Goal: Task Accomplishment & Management: Use online tool/utility

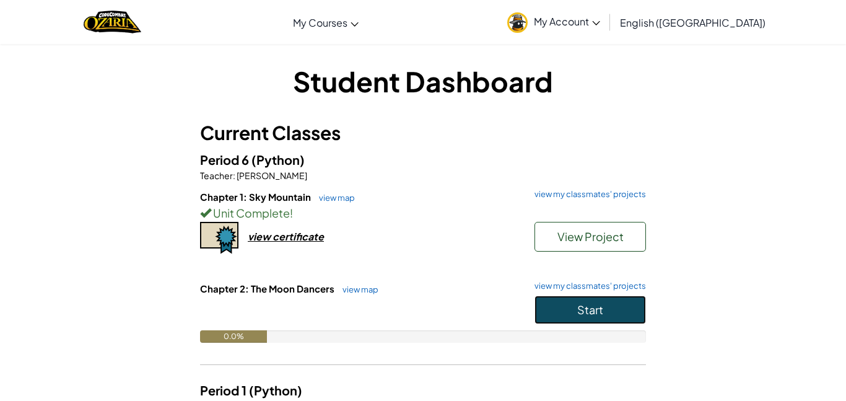
click at [610, 318] on button "Start" at bounding box center [589, 309] width 111 height 28
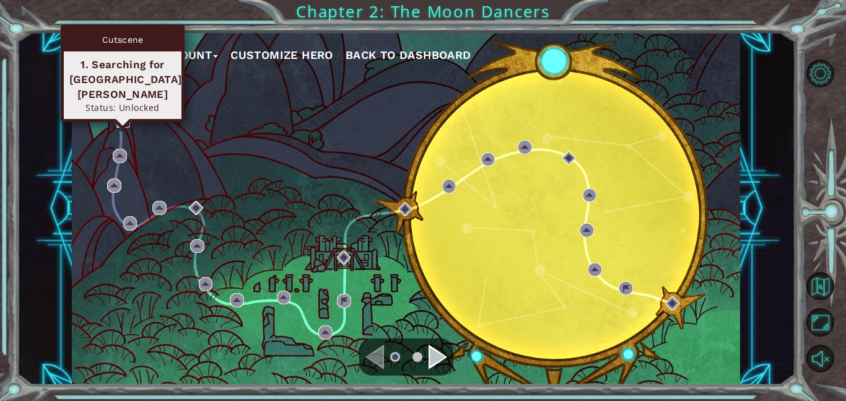
click at [123, 119] on img at bounding box center [123, 120] width 14 height 14
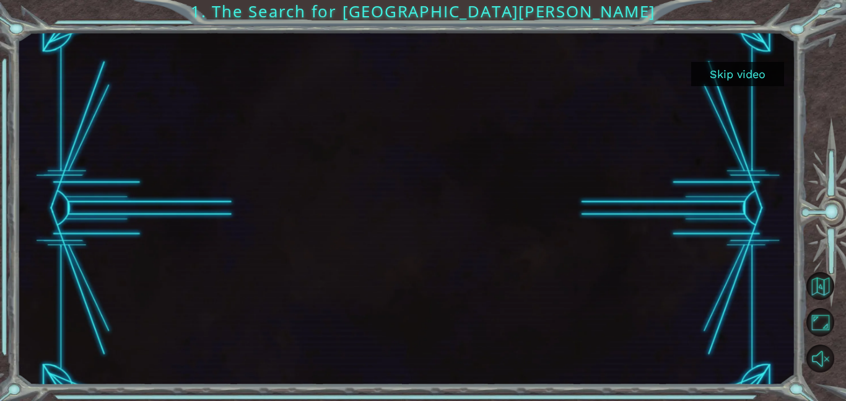
click at [764, 70] on button "Skip video" at bounding box center [737, 74] width 93 height 24
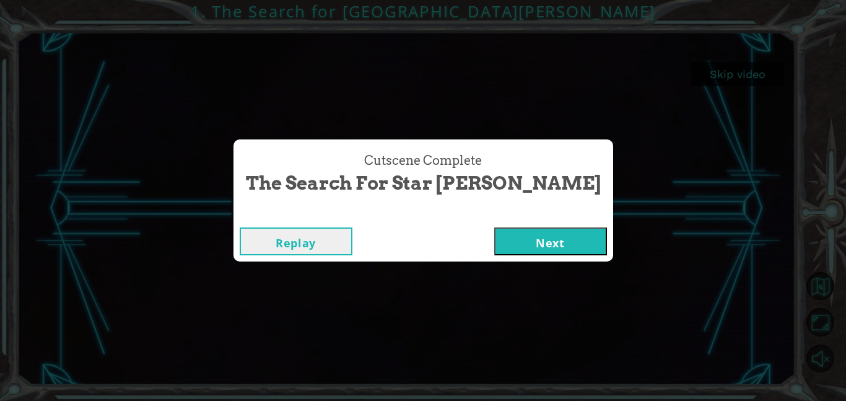
click at [494, 247] on button "Next" at bounding box center [550, 241] width 113 height 28
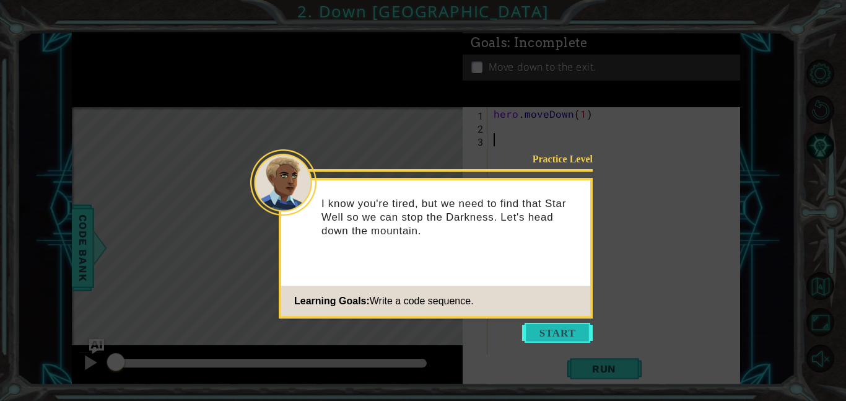
click at [548, 327] on button "Start" at bounding box center [557, 333] width 71 height 20
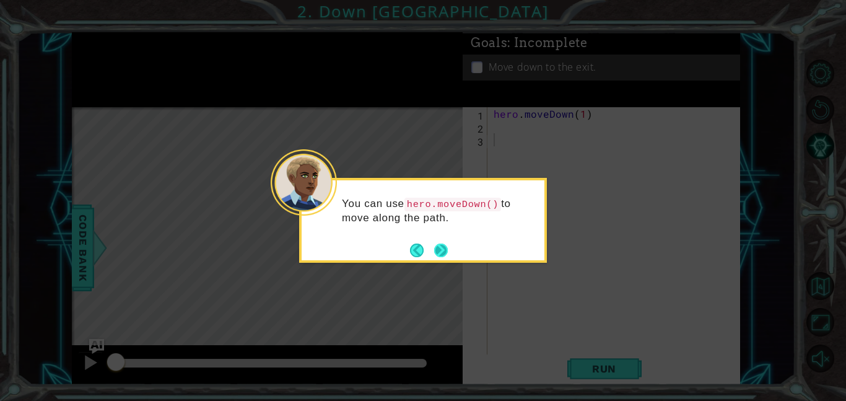
click at [445, 254] on button "Next" at bounding box center [441, 250] width 14 height 14
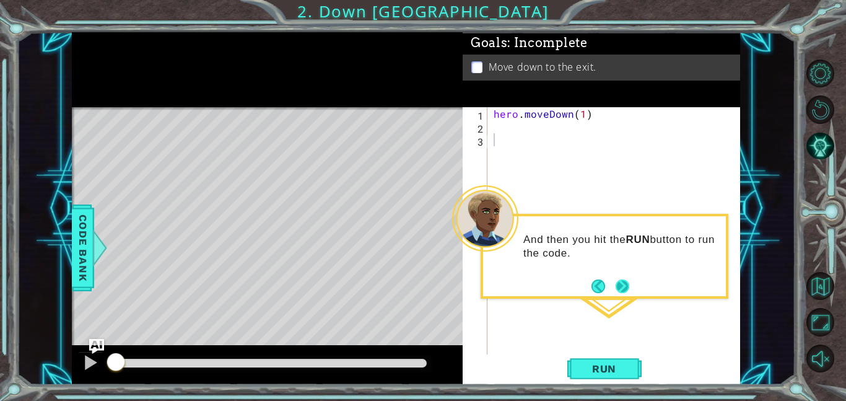
click at [622, 291] on button "Next" at bounding box center [621, 285] width 23 height 23
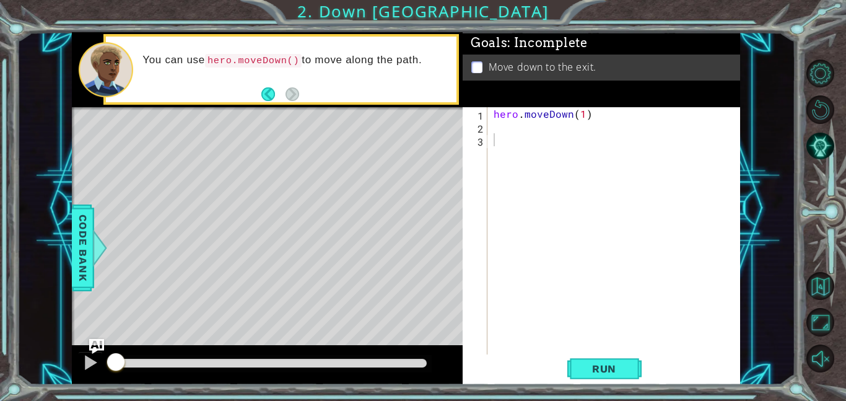
click at [552, 148] on div "hero . moveDown ( 1 )" at bounding box center [617, 243] width 253 height 273
click at [586, 117] on div "hero . moveDown ( 1 )" at bounding box center [617, 243] width 253 height 273
click at [584, 116] on div "hero . moveDown ( 1 )" at bounding box center [617, 243] width 253 height 273
type textarea "hero.moveDown(2)"
click at [599, 387] on div "1 ההההההההההההההההההההההההההההההההההההההההההההההההההההההההההההההההההההההההההההה…" at bounding box center [423, 200] width 846 height 401
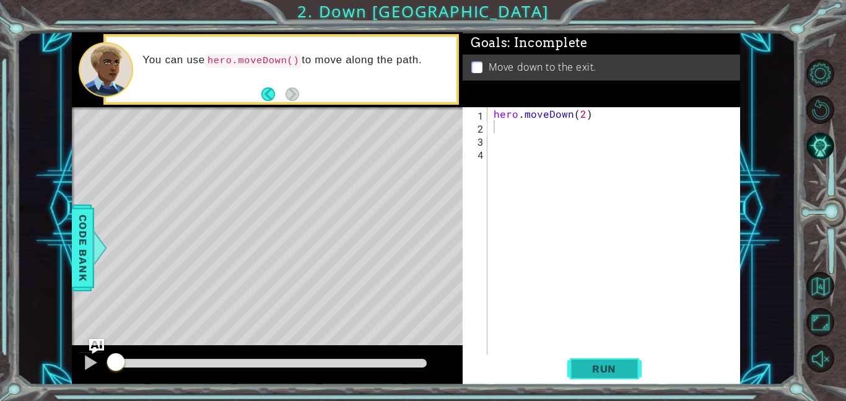
click at [599, 365] on span "Run" at bounding box center [603, 368] width 49 height 12
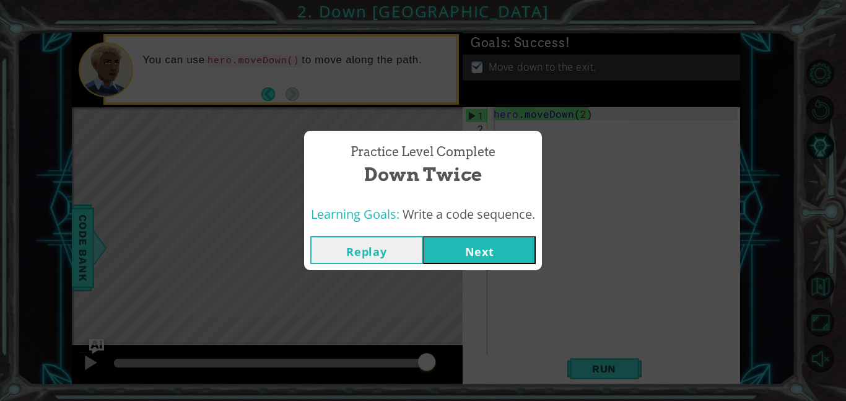
click at [466, 255] on button "Next" at bounding box center [479, 250] width 113 height 28
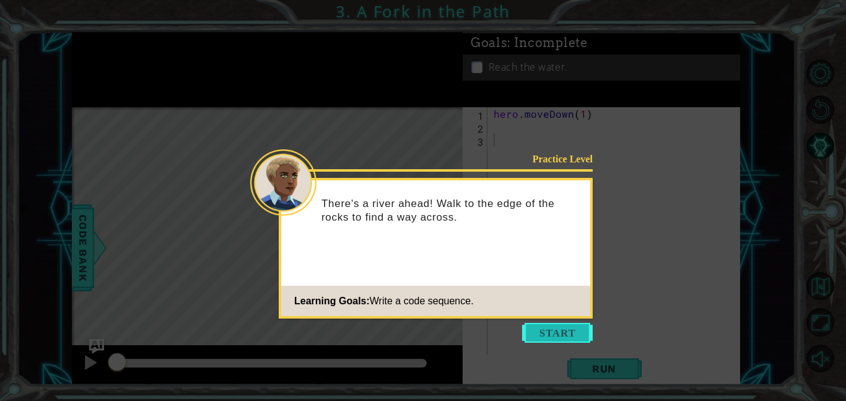
click at [548, 332] on button "Start" at bounding box center [557, 333] width 71 height 20
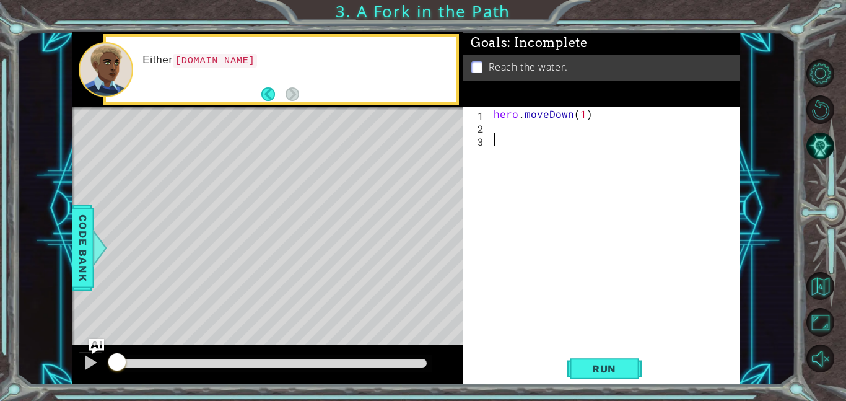
click at [548, 332] on div "hero . moveDown ( 1 )" at bounding box center [617, 243] width 253 height 273
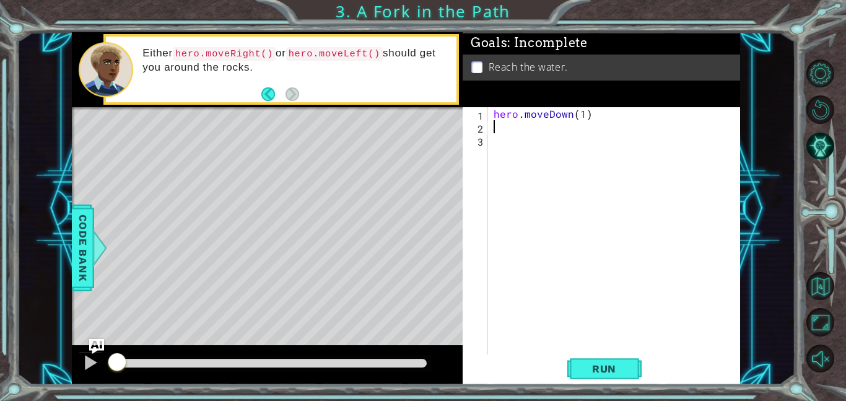
click at [506, 133] on div "hero . moveDown ( 1 )" at bounding box center [617, 243] width 253 height 273
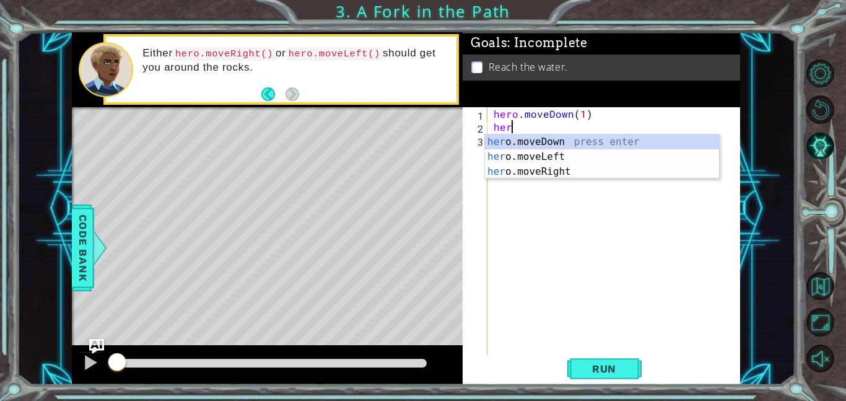
scroll to position [0, 1]
click at [539, 174] on div "hero .moveDown press enter hero .moveLeft press enter hero .moveRight press ent…" at bounding box center [602, 171] width 234 height 74
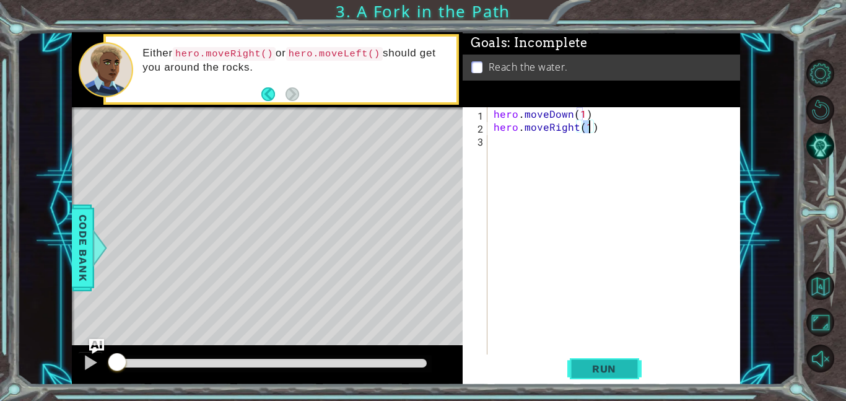
type textarea "hero.moveRight(1)"
click at [591, 374] on span "Run" at bounding box center [603, 368] width 49 height 12
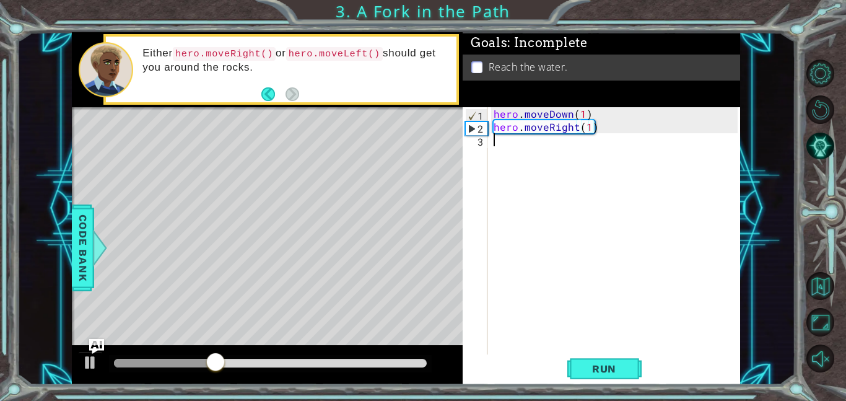
click at [533, 150] on div "hero . moveDown ( 1 ) hero . moveRight ( 1 )" at bounding box center [617, 243] width 253 height 273
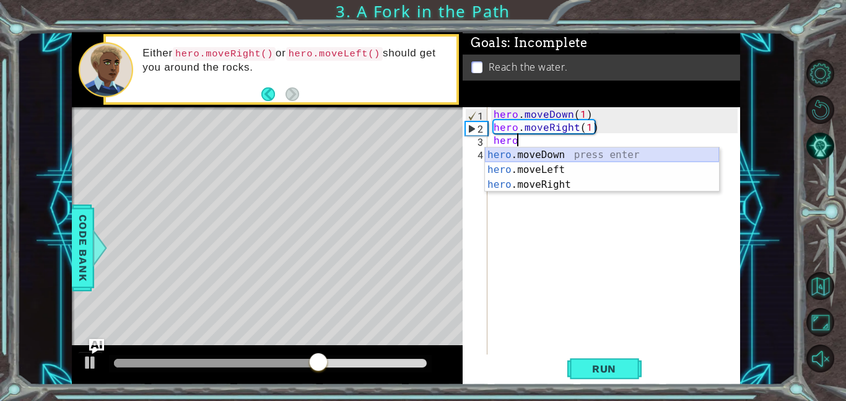
click at [570, 150] on div "hero .moveDown press enter hero .moveLeft press enter hero .moveRight press ent…" at bounding box center [602, 184] width 234 height 74
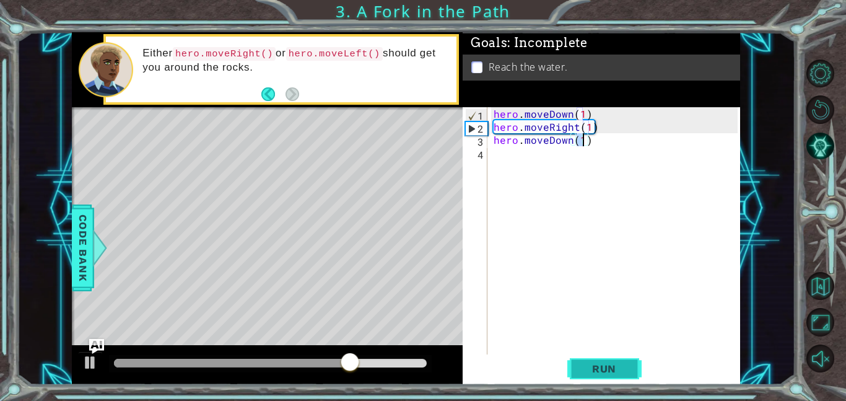
type textarea "hero.moveDown(1)"
click at [578, 375] on button "Run" at bounding box center [604, 368] width 74 height 28
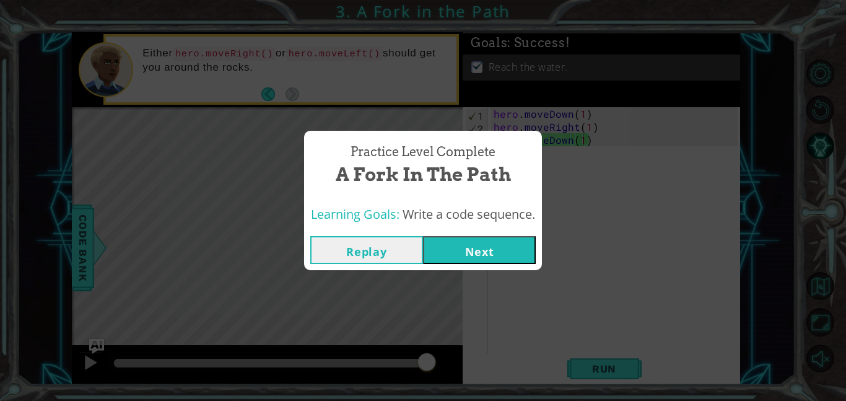
click at [514, 249] on button "Next" at bounding box center [479, 250] width 113 height 28
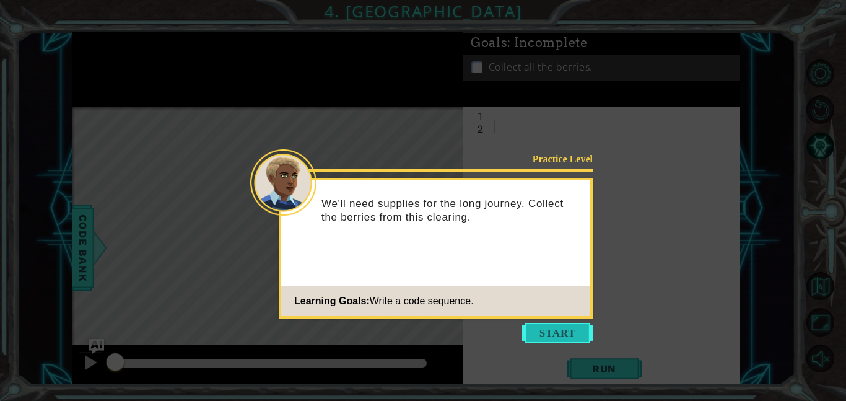
click at [552, 329] on button "Start" at bounding box center [557, 333] width 71 height 20
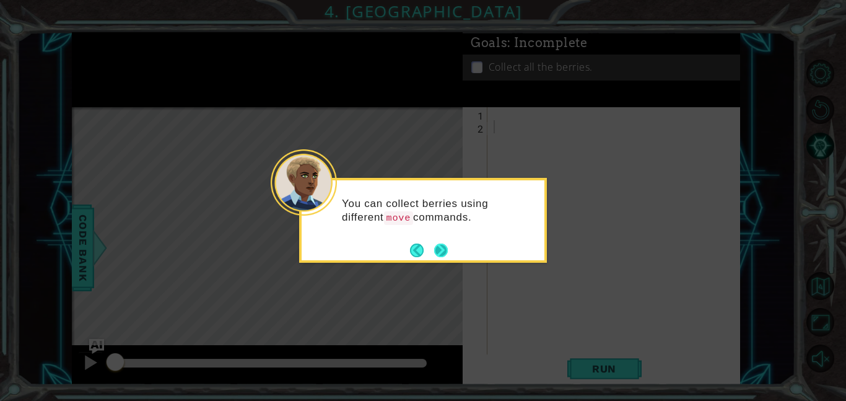
click at [438, 251] on button "Next" at bounding box center [441, 250] width 14 height 14
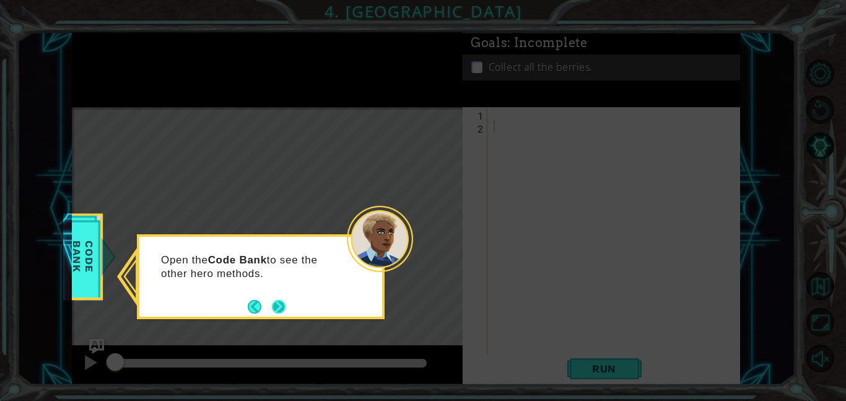
click at [284, 307] on button "Next" at bounding box center [279, 306] width 18 height 18
click at [284, 307] on button "Next" at bounding box center [278, 306] width 22 height 22
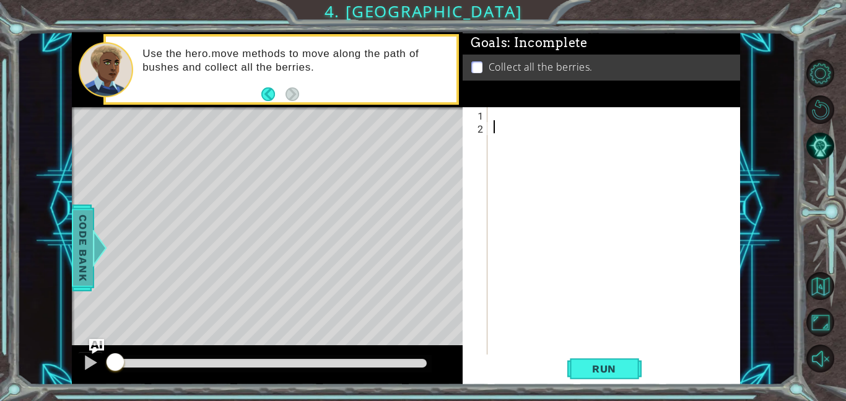
click at [98, 249] on div at bounding box center [99, 247] width 15 height 37
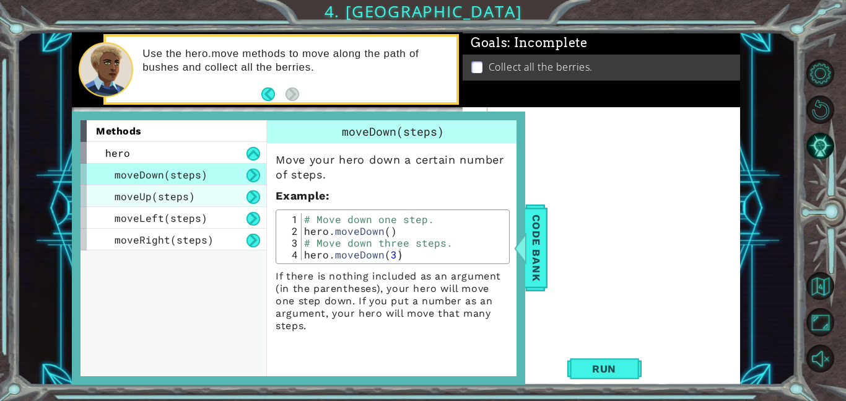
click at [206, 203] on div "moveUp(steps)" at bounding box center [173, 196] width 186 height 22
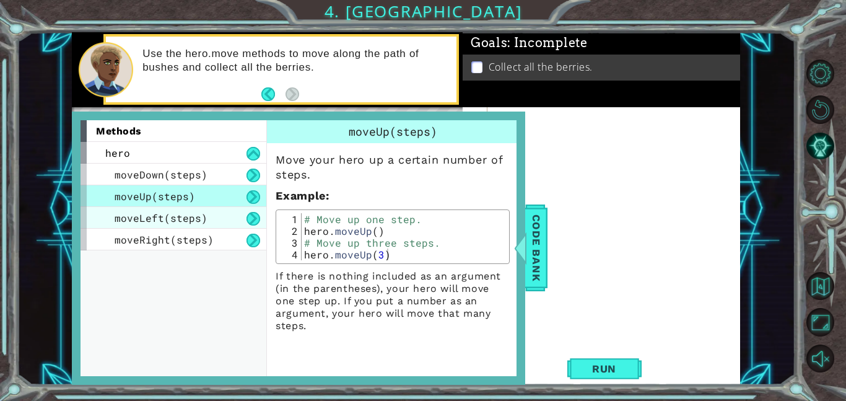
click at [216, 222] on div "moveLeft(steps)" at bounding box center [173, 218] width 186 height 22
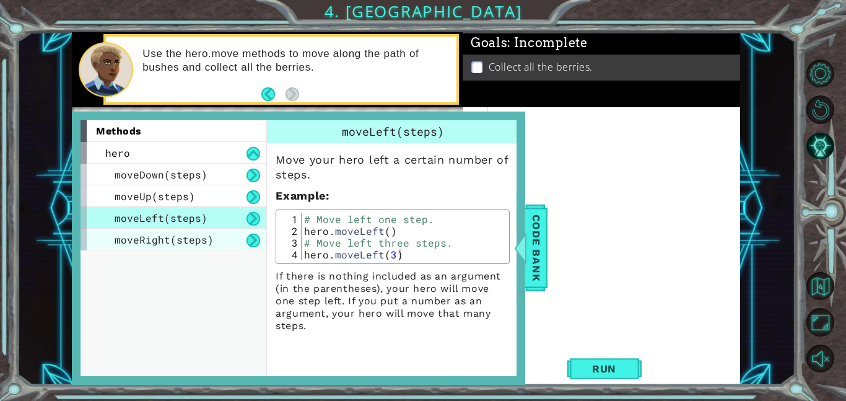
click at [231, 248] on div "moveRight(steps)" at bounding box center [173, 239] width 186 height 22
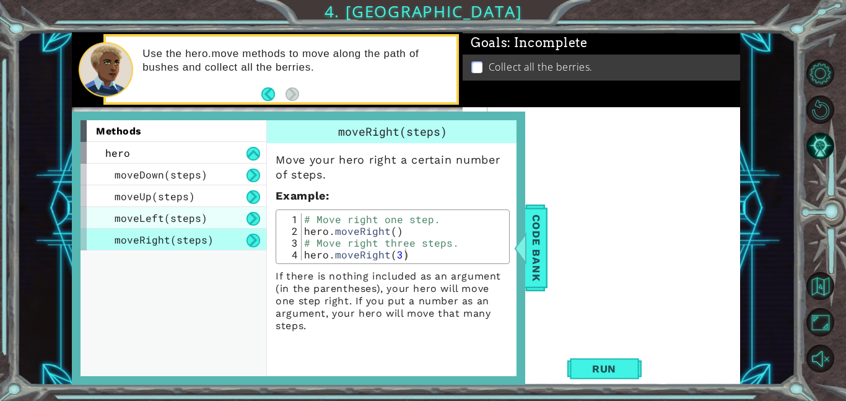
click at [236, 210] on div "moveLeft(steps)" at bounding box center [173, 218] width 186 height 22
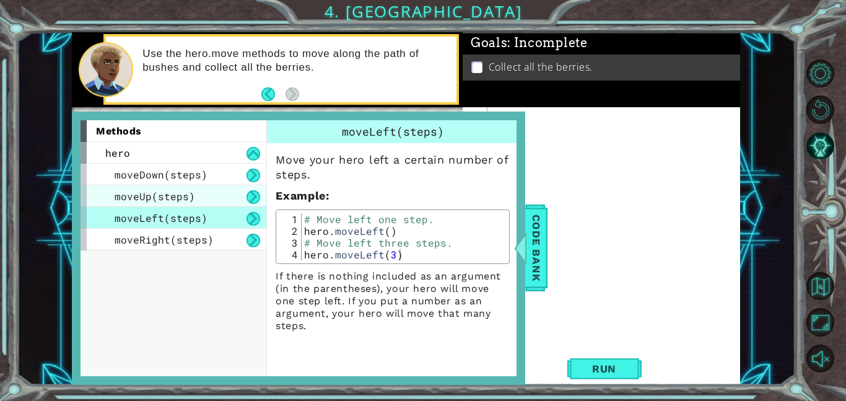
click at [233, 193] on div "moveUp(steps)" at bounding box center [173, 196] width 186 height 22
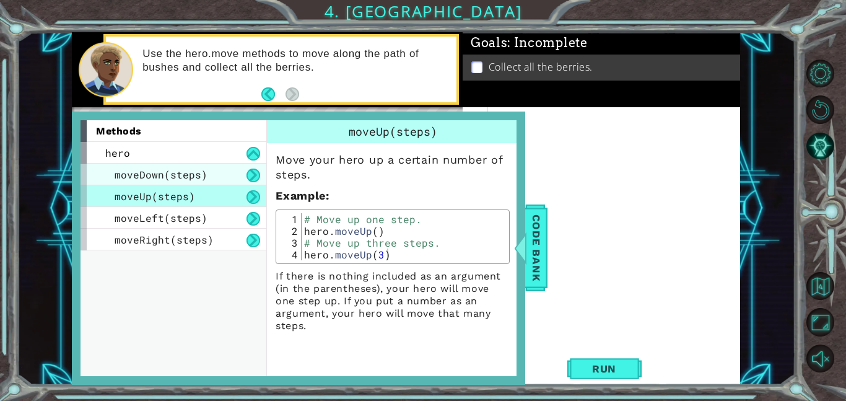
click at [233, 172] on div "moveDown(steps)" at bounding box center [173, 174] width 186 height 22
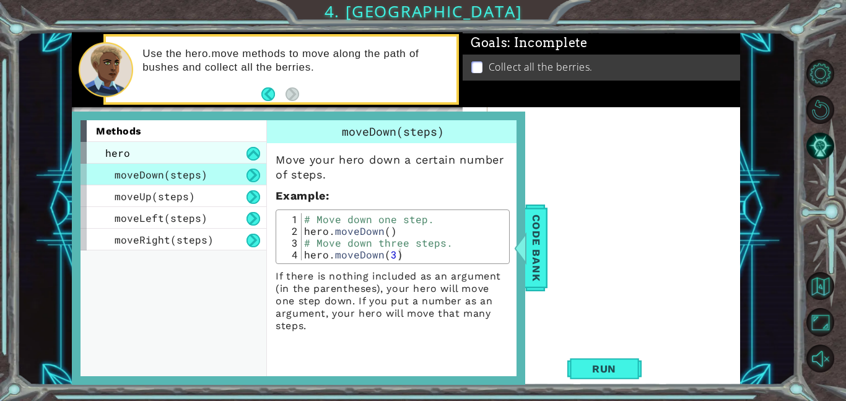
click at [225, 152] on div "hero" at bounding box center [173, 153] width 186 height 22
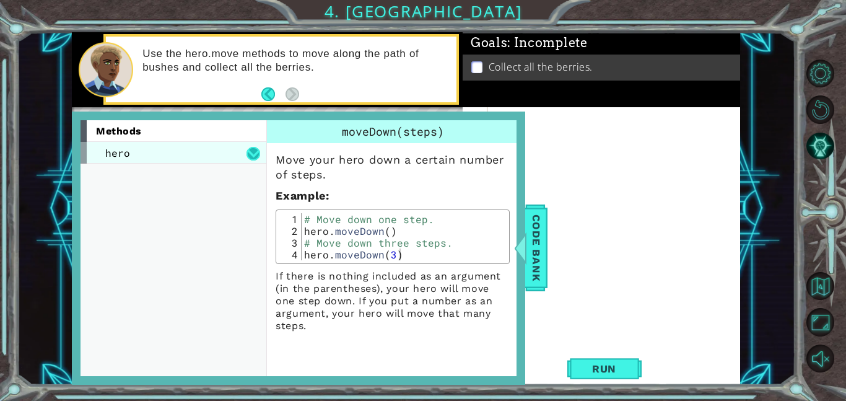
click at [253, 152] on button at bounding box center [253, 154] width 14 height 14
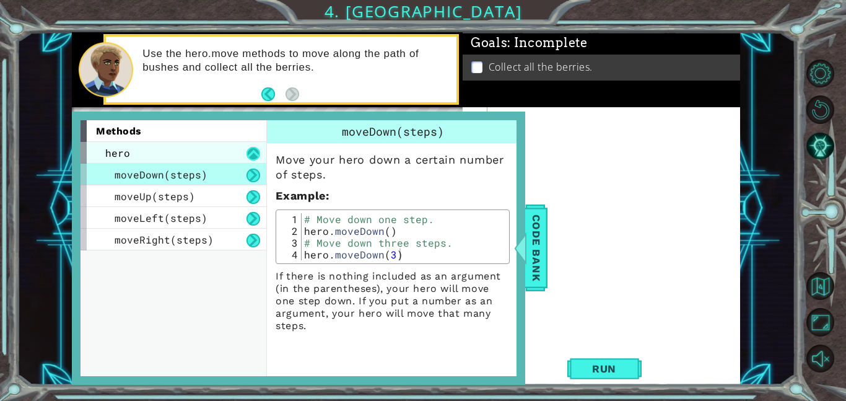
click at [253, 152] on button at bounding box center [253, 154] width 14 height 14
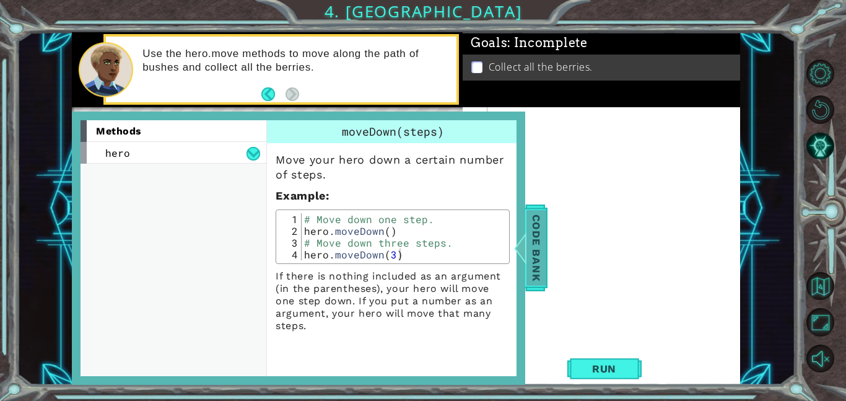
click at [532, 245] on span "Code Bank" at bounding box center [536, 248] width 20 height 76
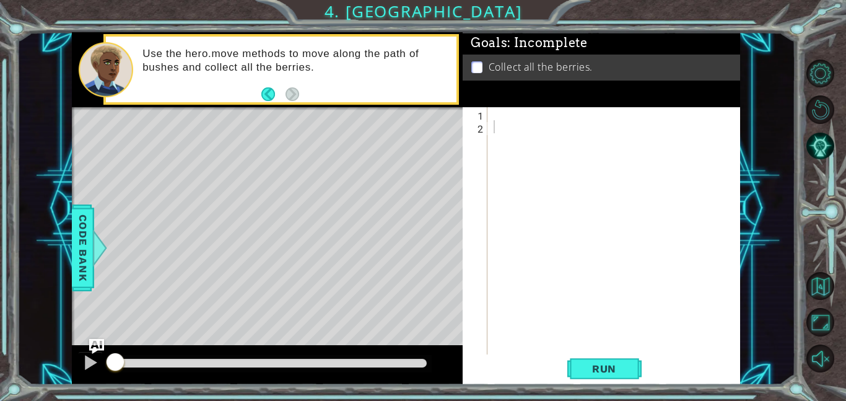
click at [551, 114] on div at bounding box center [617, 243] width 253 height 273
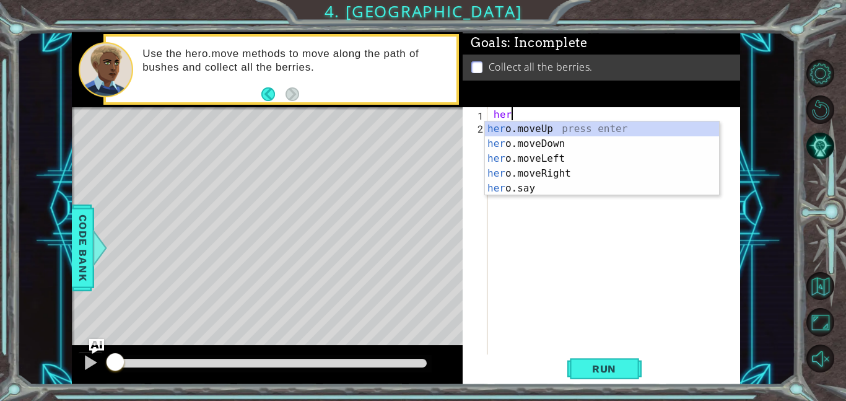
scroll to position [0, 1]
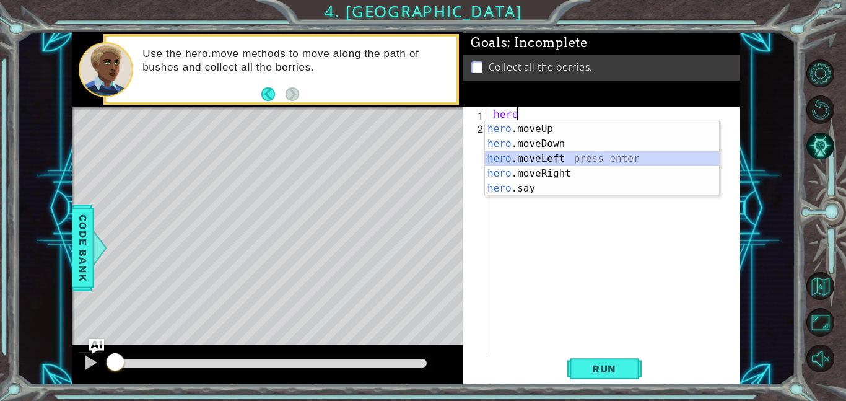
click at [581, 156] on div "hero .moveUp press enter hero .moveDown press enter hero .moveLeft press enter …" at bounding box center [602, 173] width 234 height 104
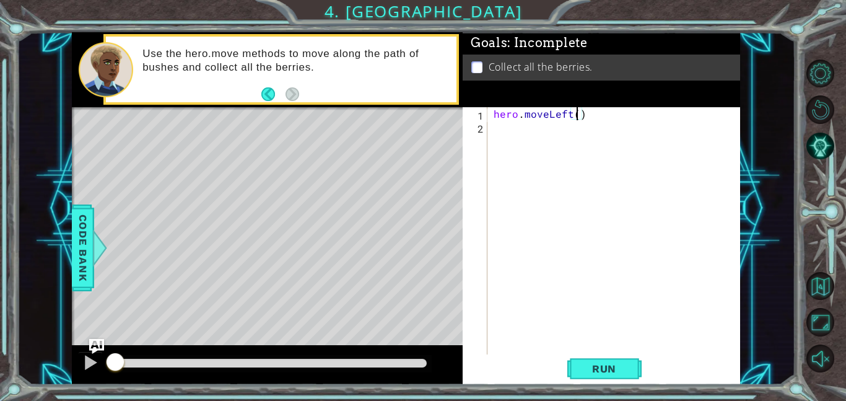
scroll to position [0, 5]
type textarea "hero.moveLeft(2)"
click at [537, 133] on div "hero . moveLeft ( 2 )" at bounding box center [617, 243] width 253 height 273
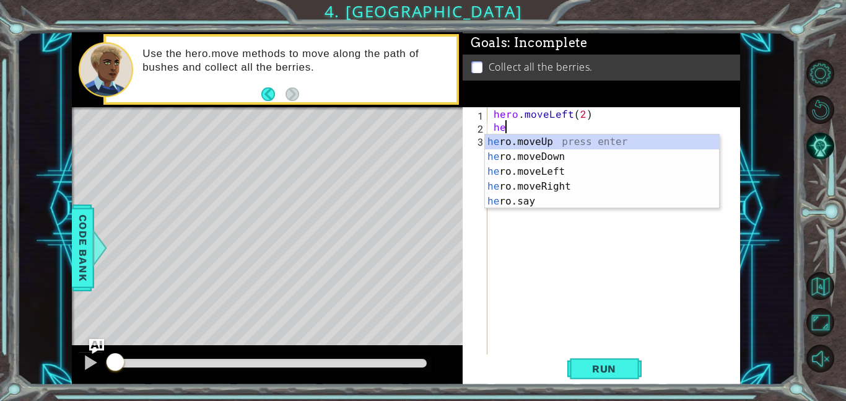
scroll to position [0, 1]
click at [558, 162] on div "hero .moveUp press enter hero .moveDown press enter hero .moveLeft press enter …" at bounding box center [602, 186] width 234 height 104
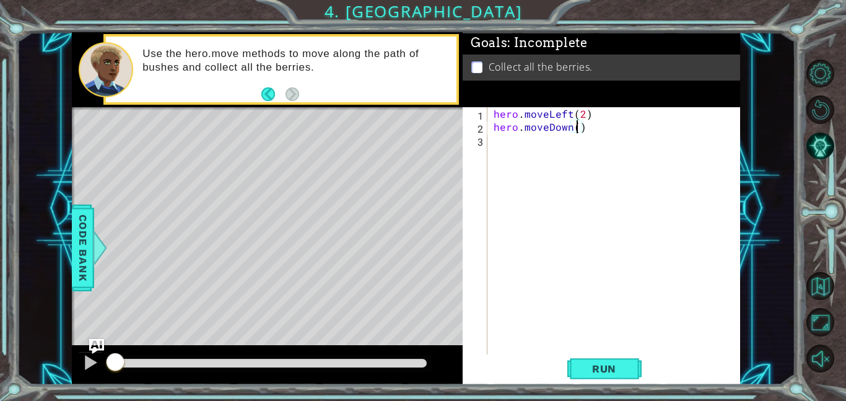
type textarea "hero.moveDown(2)"
click at [571, 142] on div "hero . moveLeft ( 2 ) hero . moveDown ( 2 )" at bounding box center [617, 243] width 253 height 273
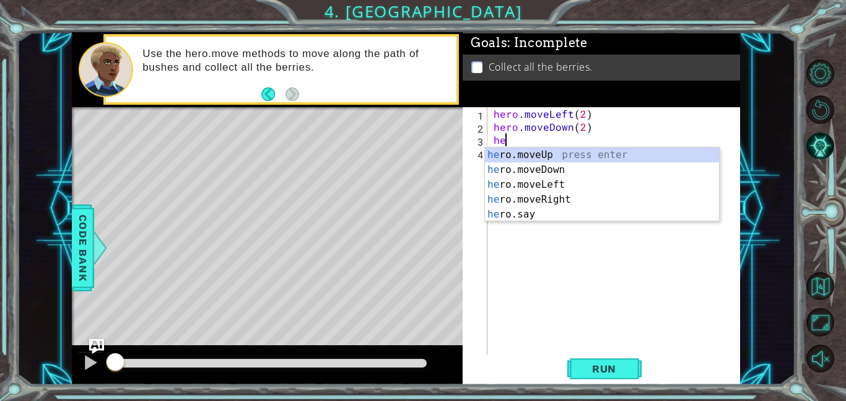
scroll to position [0, 1]
click at [594, 196] on div "hero .moveUp press enter hero .moveDown press enter hero .moveLeft press enter …" at bounding box center [602, 199] width 234 height 104
type textarea "hero.moveRight(1)"
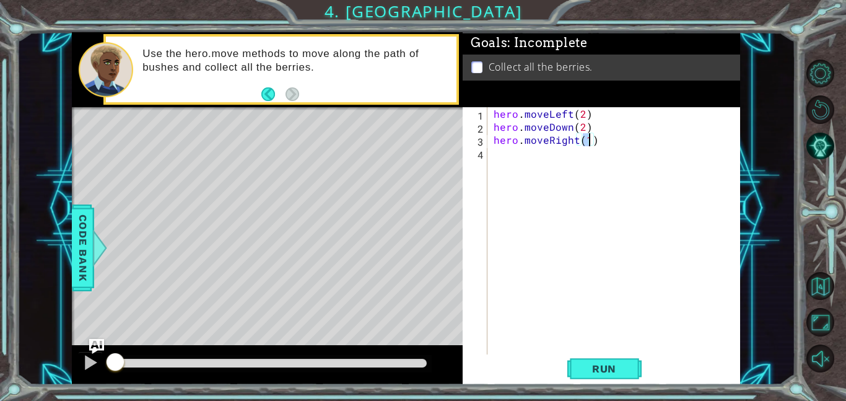
click at [542, 157] on div "hero . moveLeft ( 2 ) hero . moveDown ( 2 ) hero . moveRight ( 1 )" at bounding box center [617, 243] width 253 height 273
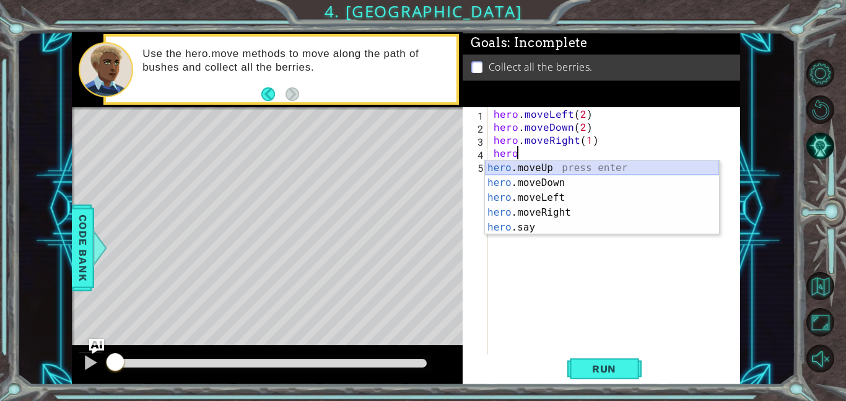
click at [573, 171] on div "hero .moveUp press enter hero .moveDown press enter hero .moveLeft press enter …" at bounding box center [602, 212] width 234 height 104
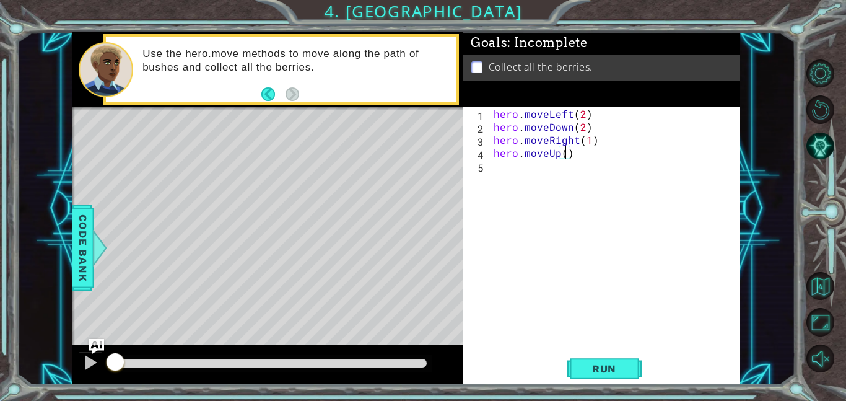
scroll to position [0, 4]
click at [587, 141] on div "hero . moveLeft ( 2 ) hero . moveDown ( 2 ) hero . moveRight ( 1 ) hero . moveU…" at bounding box center [617, 243] width 253 height 273
type textarea "hero.moveRight(2)"
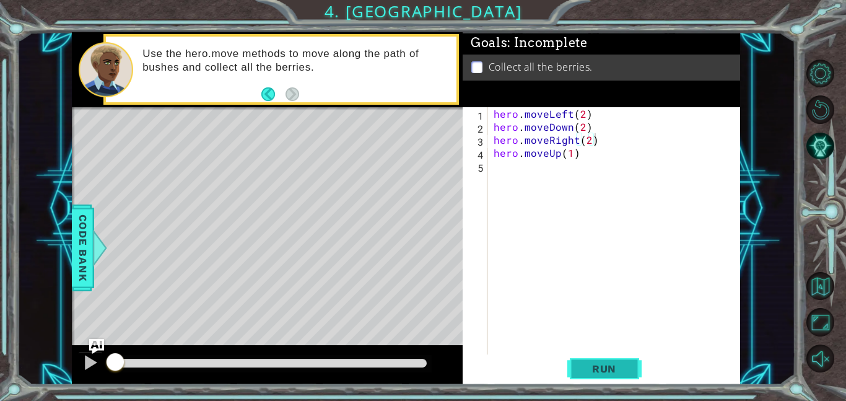
click at [581, 378] on button "Run" at bounding box center [604, 368] width 74 height 28
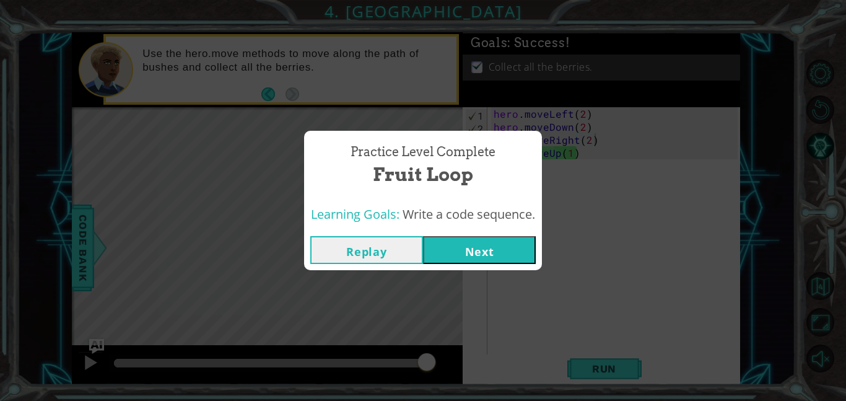
click at [449, 253] on button "Next" at bounding box center [479, 250] width 113 height 28
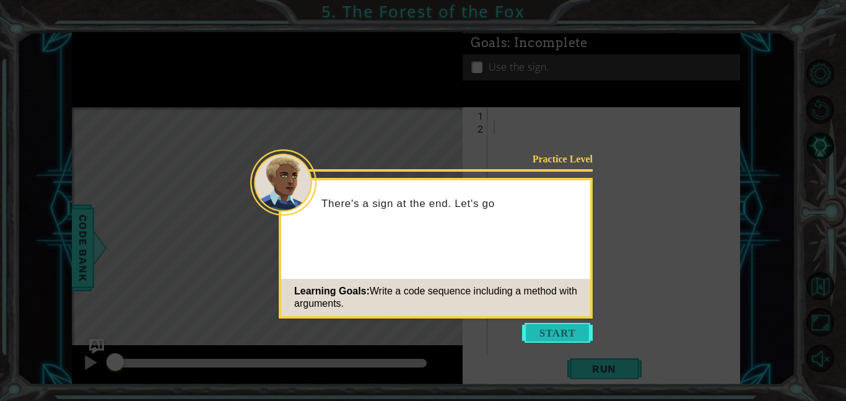
click at [561, 334] on button "Start" at bounding box center [557, 333] width 71 height 20
click at [561, 334] on icon at bounding box center [423, 200] width 846 height 401
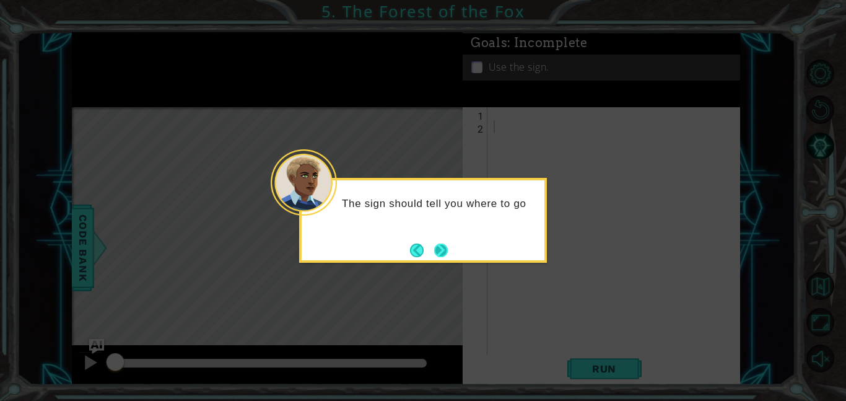
click at [434, 251] on button "Next" at bounding box center [440, 250] width 14 height 14
click at [435, 248] on button "Next" at bounding box center [440, 249] width 15 height 15
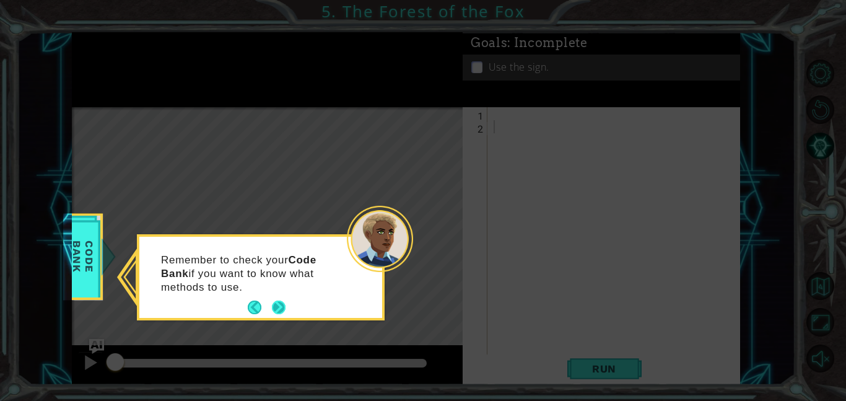
click at [276, 303] on button "Next" at bounding box center [278, 307] width 21 height 21
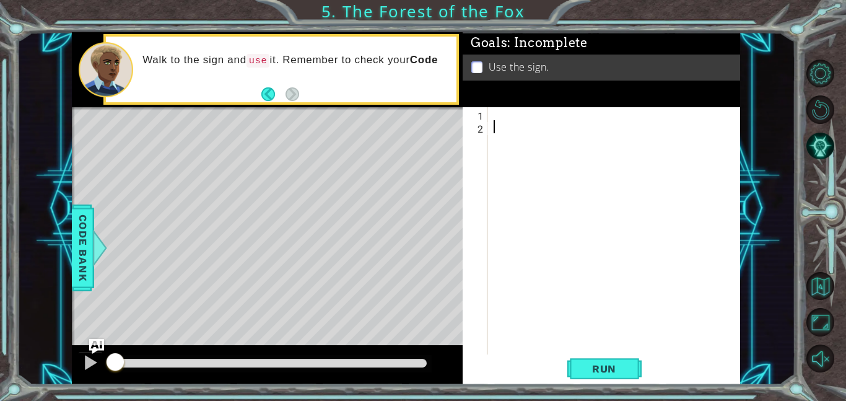
click at [507, 124] on div at bounding box center [617, 243] width 253 height 273
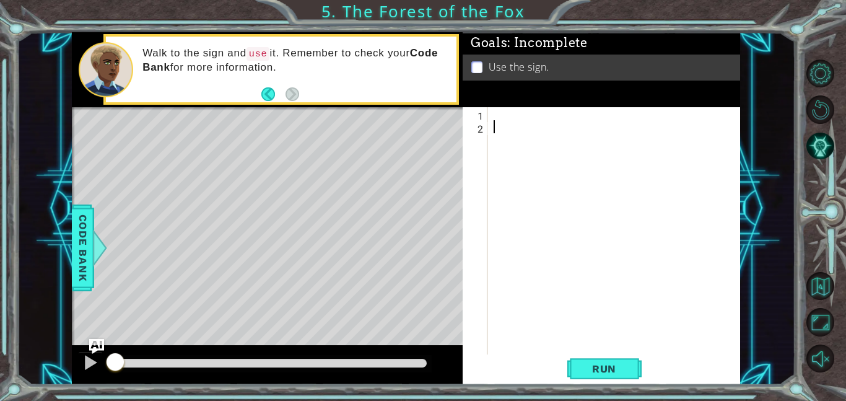
click at [502, 116] on div at bounding box center [617, 243] width 253 height 273
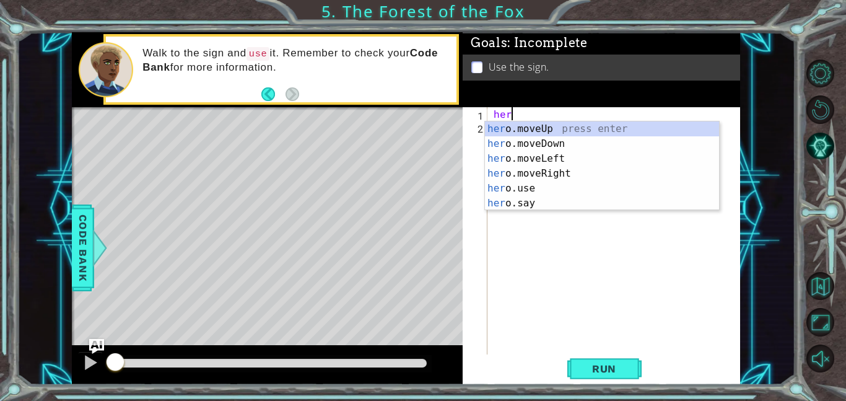
scroll to position [0, 1]
click at [543, 168] on div "hero .moveUp press enter hero .moveDown press enter hero .moveLeft press enter …" at bounding box center [602, 180] width 234 height 119
type textarea "hero.moveRight(1)"
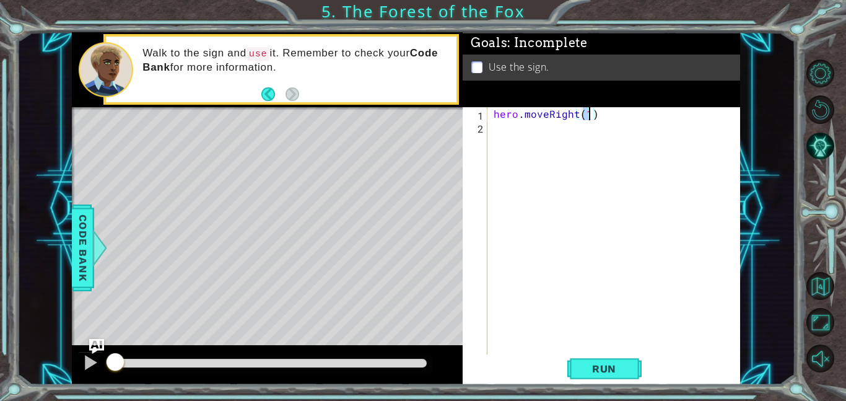
click at [516, 119] on div "hero . moveRight ( 1 )" at bounding box center [617, 243] width 253 height 273
click at [518, 128] on div "hero . moveRight ( 1 )" at bounding box center [617, 243] width 253 height 273
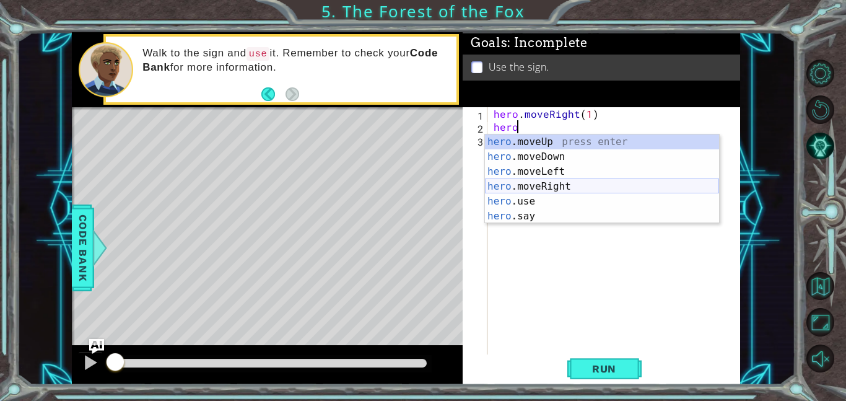
click at [552, 186] on div "hero .moveUp press enter hero .moveDown press enter hero .moveLeft press enter …" at bounding box center [602, 193] width 234 height 119
type textarea "hero.moveRight(1)"
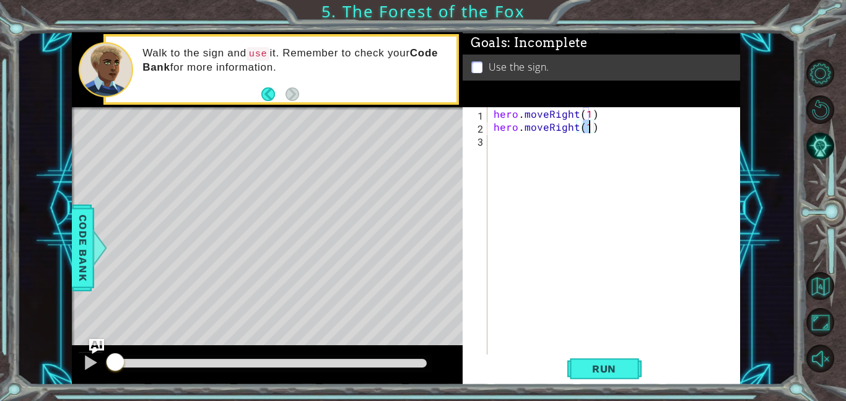
click at [528, 137] on div "hero . moveRight ( 1 ) hero . moveRight ( 1 )" at bounding box center [617, 243] width 253 height 273
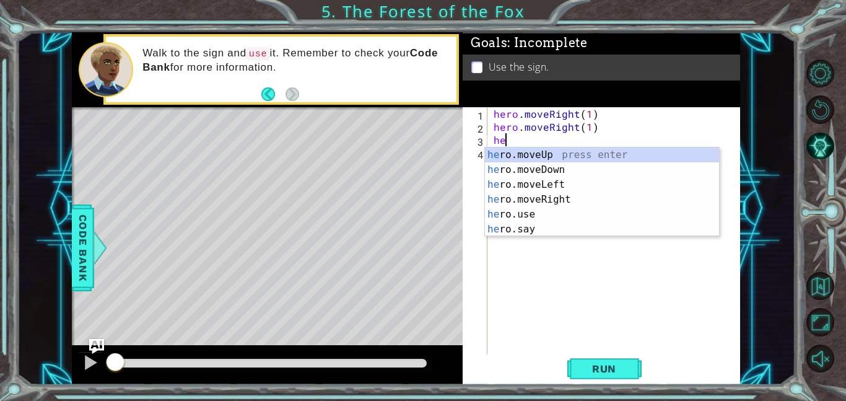
type textarea "h"
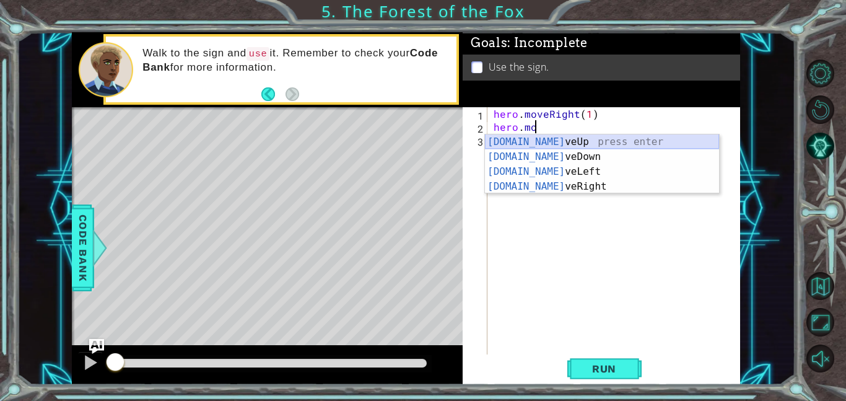
click at [532, 142] on div "[DOMAIN_NAME] veUp press enter [DOMAIN_NAME] veDown press enter [DOMAIN_NAME] v…" at bounding box center [602, 178] width 234 height 89
type textarea "hero.moveUp(1)"
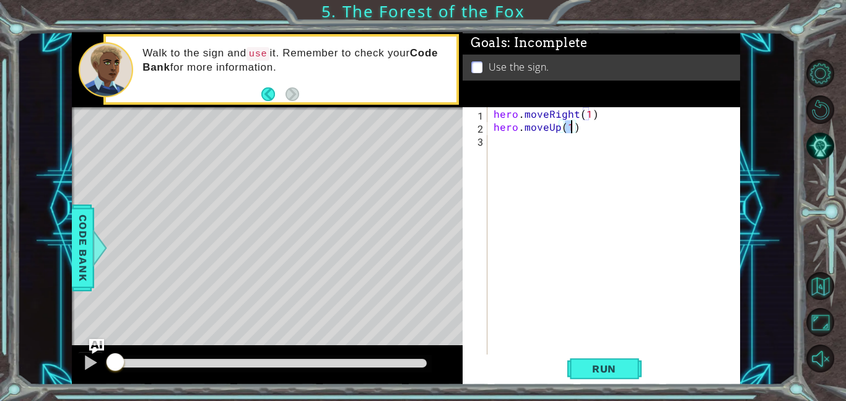
click at [535, 144] on div "hero . moveRight ( 1 ) hero . moveUp ( 1 )" at bounding box center [617, 243] width 253 height 273
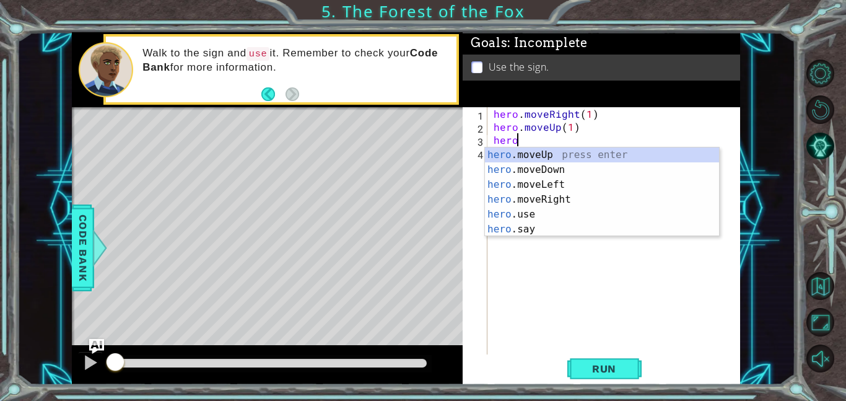
scroll to position [0, 1]
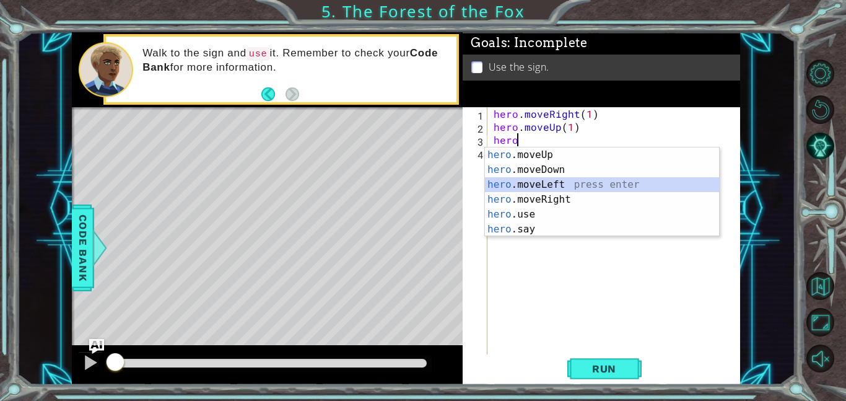
click at [574, 180] on div "hero .moveUp press enter hero .moveDown press enter hero .moveLeft press enter …" at bounding box center [602, 206] width 234 height 119
type textarea "hero.moveLeft(1)"
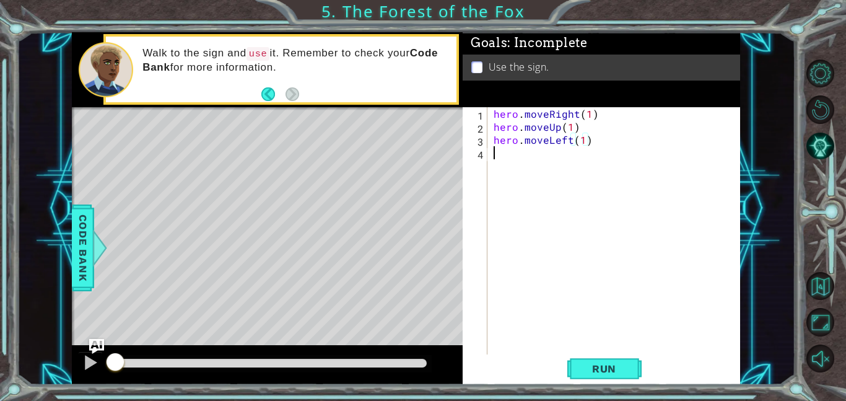
click at [552, 160] on div "hero . moveRight ( 1 ) hero . moveUp ( 1 ) hero . moveLeft ( 1 )" at bounding box center [617, 243] width 253 height 273
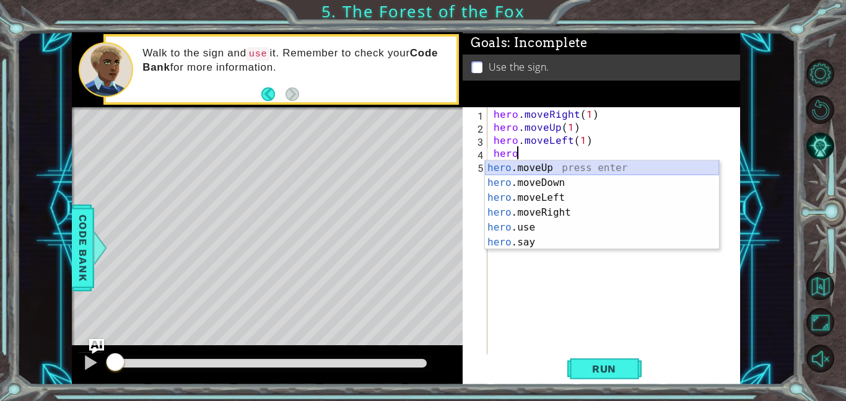
click at [557, 165] on div "hero .moveUp press enter hero .moveDown press enter hero .moveLeft press enter …" at bounding box center [602, 219] width 234 height 119
type textarea "hero.moveUp(1)"
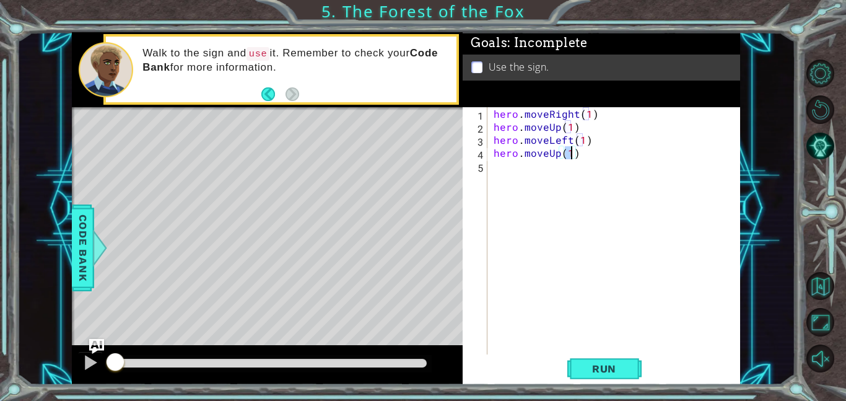
click at [506, 176] on div "hero . moveRight ( 1 ) hero . moveUp ( 1 ) hero . moveLeft ( 1 ) hero . moveUp …" at bounding box center [617, 243] width 253 height 273
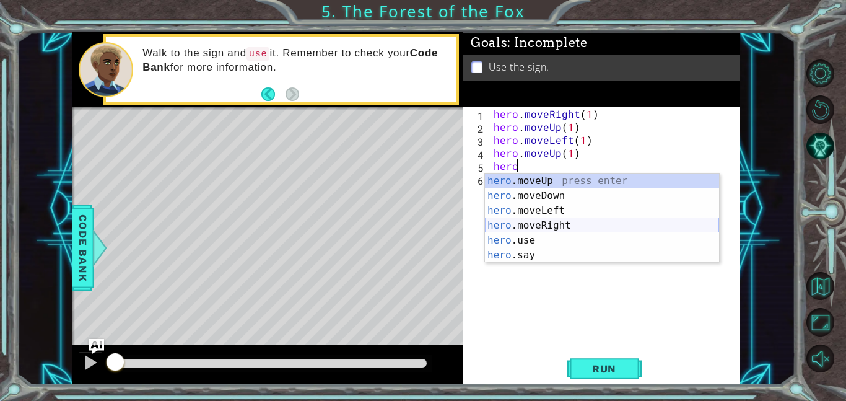
click at [557, 222] on div "hero .moveUp press enter hero .moveDown press enter hero .moveLeft press enter …" at bounding box center [602, 232] width 234 height 119
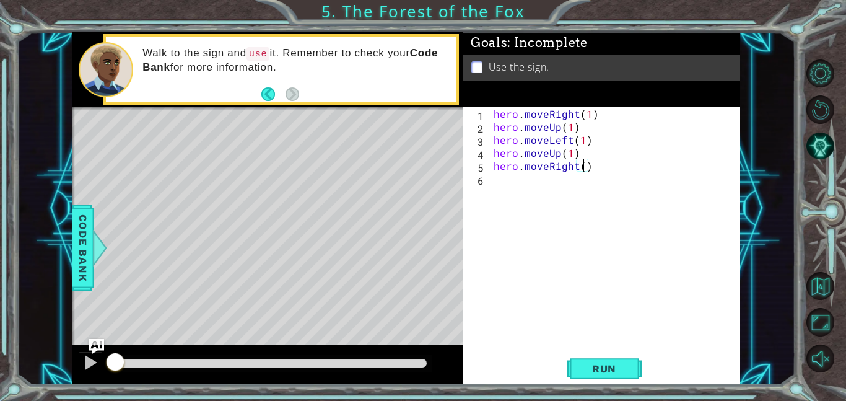
type textarea "hero.moveRight(2)"
click at [520, 179] on div "hero . moveRight ( 1 ) hero . moveUp ( 1 ) hero . moveLeft ( 1 ) hero . moveUp …" at bounding box center [617, 243] width 253 height 273
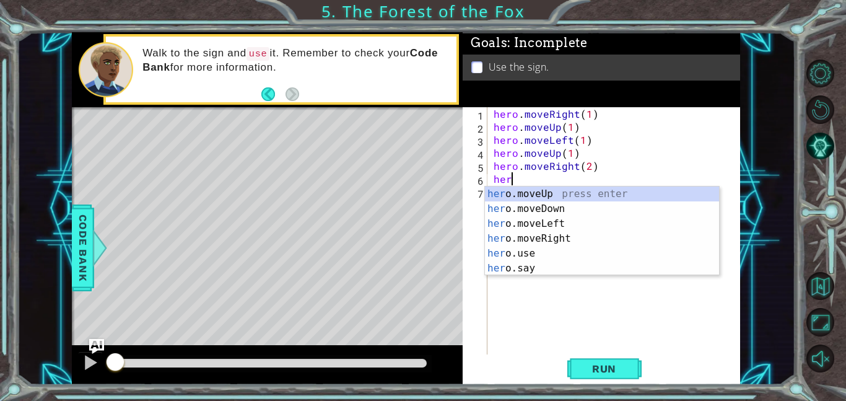
scroll to position [0, 1]
click at [536, 248] on div "hero .moveUp press enter hero .moveDown press enter hero .moveLeft press enter …" at bounding box center [602, 245] width 234 height 119
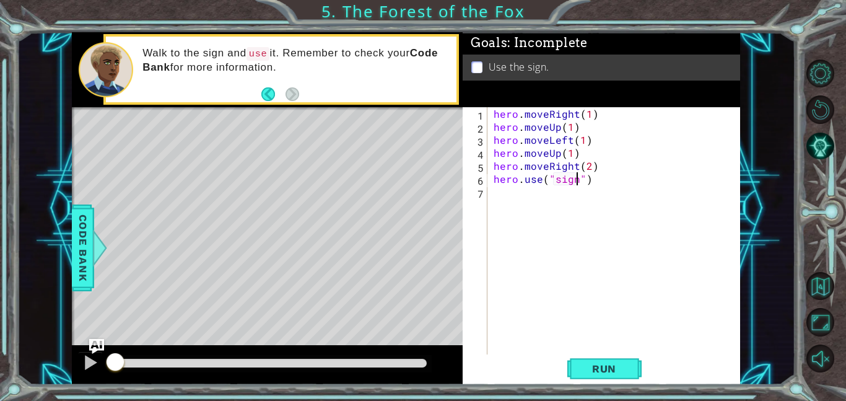
scroll to position [0, 5]
type textarea "hero.use("sign")"
click at [595, 365] on span "Run" at bounding box center [603, 368] width 49 height 12
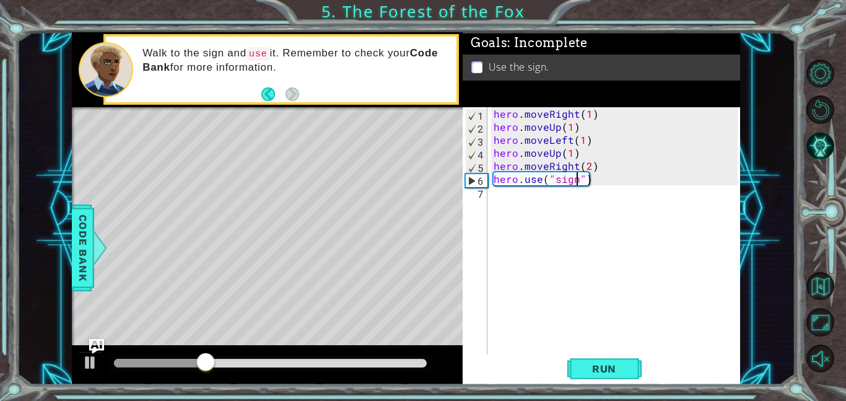
scroll to position [0, 0]
click at [492, 182] on div "hero . moveRight ( 1 ) hero . moveUp ( 1 ) hero . moveLeft ( 1 ) hero . moveUp …" at bounding box center [617, 243] width 253 height 273
type textarea "hero.use("sign")"
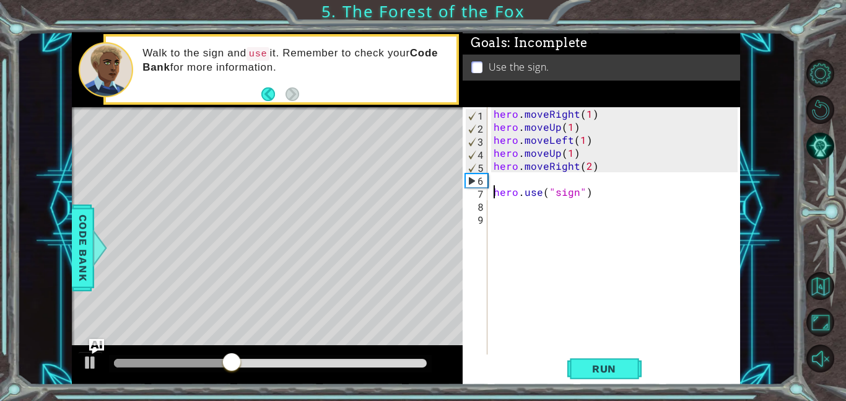
click at [498, 183] on div "hero . moveRight ( 1 ) hero . moveUp ( 1 ) hero . moveLeft ( 1 ) hero . moveUp …" at bounding box center [617, 243] width 253 height 273
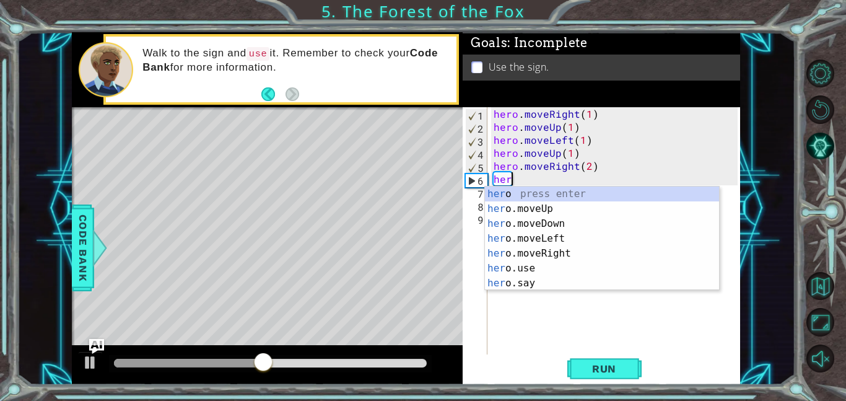
scroll to position [0, 1]
click at [537, 222] on div "hero press enter hero .moveUp press enter hero .moveDown press enter hero .move…" at bounding box center [602, 253] width 234 height 134
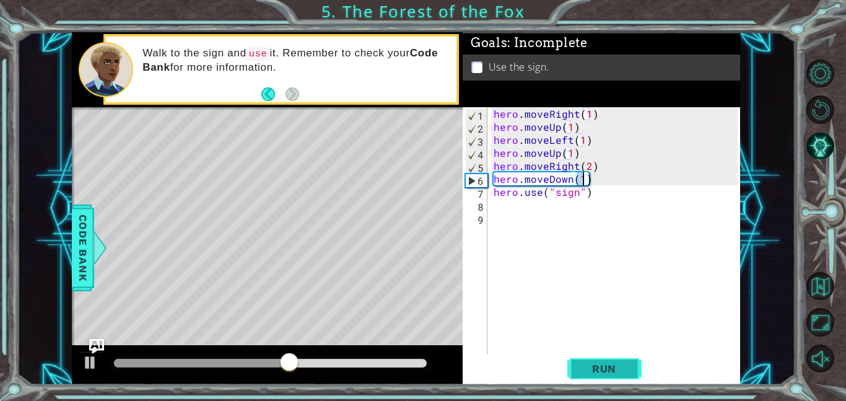
type textarea "hero.moveDown(1)"
click at [586, 362] on span "Run" at bounding box center [603, 368] width 49 height 12
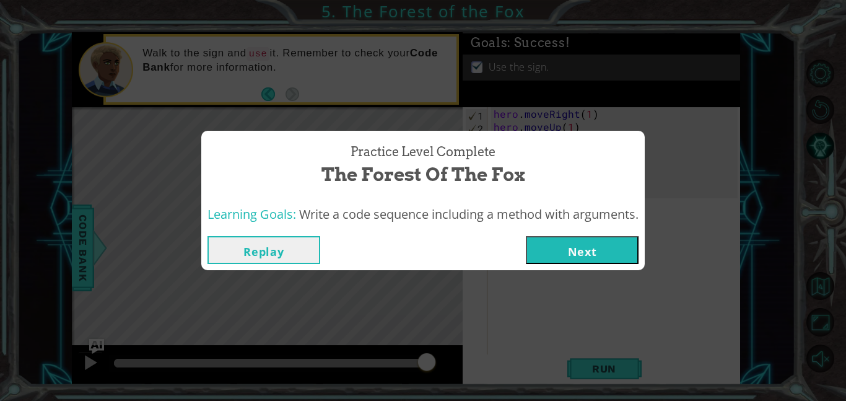
click at [605, 245] on button "Next" at bounding box center [582, 250] width 113 height 28
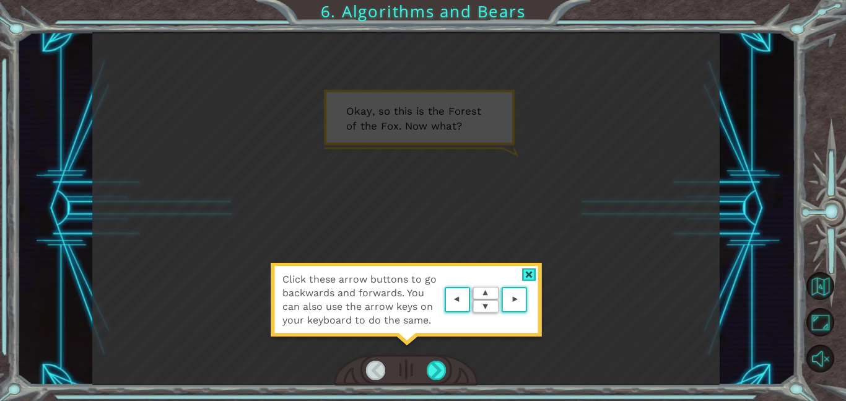
click at [533, 269] on div at bounding box center [529, 274] width 14 height 13
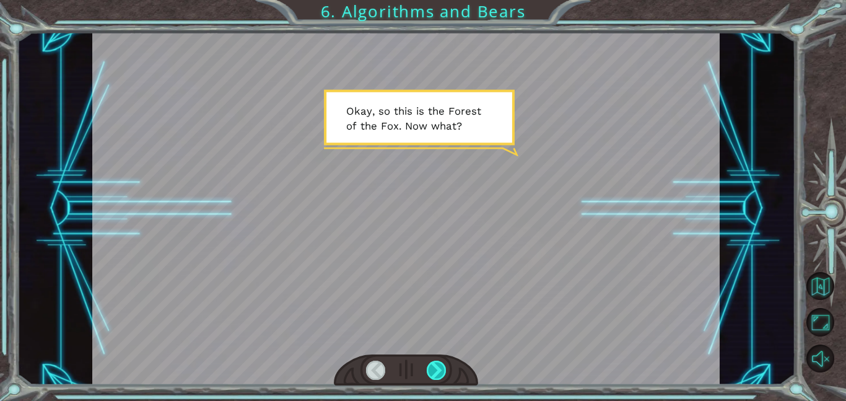
click at [435, 371] on div at bounding box center [437, 369] width 20 height 19
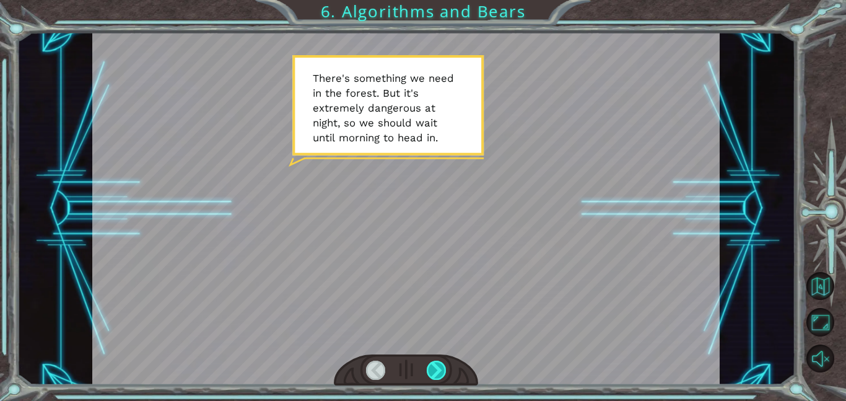
click at [435, 371] on div at bounding box center [437, 369] width 20 height 19
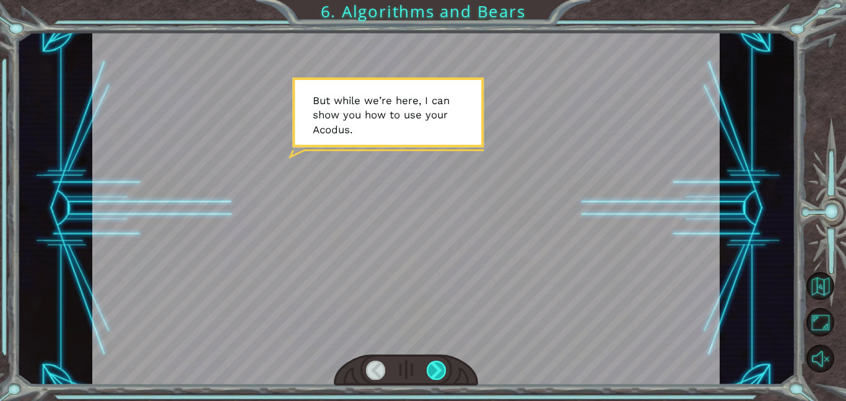
click at [435, 371] on div at bounding box center [437, 369] width 20 height 19
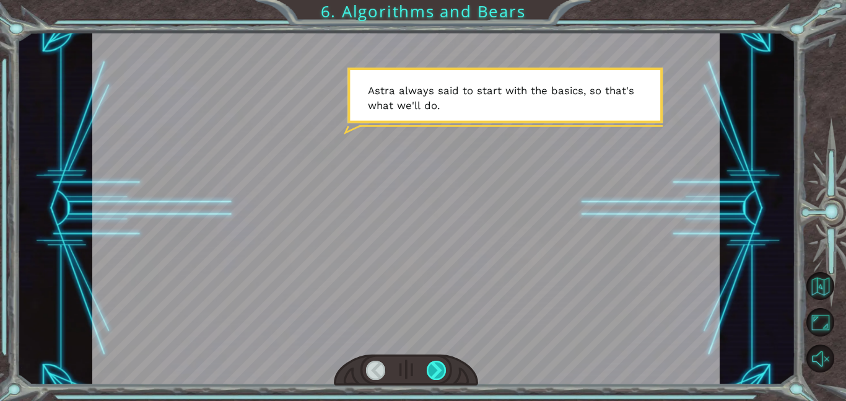
click at [435, 371] on div at bounding box center [437, 369] width 20 height 19
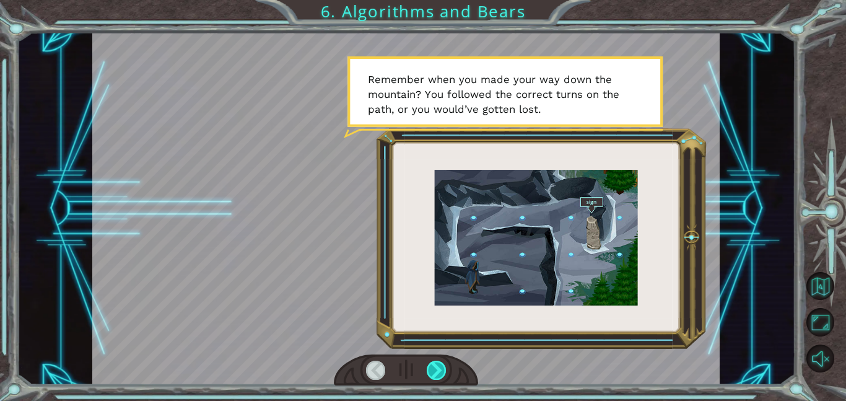
click at [435, 371] on div at bounding box center [437, 369] width 20 height 19
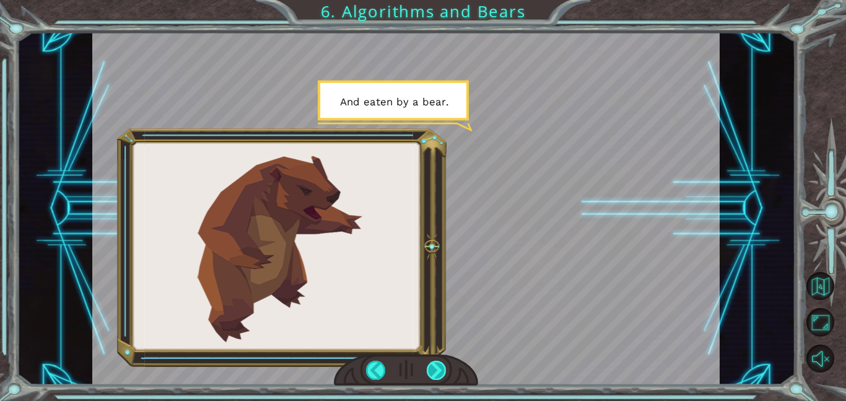
click at [436, 371] on div at bounding box center [437, 369] width 20 height 19
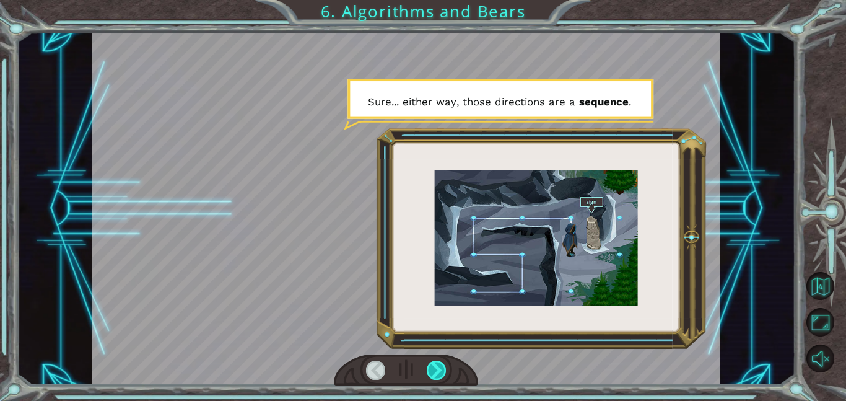
click at [436, 371] on div at bounding box center [437, 369] width 20 height 19
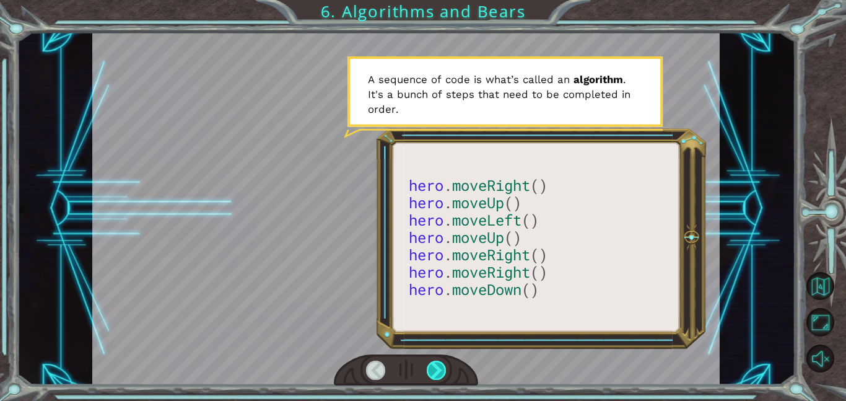
click at [436, 371] on div at bounding box center [437, 369] width 20 height 19
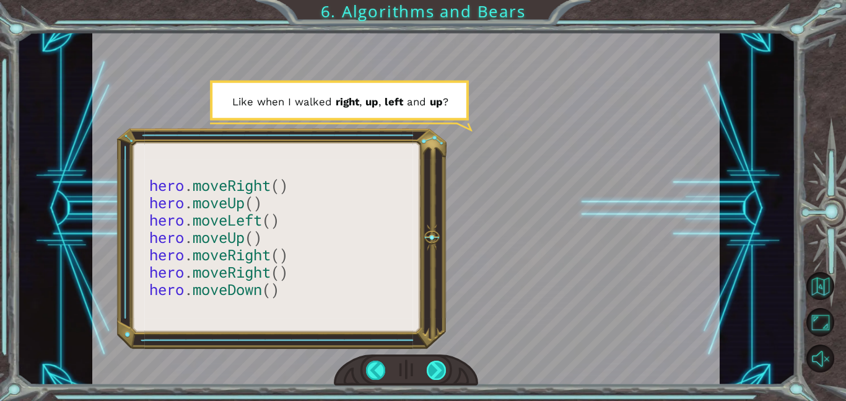
click at [436, 371] on div at bounding box center [437, 369] width 20 height 19
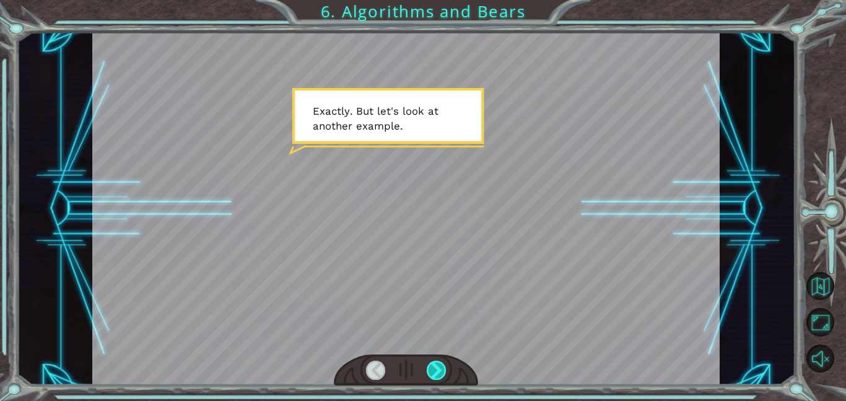
click at [436, 371] on div at bounding box center [437, 369] width 20 height 19
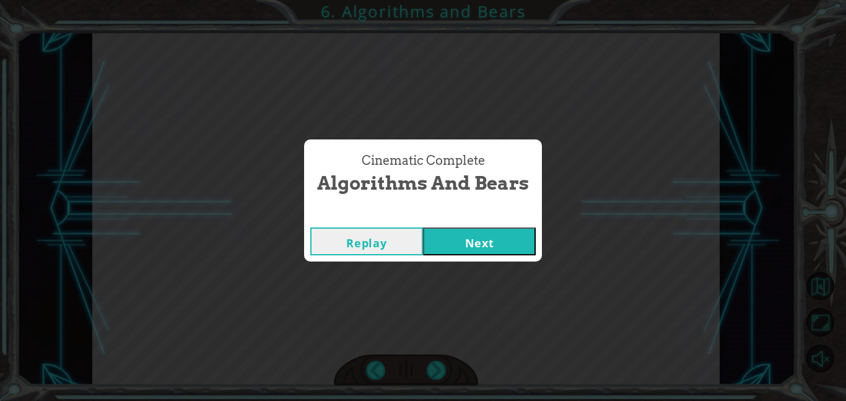
click at [487, 255] on div "Replay Next" at bounding box center [423, 241] width 238 height 40
click at [487, 243] on button "Next" at bounding box center [479, 241] width 113 height 28
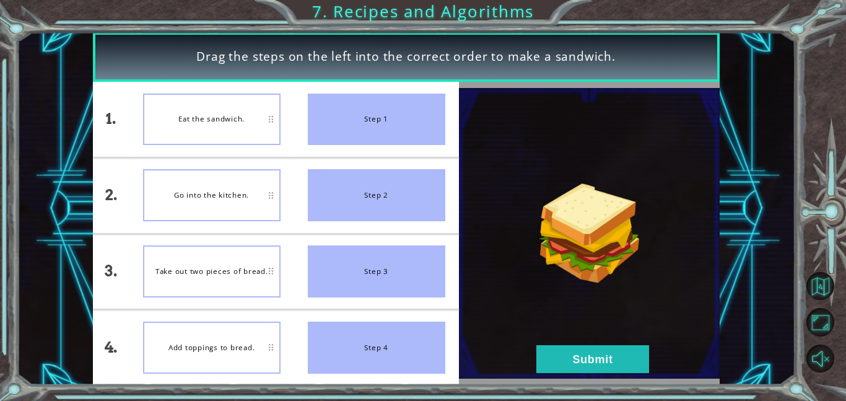
drag, startPoint x: 398, startPoint y: 100, endPoint x: 240, endPoint y: 194, distance: 184.1
click at [240, 194] on div "1. 2. 3. 4. Eat the sandwich. Go into the kitchen. Take out two pieces of bread…" at bounding box center [276, 233] width 366 height 303
drag, startPoint x: 417, startPoint y: 143, endPoint x: 436, endPoint y: 207, distance: 66.6
click at [436, 207] on ul "Step 1 Step 2 Step 3 Step 4" at bounding box center [376, 233] width 165 height 303
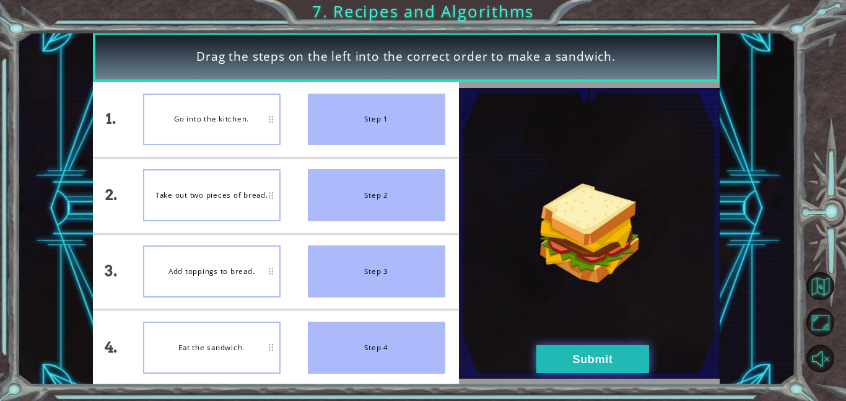
click at [571, 359] on button "Submit" at bounding box center [592, 359] width 113 height 28
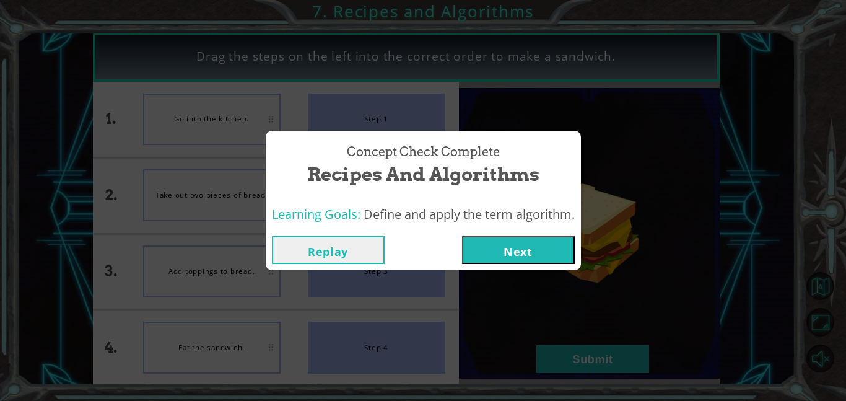
click at [543, 246] on button "Next" at bounding box center [518, 250] width 113 height 28
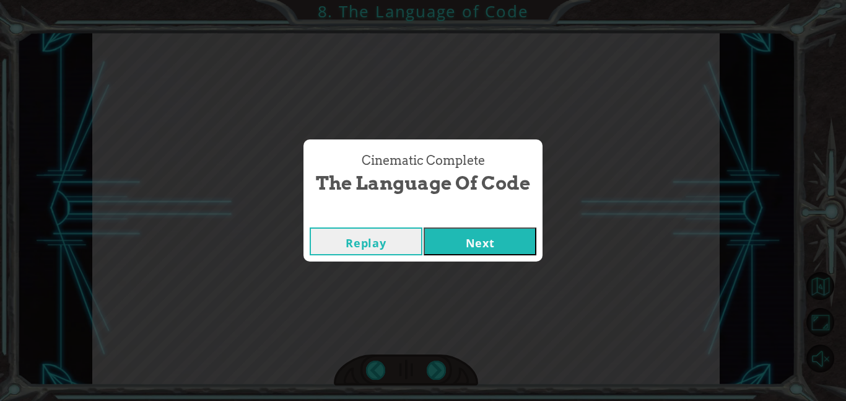
click at [492, 236] on button "Next" at bounding box center [479, 241] width 113 height 28
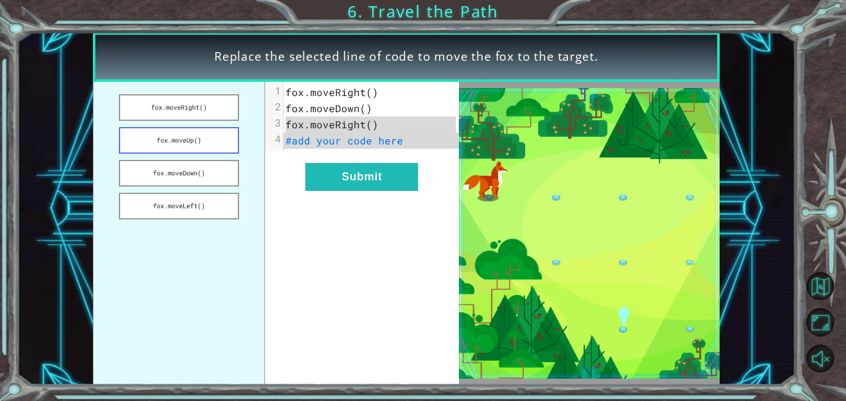
drag, startPoint x: 410, startPoint y: 144, endPoint x: 233, endPoint y: 130, distance: 177.6
click at [233, 130] on div "fox.moveRight() fox.moveUp() fox.moveDown() fox.moveLeft() x 1 fox.moveRight() …" at bounding box center [276, 233] width 366 height 303
click at [401, 139] on pre "#add your code here" at bounding box center [371, 140] width 175 height 16
click at [306, 141] on span "#add your code here" at bounding box center [344, 140] width 118 height 13
drag, startPoint x: 288, startPoint y: 142, endPoint x: 406, endPoint y: 137, distance: 118.3
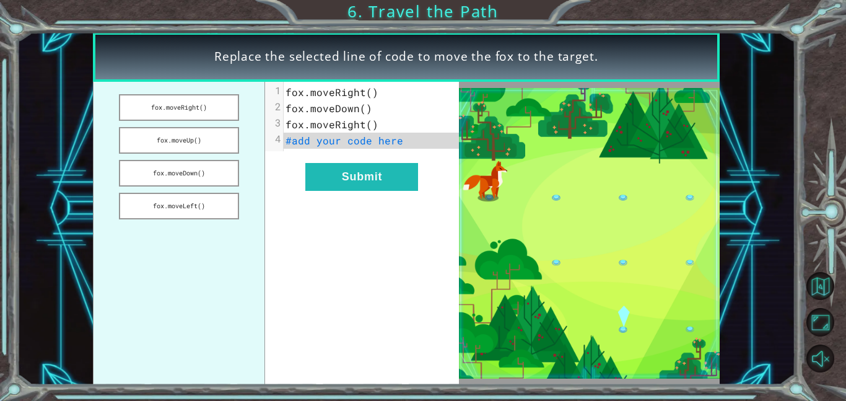
click at [406, 137] on pre "#add your code here" at bounding box center [371, 140] width 175 height 16
click at [407, 137] on pre "#add your code here" at bounding box center [371, 140] width 175 height 16
click at [409, 141] on pre "#add your code here" at bounding box center [371, 140] width 175 height 16
drag, startPoint x: 183, startPoint y: 164, endPoint x: 333, endPoint y: 139, distance: 151.9
click at [333, 139] on div "fox.moveRight() fox.moveUp() fox.moveDown() fox.moveLeft() x 1 fox.moveRight() …" at bounding box center [276, 233] width 366 height 303
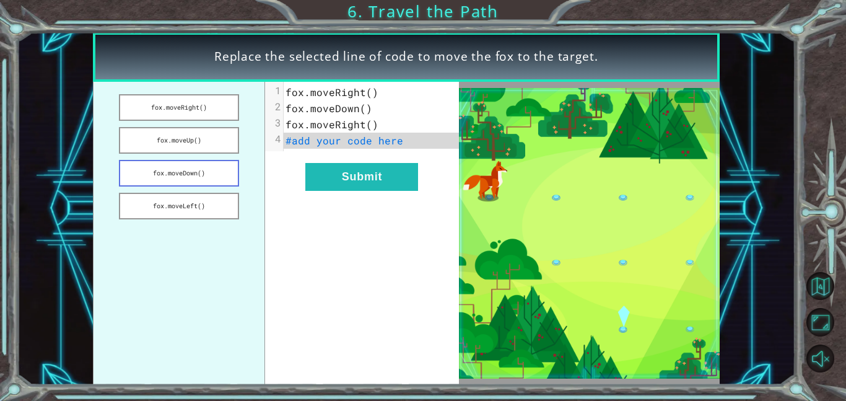
click at [199, 169] on button "fox.moveDown()" at bounding box center [179, 173] width 120 height 27
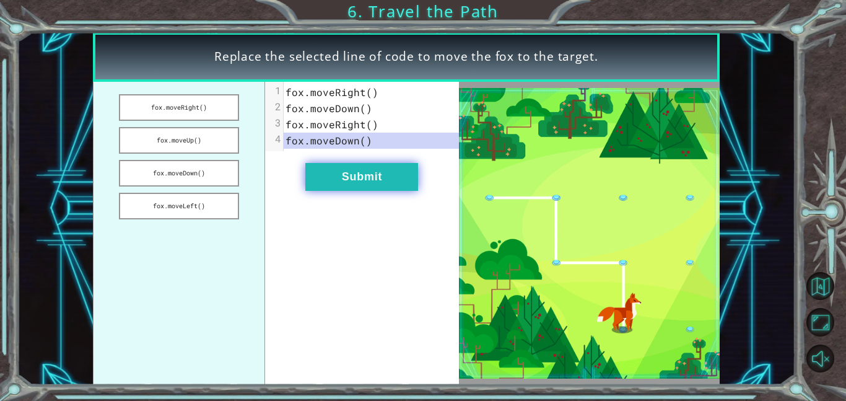
click at [374, 176] on button "Submit" at bounding box center [361, 177] width 113 height 28
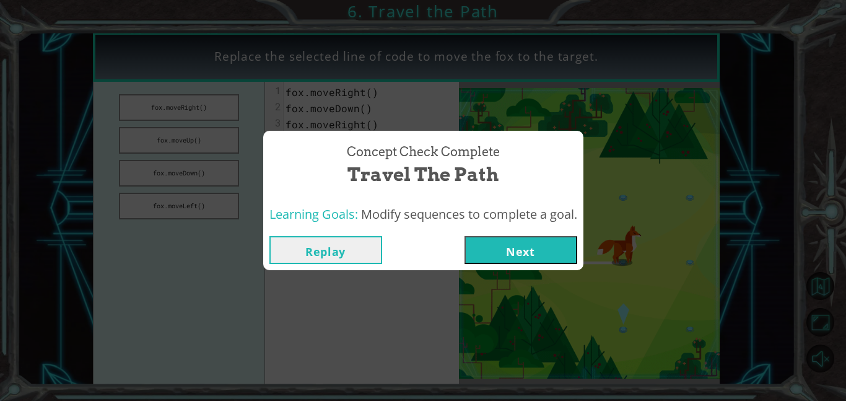
click at [550, 248] on button "Next" at bounding box center [520, 250] width 113 height 28
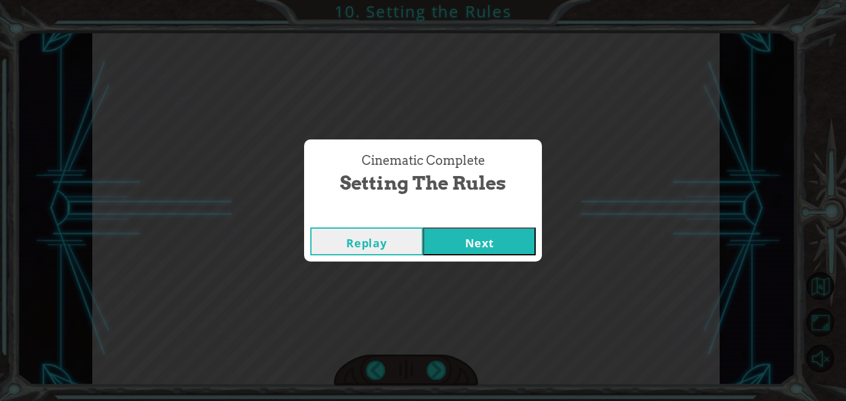
click at [495, 241] on button "Next" at bounding box center [479, 241] width 113 height 28
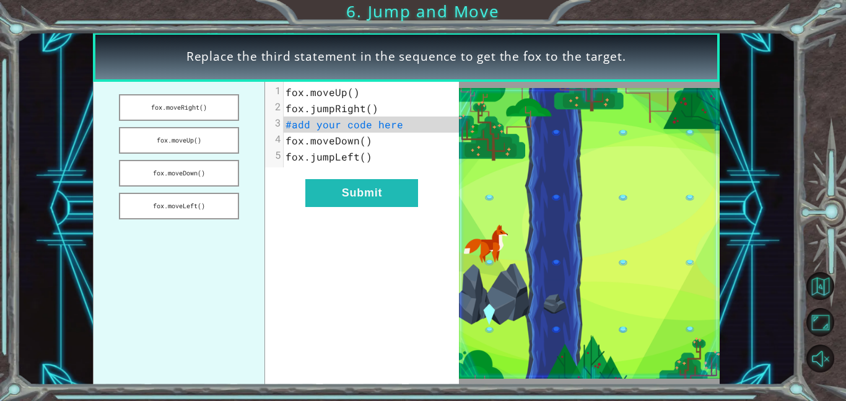
click at [375, 144] on pre "fox.moveDown()" at bounding box center [371, 140] width 175 height 16
click at [375, 145] on pre "fox.moveDown()" at bounding box center [371, 140] width 175 height 16
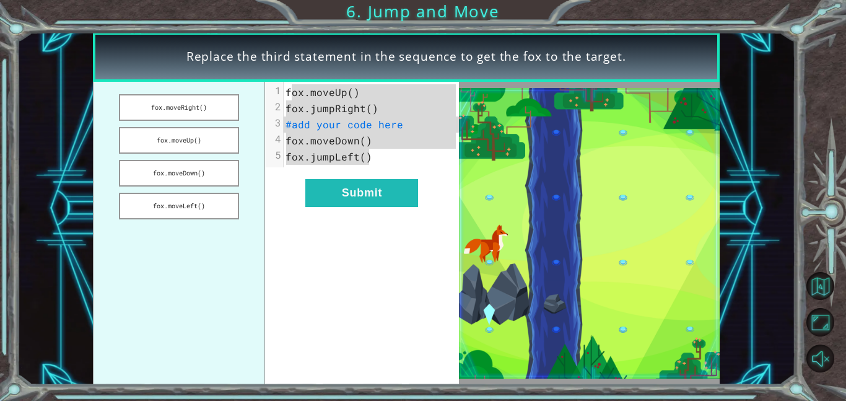
drag, startPoint x: 289, startPoint y: 93, endPoint x: 445, endPoint y: 168, distance: 173.3
click at [445, 168] on div "x 1 fox.moveUp() 2 fox.jumpRight() 3 #add your code here 4 fox.moveDown() 5 fox…" at bounding box center [361, 233] width 193 height 303
drag, startPoint x: 215, startPoint y: 179, endPoint x: 376, endPoint y: 134, distance: 167.6
click at [376, 134] on div "fox.moveRight() fox.moveUp() fox.moveDown() fox.moveLeft() x 1 fox.moveUp() 2 f…" at bounding box center [276, 233] width 366 height 303
click at [228, 163] on button "fox.moveDown()" at bounding box center [179, 173] width 120 height 27
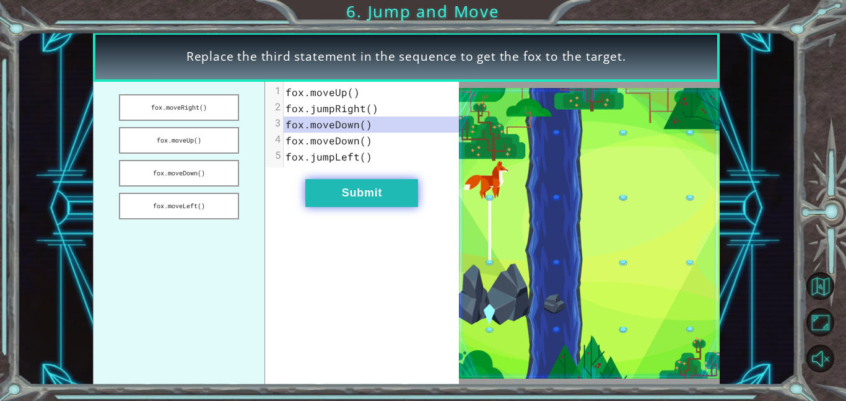
click at [404, 199] on button "Submit" at bounding box center [361, 193] width 113 height 28
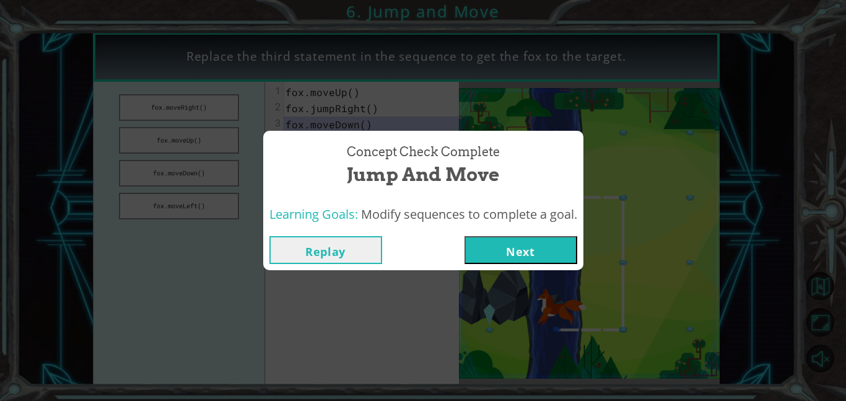
click at [507, 242] on button "Next" at bounding box center [520, 250] width 113 height 28
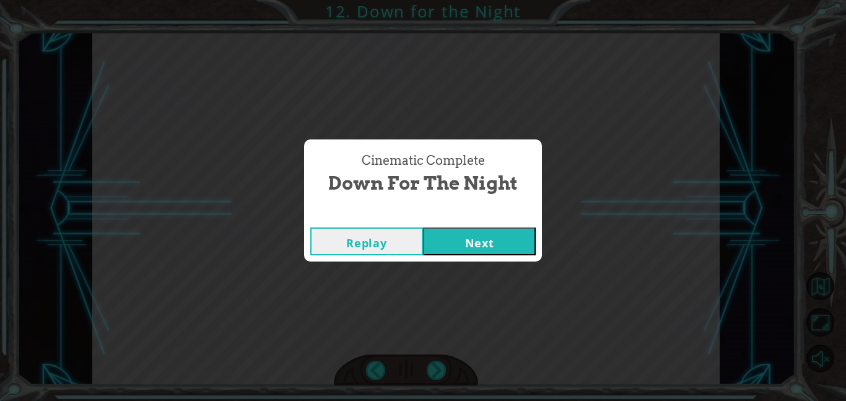
click at [518, 246] on button "Next" at bounding box center [479, 241] width 113 height 28
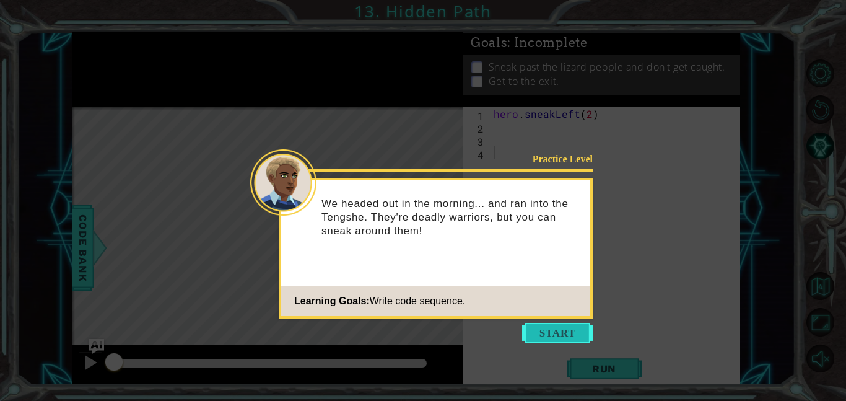
click at [557, 327] on button "Start" at bounding box center [557, 333] width 71 height 20
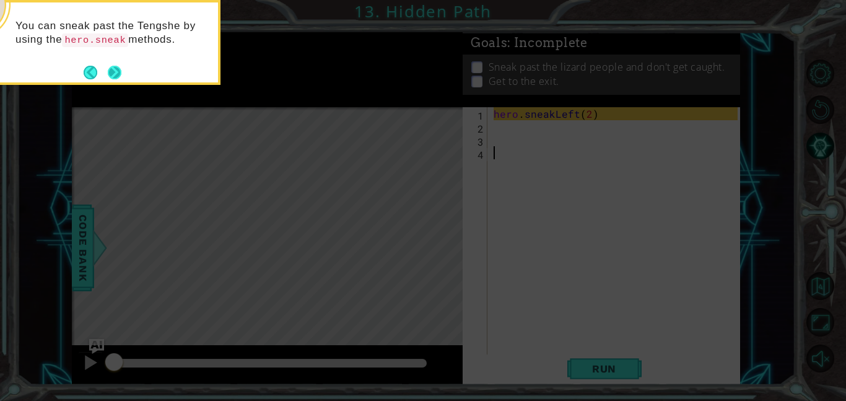
click at [108, 66] on button "Next" at bounding box center [114, 71] width 17 height 17
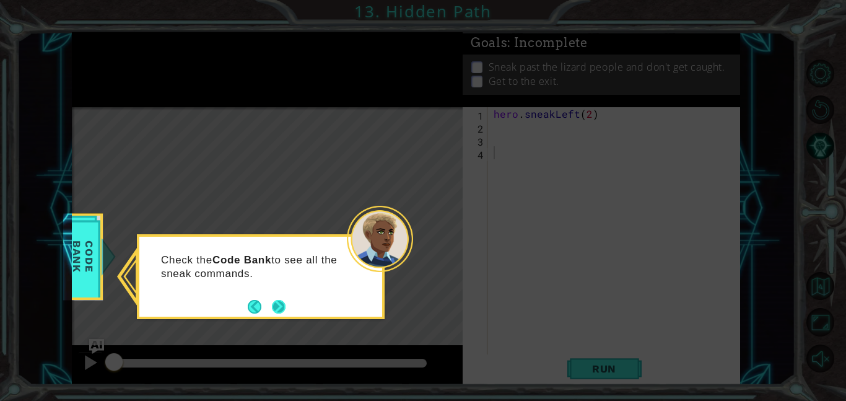
click at [285, 310] on button "Next" at bounding box center [278, 306] width 22 height 22
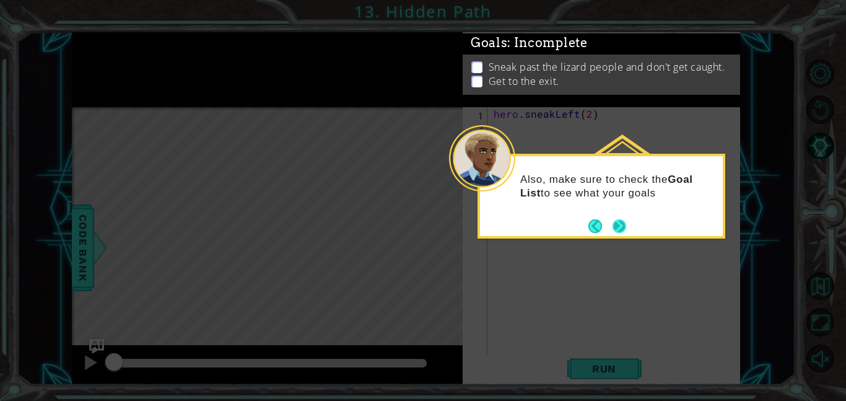
click at [618, 223] on button "Next" at bounding box center [619, 226] width 18 height 18
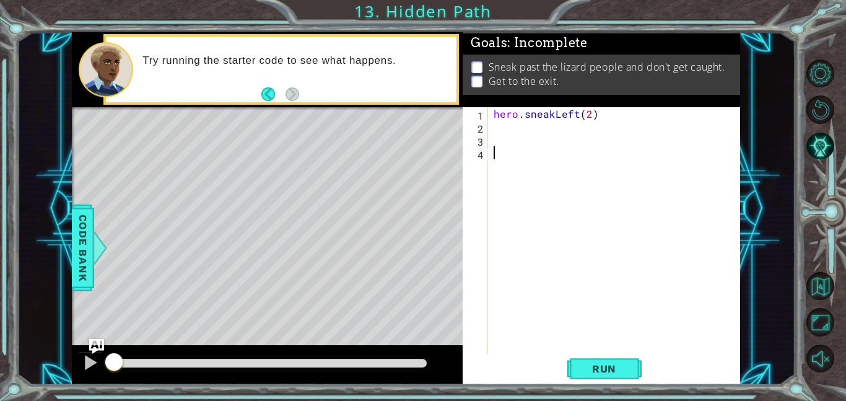
click at [494, 127] on div "hero . sneakLeft ( 2 )" at bounding box center [617, 243] width 253 height 273
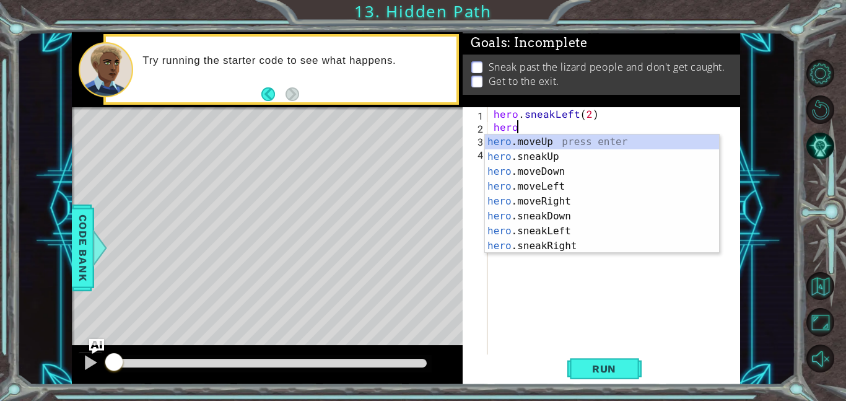
scroll to position [0, 1]
click at [574, 159] on div "hero .moveUp press enter hero .sneakUp press enter hero .moveDown press enter h…" at bounding box center [602, 208] width 234 height 149
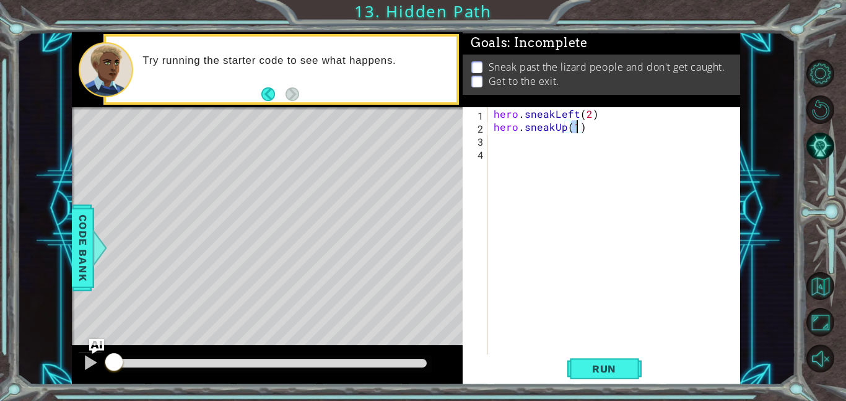
type textarea "hero.sneakUp(2)"
click at [509, 141] on div "hero . sneakLeft ( 2 ) hero . sneakUp ( 2 )" at bounding box center [617, 243] width 253 height 273
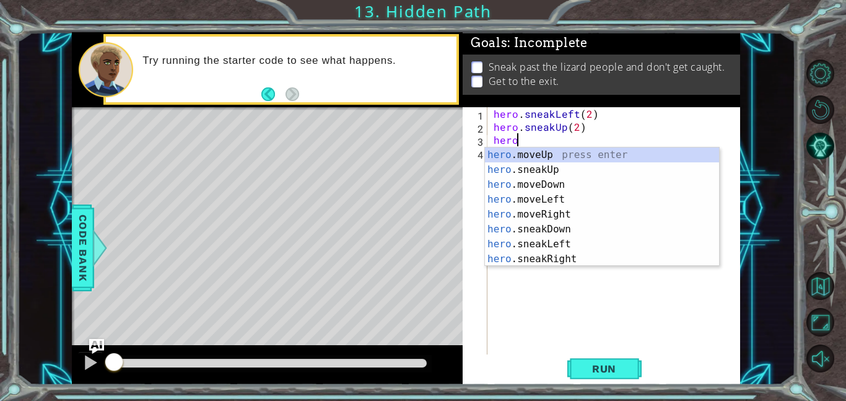
scroll to position [0, 1]
click at [575, 210] on div "hero .moveUp press enter hero .sneakUp press enter hero .moveDown press enter h…" at bounding box center [602, 221] width 234 height 149
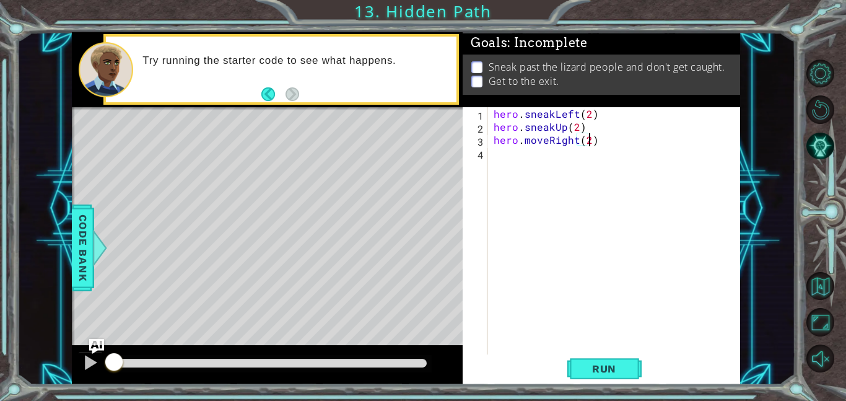
scroll to position [0, 6]
click at [606, 371] on span "Run" at bounding box center [603, 368] width 49 height 12
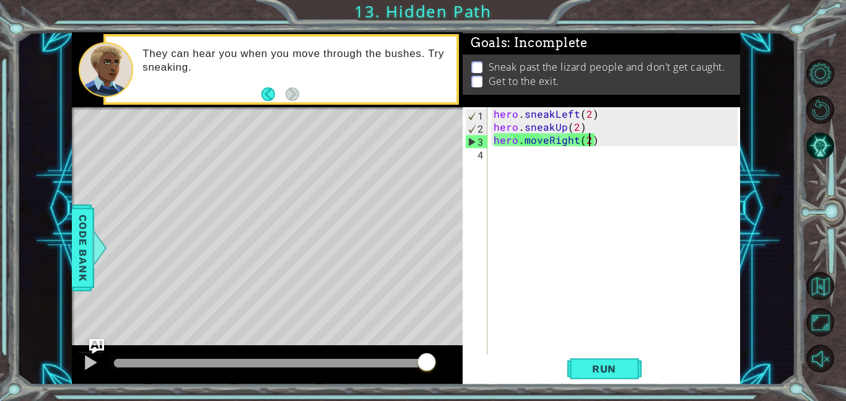
click at [546, 144] on div "hero . sneakLeft ( 2 ) hero . sneakUp ( 2 ) hero . moveRight ( 2 )" at bounding box center [617, 243] width 253 height 273
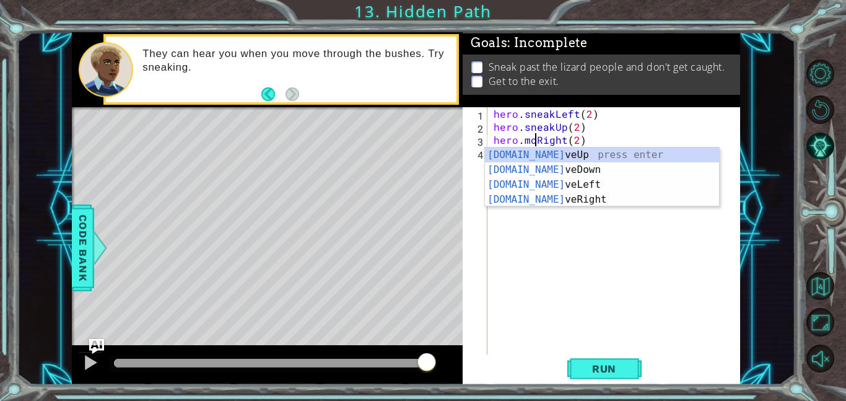
scroll to position [0, 4]
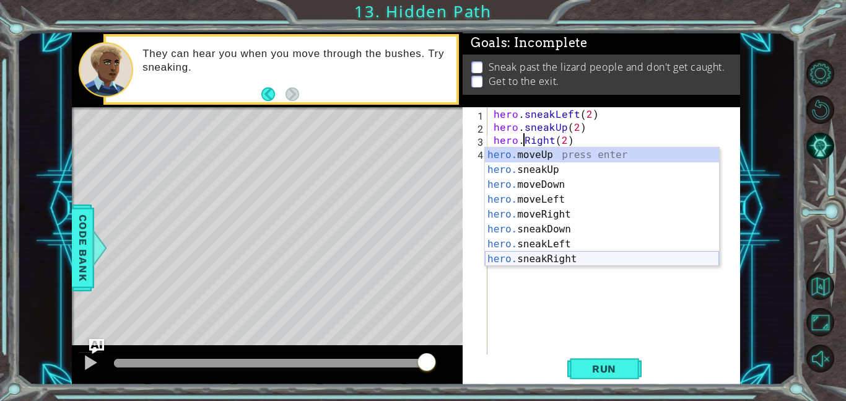
click at [579, 256] on div "hero. moveUp press enter hero. sneakUp press enter hero. moveDown press enter h…" at bounding box center [602, 221] width 234 height 149
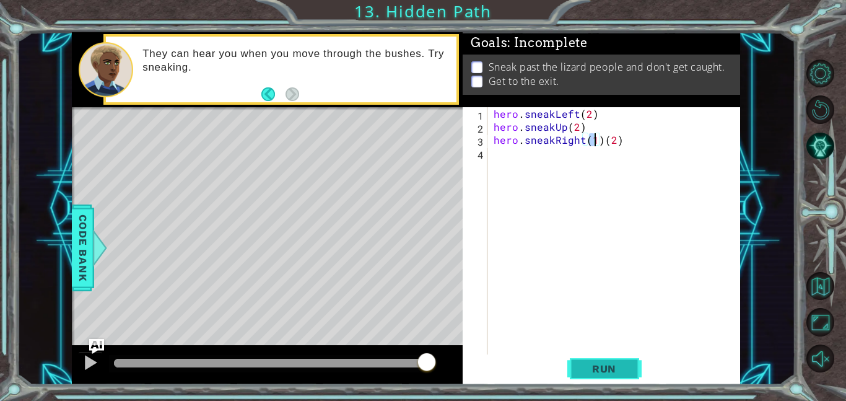
click at [600, 373] on span "Run" at bounding box center [603, 368] width 49 height 12
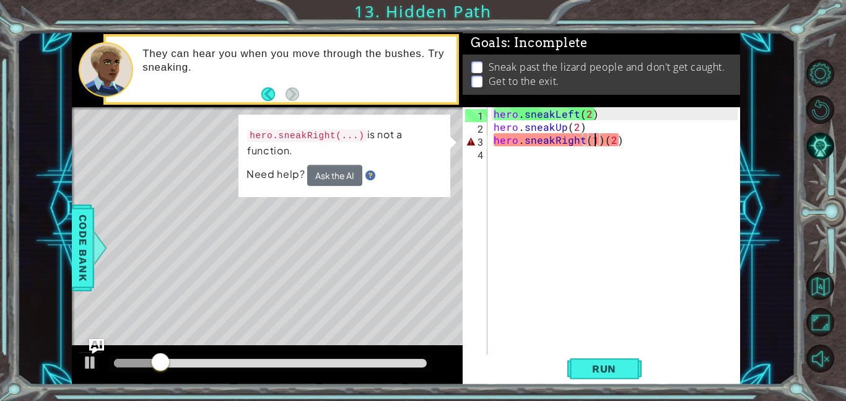
click at [600, 144] on div "hero . sneakLeft ( 2 ) hero . sneakUp ( 2 ) hero . sneakRight ( 1 ) ( 2 )" at bounding box center [617, 243] width 253 height 273
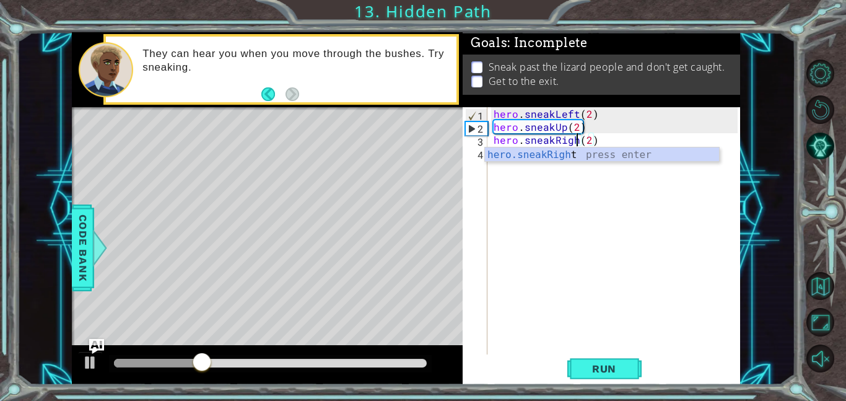
scroll to position [0, 6]
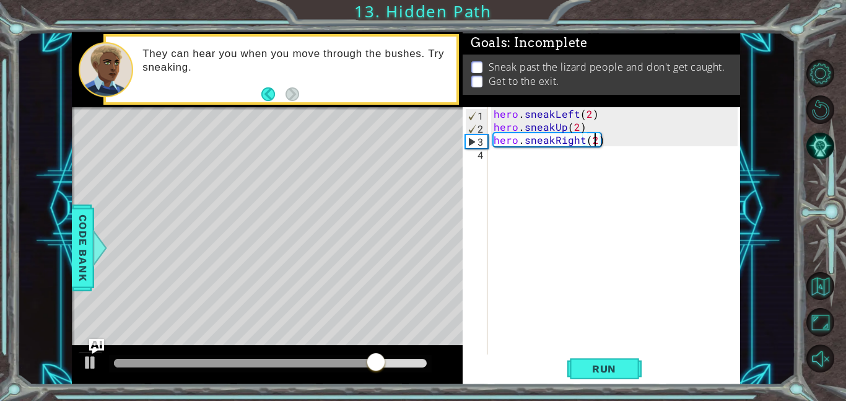
click at [592, 139] on div "hero . sneakLeft ( 2 ) hero . sneakUp ( 2 ) hero . sneakRight ( 2 )" at bounding box center [617, 243] width 253 height 273
type textarea "hero.sneakRight(3)"
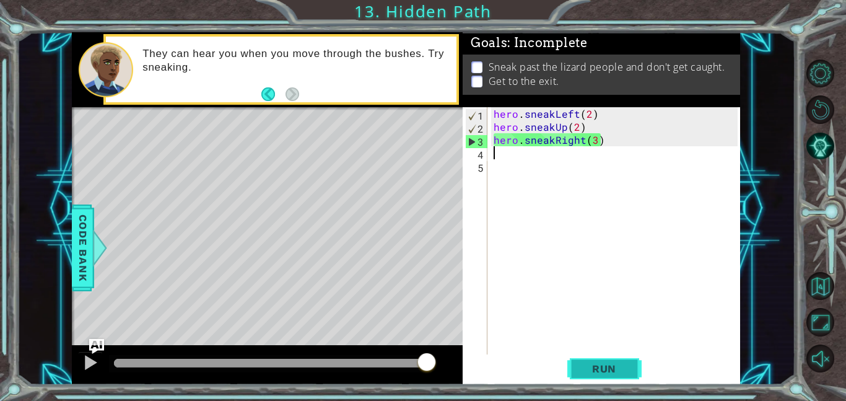
click at [625, 366] on span "Run" at bounding box center [603, 368] width 49 height 12
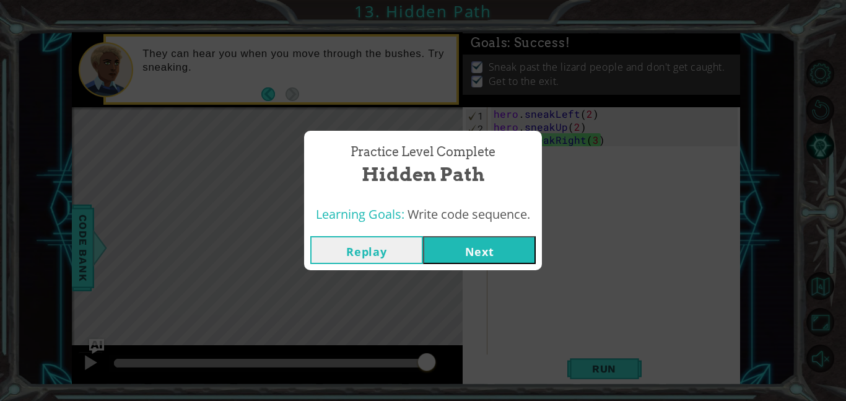
click at [492, 253] on button "Next" at bounding box center [479, 250] width 113 height 28
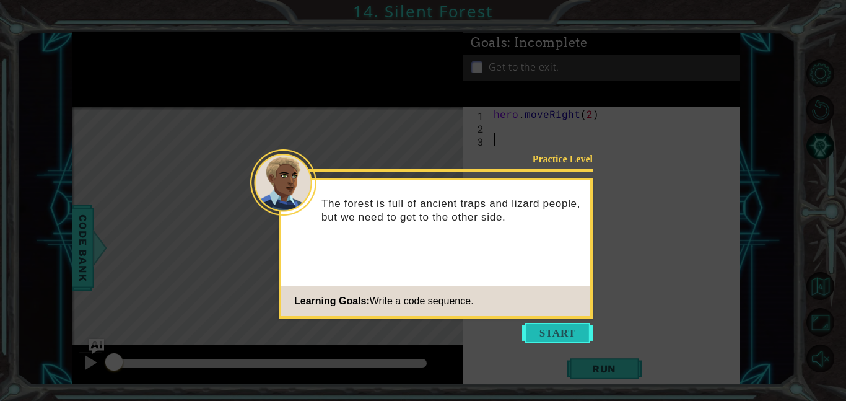
click at [548, 329] on button "Start" at bounding box center [557, 333] width 71 height 20
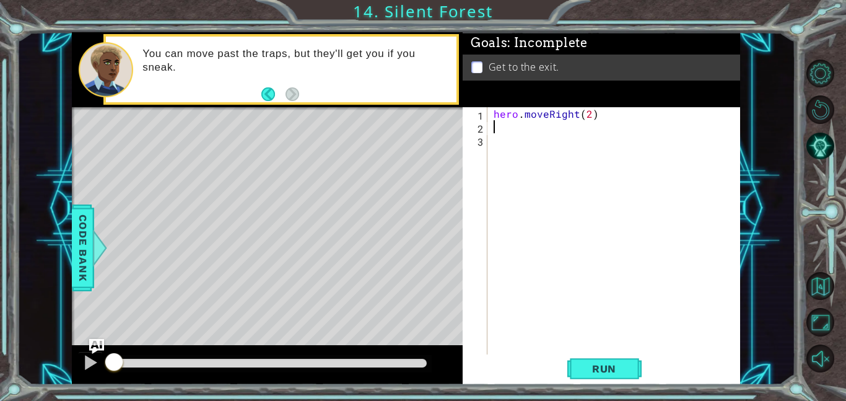
click at [522, 128] on div "hero . moveRight ( 2 )" at bounding box center [617, 243] width 253 height 273
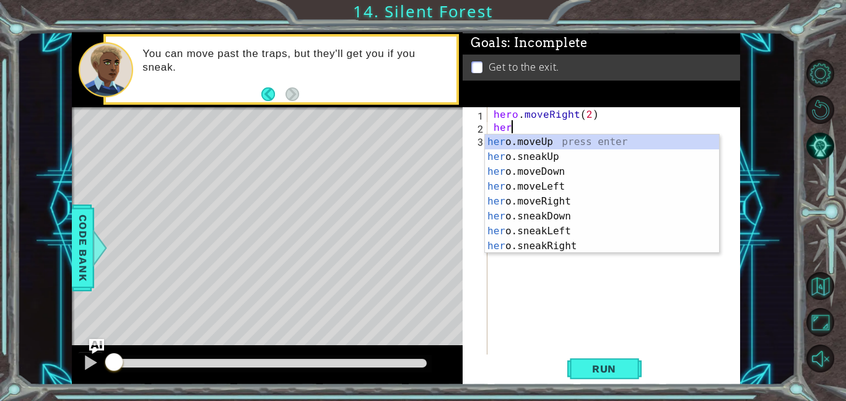
scroll to position [0, 1]
click at [569, 215] on div "hero .moveUp press enter hero .sneakUp press enter hero .moveDown press enter h…" at bounding box center [602, 208] width 234 height 149
type textarea "hero.sneakDown(1)"
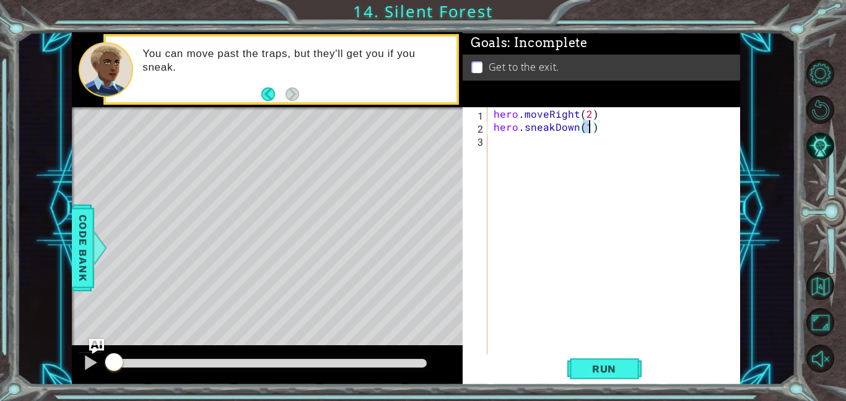
click at [548, 135] on div "hero . moveRight ( 2 ) hero . sneakDown ( 1 )" at bounding box center [617, 243] width 253 height 273
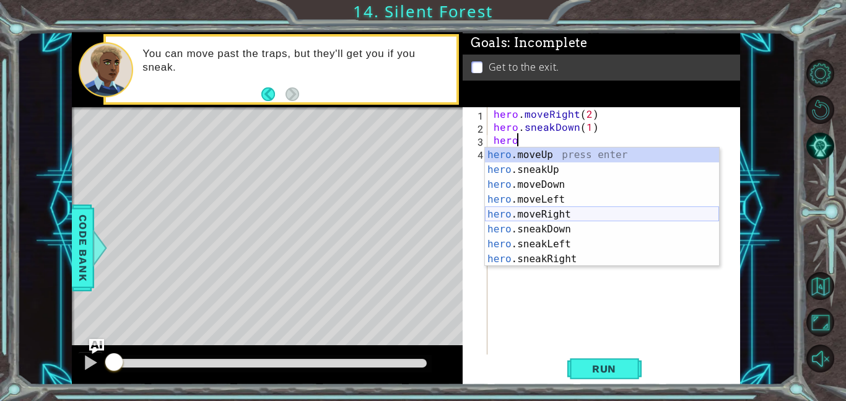
click at [563, 215] on div "hero .moveUp press enter hero .sneakUp press enter hero .moveDown press enter h…" at bounding box center [602, 221] width 234 height 149
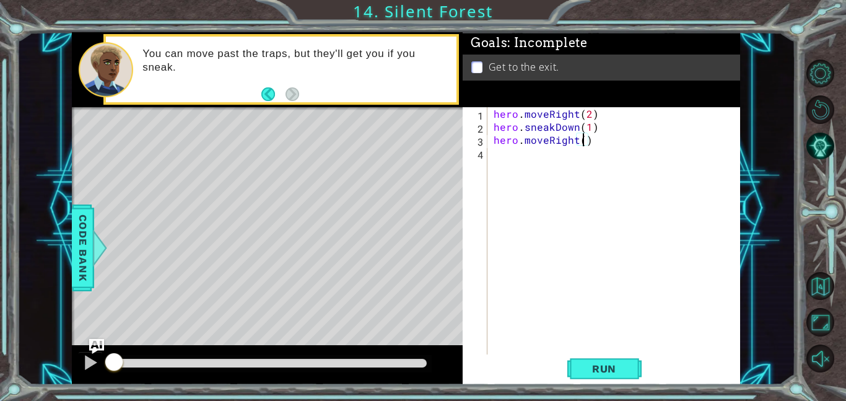
type textarea "hero.moveRight(2)"
click at [515, 162] on div "hero . moveRight ( 2 ) hero . sneakDown ( 1 ) hero . moveRight ( 2 )" at bounding box center [617, 243] width 253 height 273
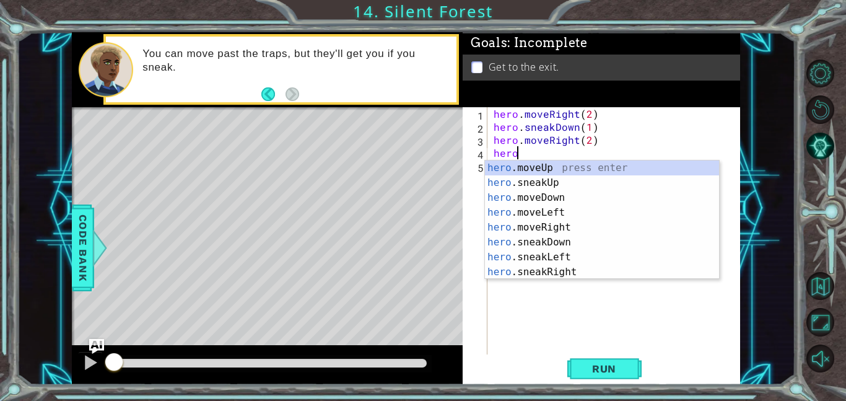
scroll to position [0, 1]
click at [514, 183] on div "hero .moveUp press enter hero .sneakUp press enter hero .moveDown press enter h…" at bounding box center [602, 234] width 234 height 149
type textarea "hero.sneakUp(1)"
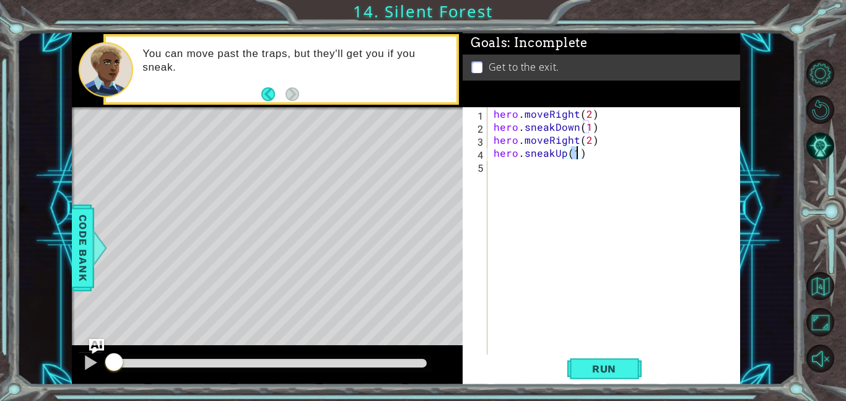
click at [493, 165] on div "hero . moveRight ( 2 ) hero . sneakDown ( 1 ) hero . moveRight ( 2 ) hero . sne…" at bounding box center [617, 243] width 253 height 273
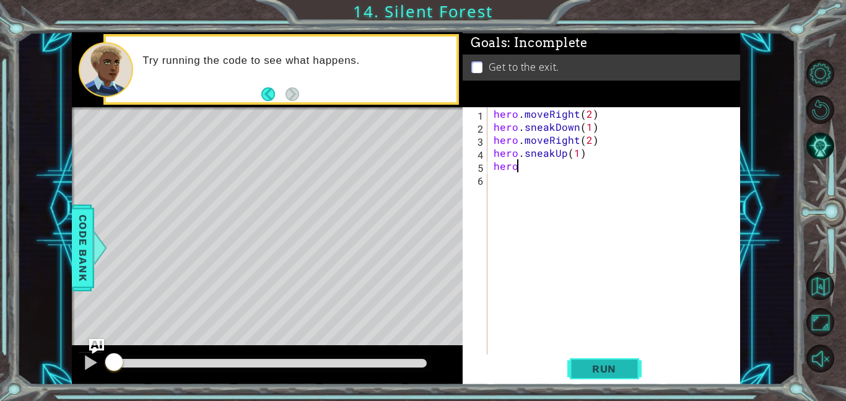
click at [602, 378] on button "Run" at bounding box center [604, 368] width 74 height 28
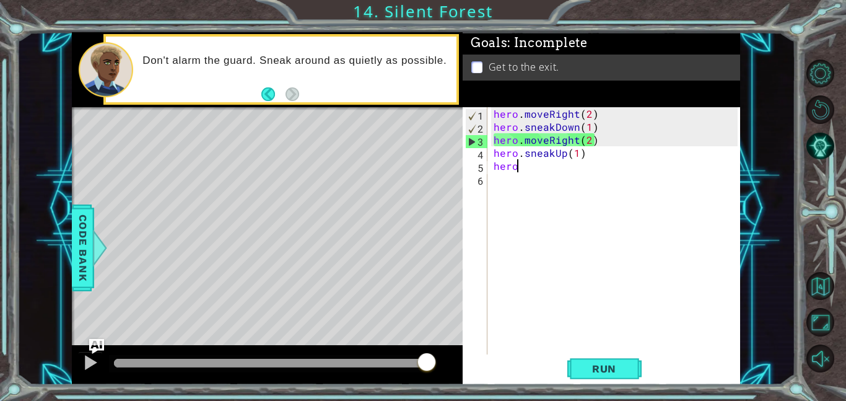
click at [547, 139] on div "hero . moveRight ( 2 ) hero . sneakDown ( 1 ) hero . moveRight ( 2 ) hero . sne…" at bounding box center [617, 243] width 253 height 273
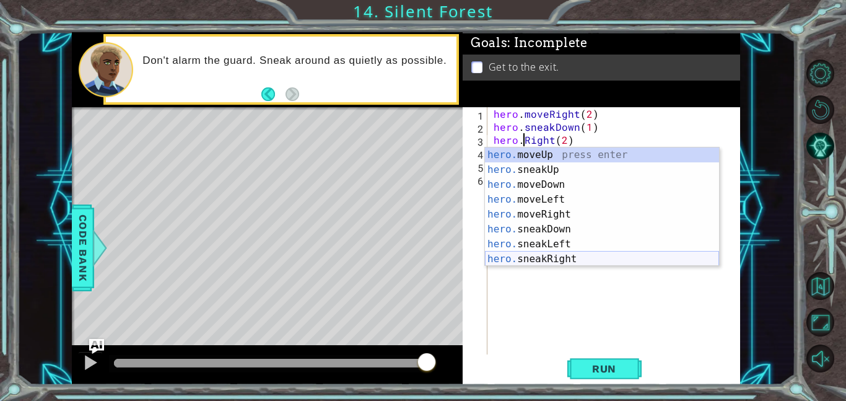
click at [568, 254] on div "hero. moveUp press enter hero. sneakUp press enter hero. moveDown press enter h…" at bounding box center [602, 221] width 234 height 149
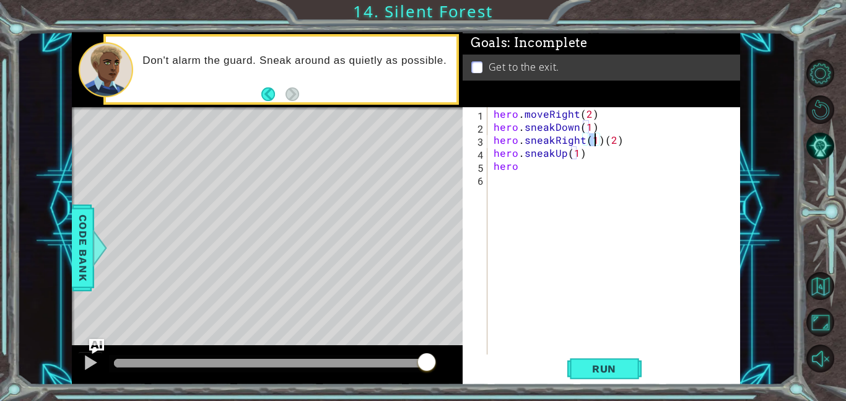
click at [600, 148] on div "hero . moveRight ( 2 ) hero . sneakDown ( 1 ) hero . sneakRight ( 1 ) ( 2 ) her…" at bounding box center [617, 243] width 253 height 273
click at [599, 139] on div "hero . moveRight ( 2 ) hero . sneakDown ( 1 ) hero . sneakRight ( 1 ) ( 2 ) her…" at bounding box center [617, 243] width 253 height 273
click at [578, 161] on body "1 ההההההההההההההההההההההההההההההההההההההההההההההההההההההההההההההההההההההההההההה…" at bounding box center [423, 200] width 846 height 401
click at [583, 165] on div "hero . moveRight ( 2 ) hero . sneakDown ( 1 ) hero . sneakRight ( 2 ) hero . sn…" at bounding box center [617, 243] width 253 height 273
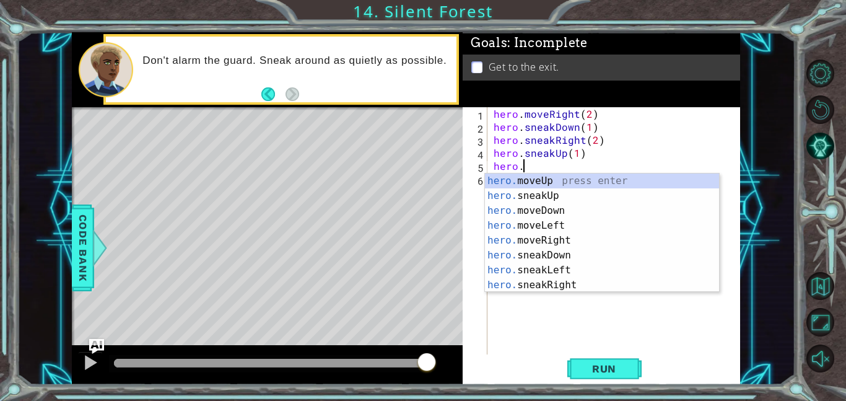
scroll to position [0, 1]
click at [600, 280] on div "hero. moveUp press enter hero. sneakUp press enter hero. moveDown press enter h…" at bounding box center [602, 247] width 234 height 149
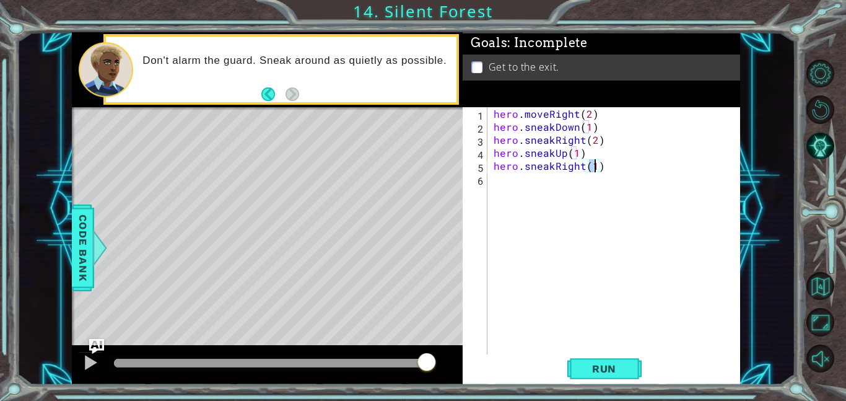
click at [551, 168] on div "hero . moveRight ( 2 ) hero . sneakDown ( 1 ) hero . sneakRight ( 2 ) hero . sn…" at bounding box center [617, 243] width 253 height 273
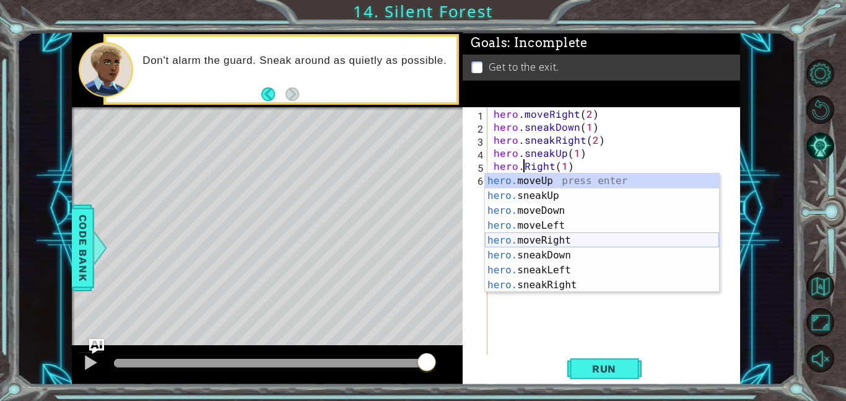
click at [574, 239] on div "hero. moveUp press enter hero. sneakUp press enter hero. moveDown press enter h…" at bounding box center [602, 247] width 234 height 149
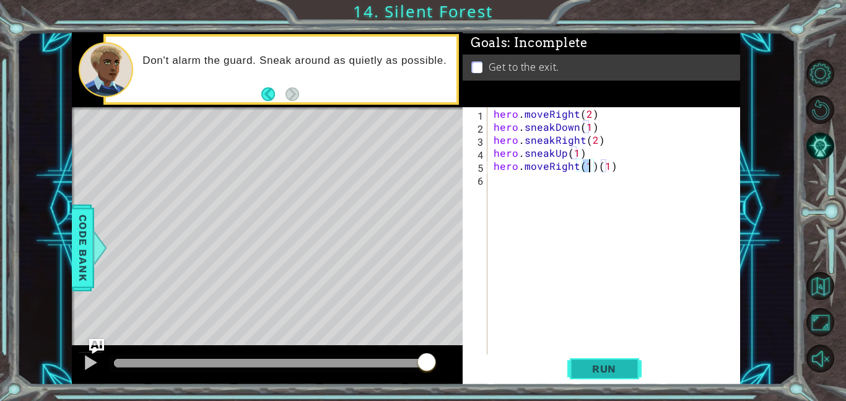
type textarea "hero.moveRight(1)(1)"
click at [597, 356] on button "Run" at bounding box center [604, 368] width 74 height 28
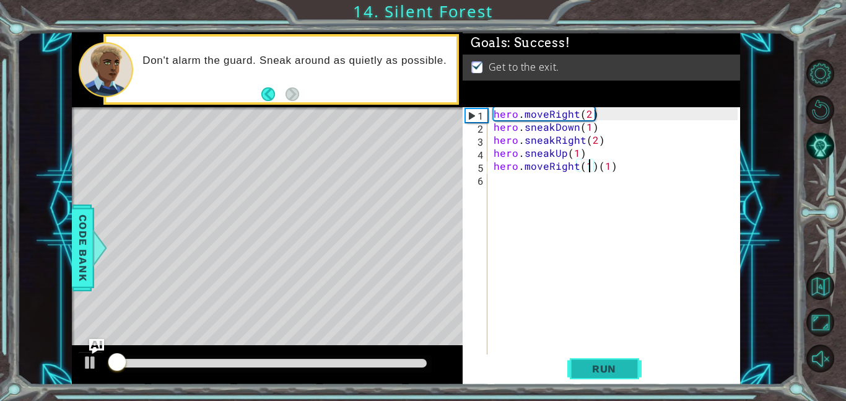
click at [600, 367] on span "Run" at bounding box center [603, 368] width 49 height 12
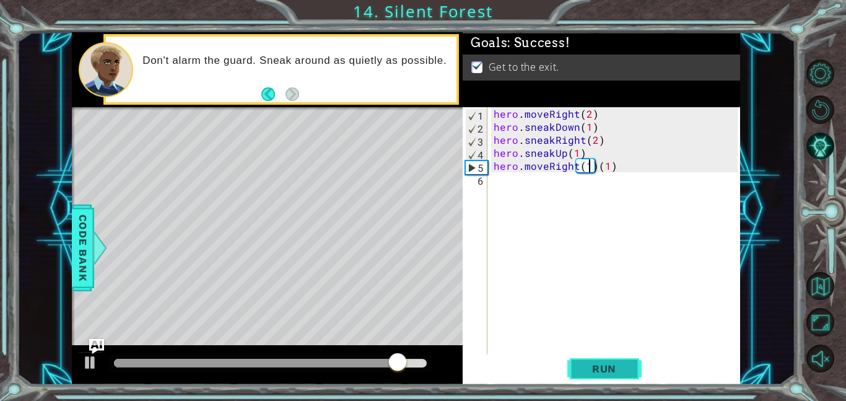
click at [600, 367] on span "Run" at bounding box center [603, 368] width 49 height 12
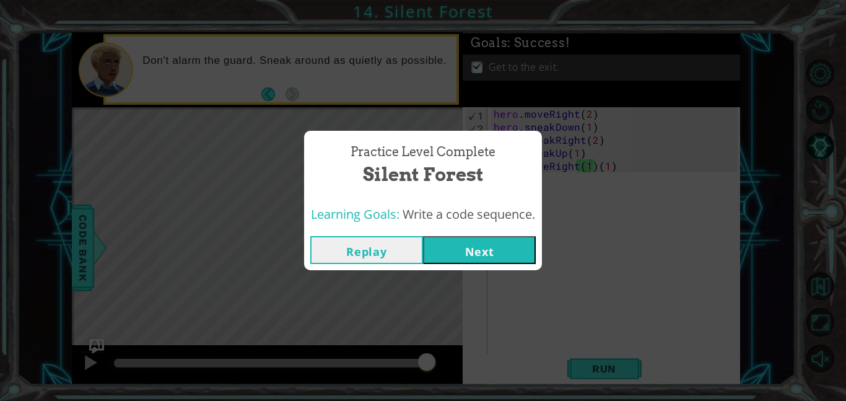
click at [493, 256] on button "Next" at bounding box center [479, 250] width 113 height 28
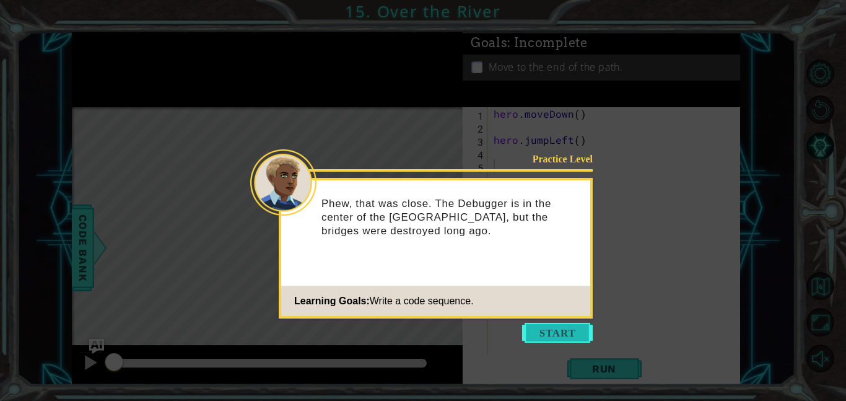
click at [550, 325] on button "Start" at bounding box center [557, 333] width 71 height 20
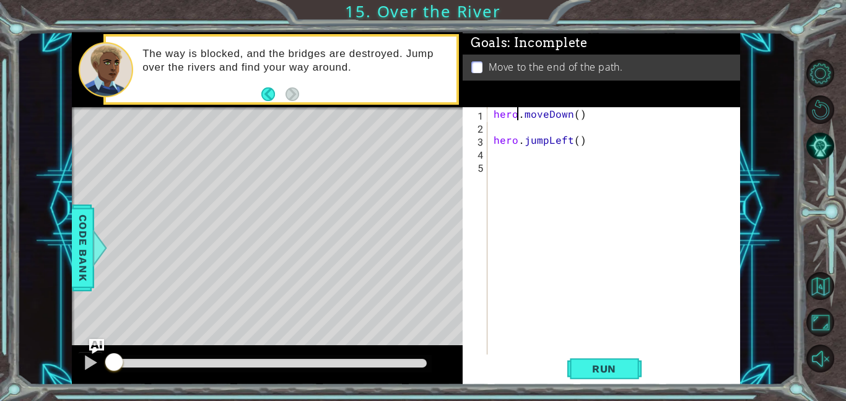
click at [516, 118] on div "hero . moveDown ( ) hero . jumpLeft ( )" at bounding box center [617, 243] width 253 height 273
type textarea "hero.moveDown()"
click at [516, 128] on div "hero . moveDown ( ) hero . jumpLeft ( )" at bounding box center [617, 243] width 253 height 273
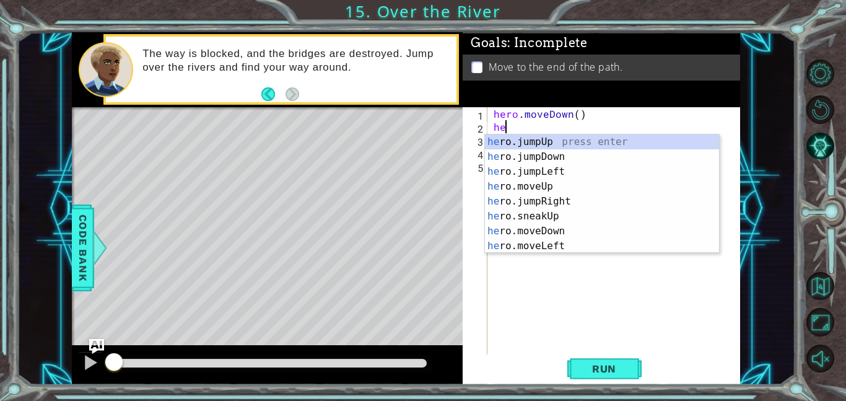
type textarea "hero"
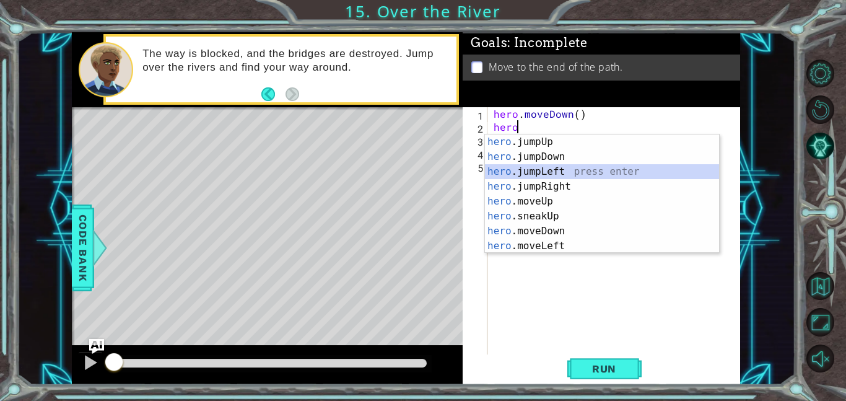
click at [568, 166] on div "hero .jumpUp press enter hero .jumpDown press enter hero .jumpLeft press enter …" at bounding box center [602, 208] width 234 height 149
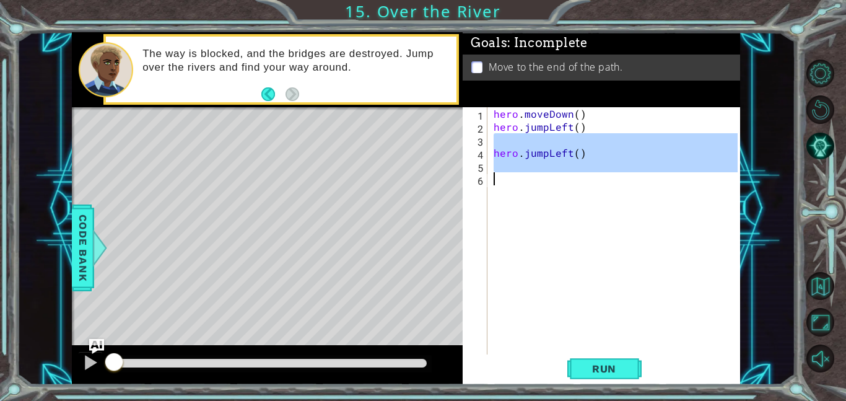
drag, startPoint x: 492, startPoint y: 139, endPoint x: 702, endPoint y: 189, distance: 216.5
click at [702, 189] on div "hero . moveDown ( ) hero . jumpLeft ( ) hero . jumpLeft ( )" at bounding box center [617, 243] width 253 height 273
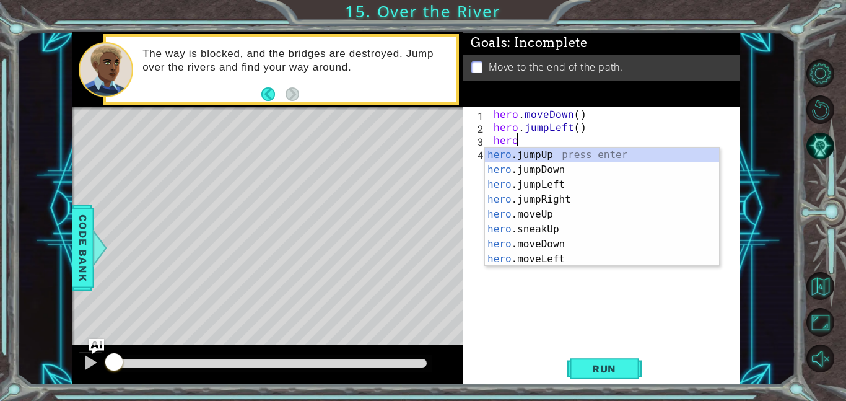
scroll to position [0, 1]
click at [541, 259] on div "hero .jumpUp press enter hero .jumpDown press enter hero .jumpLeft press enter …" at bounding box center [602, 221] width 234 height 149
type textarea "hero.moveLeft(1)"
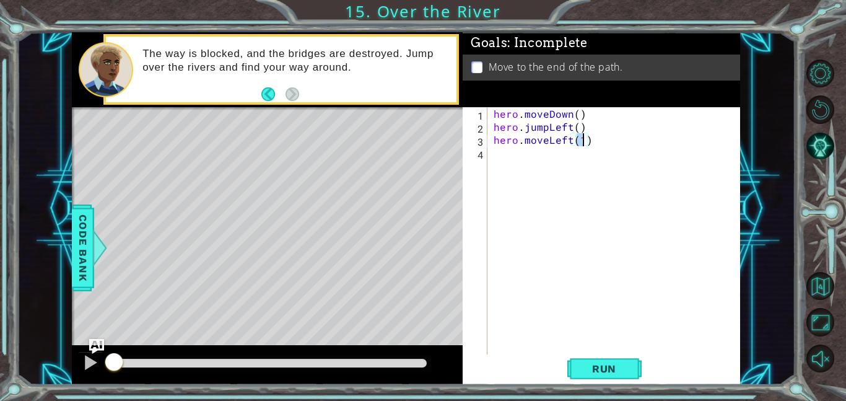
click at [518, 160] on div "hero . moveDown ( ) hero . jumpLeft ( ) hero . moveLeft ( 1 )" at bounding box center [617, 243] width 253 height 273
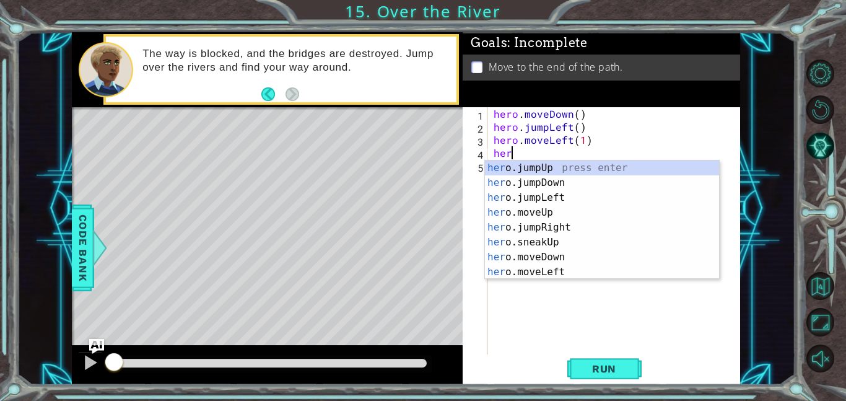
type textarea "hero"
click at [567, 180] on div "hero .jumpUp press enter hero .jumpDown press enter hero .jumpLeft press enter …" at bounding box center [602, 234] width 234 height 149
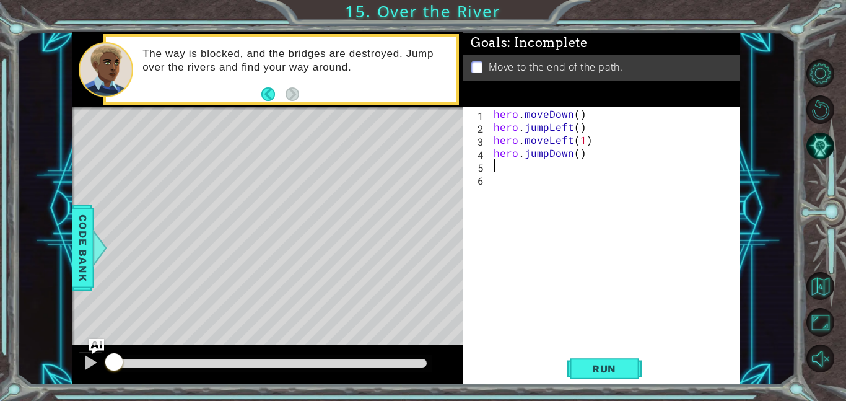
scroll to position [0, 0]
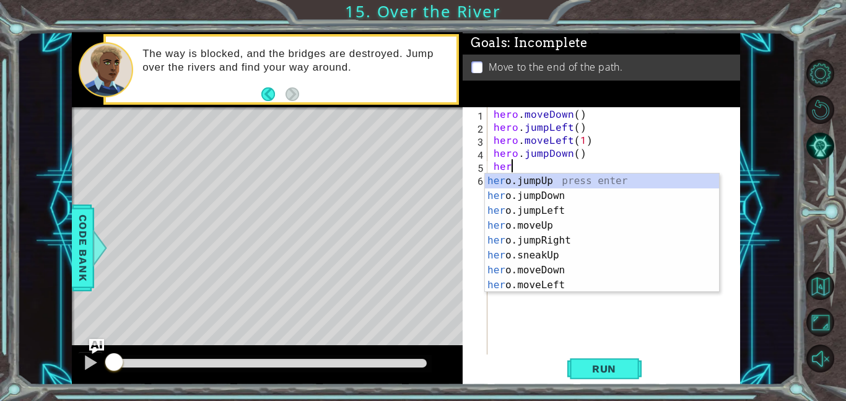
type textarea "hero"
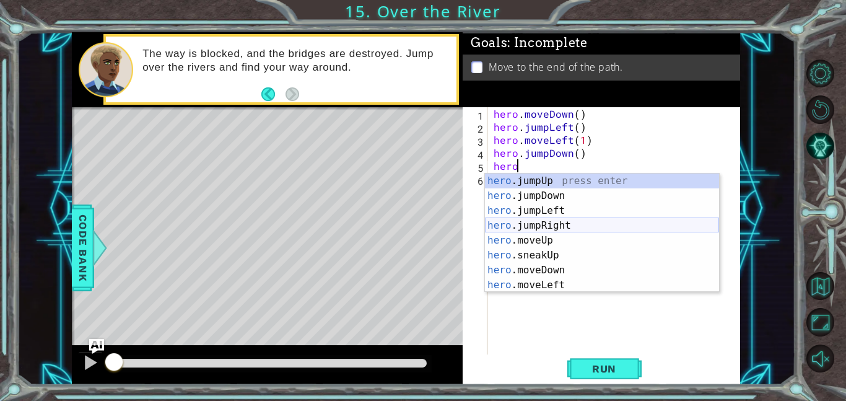
click at [571, 224] on div "hero .jumpUp press enter hero .jumpDown press enter hero .jumpLeft press enter …" at bounding box center [602, 247] width 234 height 149
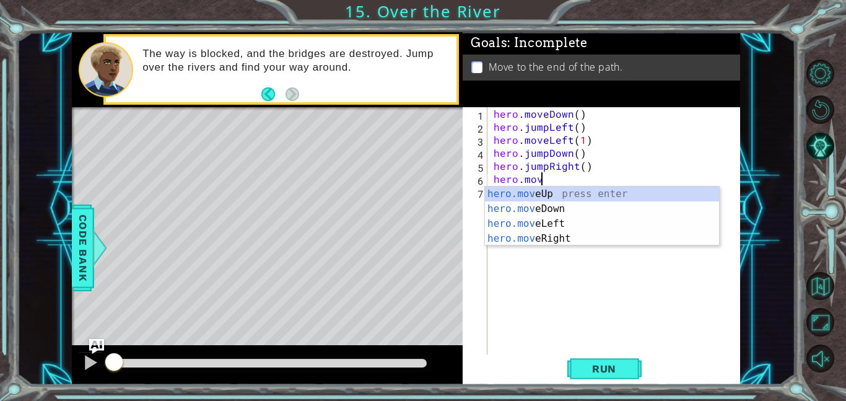
scroll to position [0, 2]
click at [574, 242] on div "hero.move Up press enter hero.move Down press enter hero.move Left press enter …" at bounding box center [602, 230] width 234 height 89
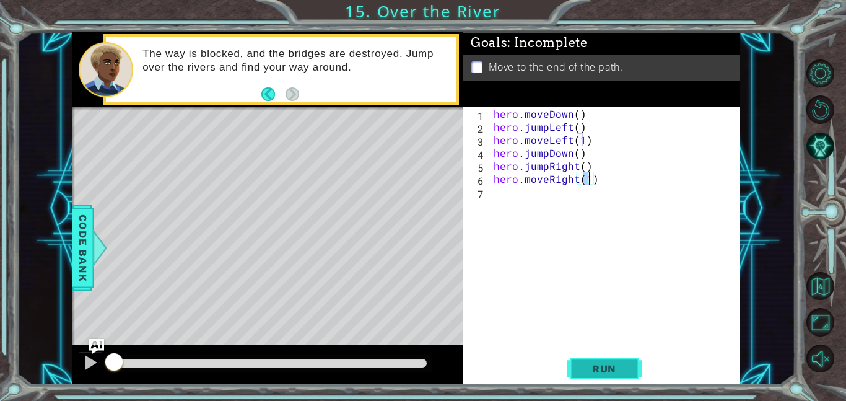
type textarea "hero.moveRight(1)"
click at [603, 366] on span "Run" at bounding box center [603, 368] width 49 height 12
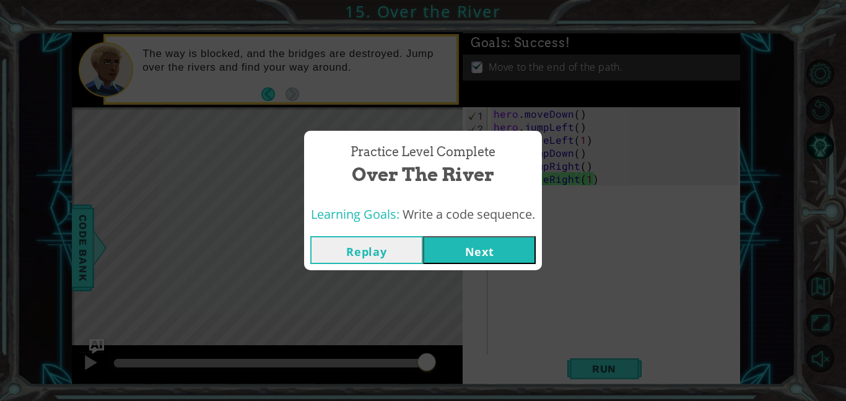
click at [487, 246] on button "Next" at bounding box center [479, 250] width 113 height 28
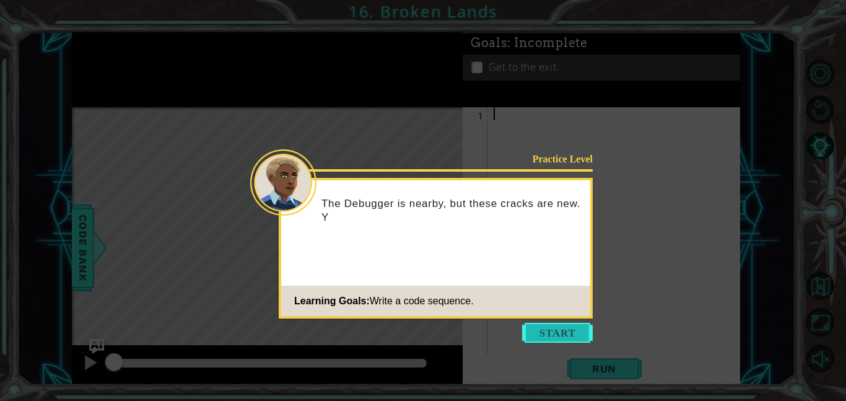
click at [553, 328] on button "Start" at bounding box center [557, 333] width 71 height 20
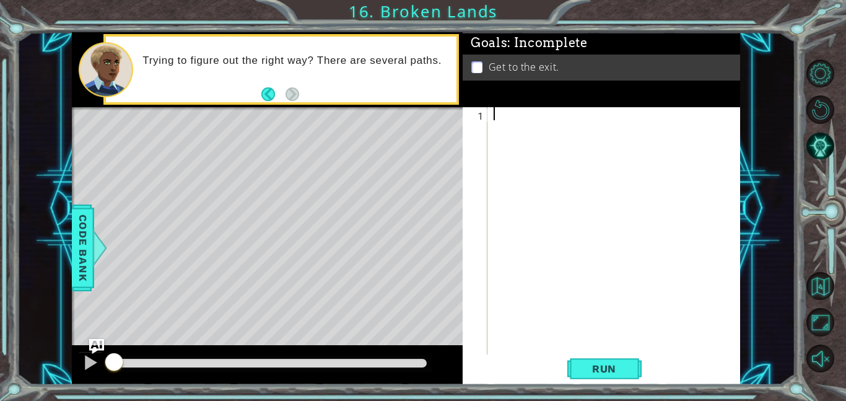
click at [527, 124] on div at bounding box center [617, 243] width 253 height 273
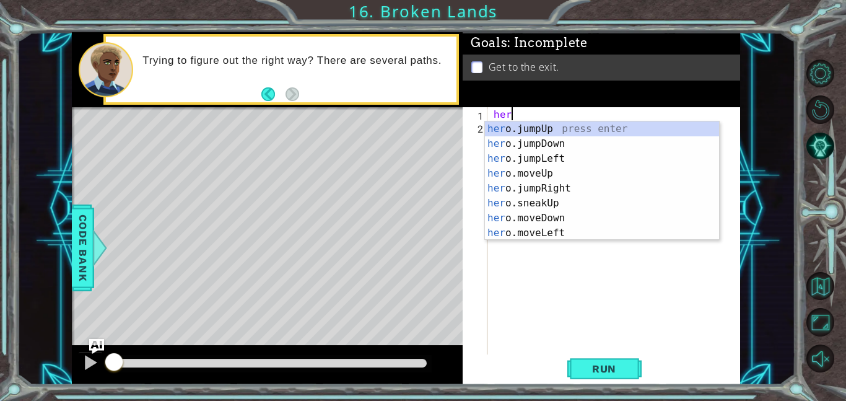
scroll to position [0, 1]
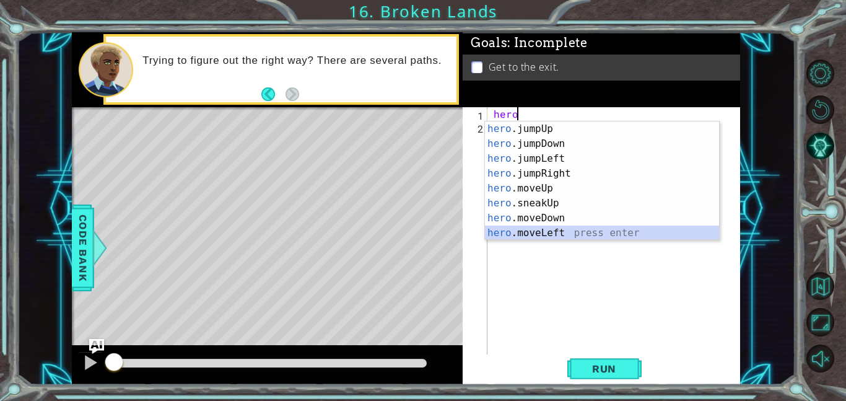
click at [560, 230] on div "hero .jumpUp press enter hero .jumpDown press enter hero .jumpLeft press enter …" at bounding box center [602, 195] width 234 height 149
type textarea "hero.moveLeft(1)"
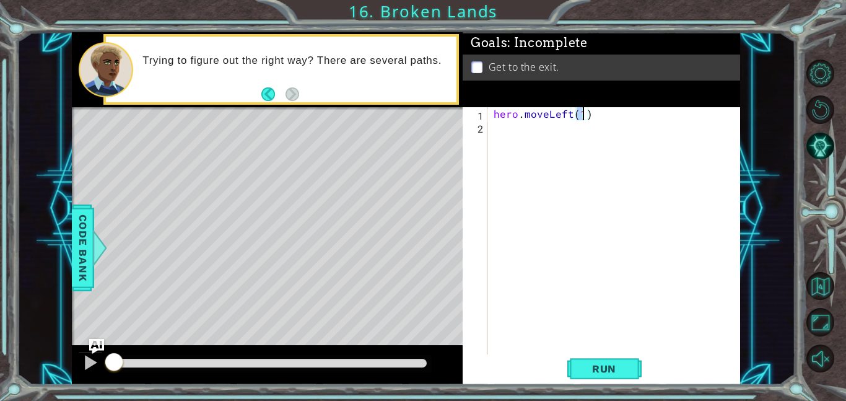
click at [544, 128] on div "hero . moveLeft ( 1 )" at bounding box center [617, 243] width 253 height 273
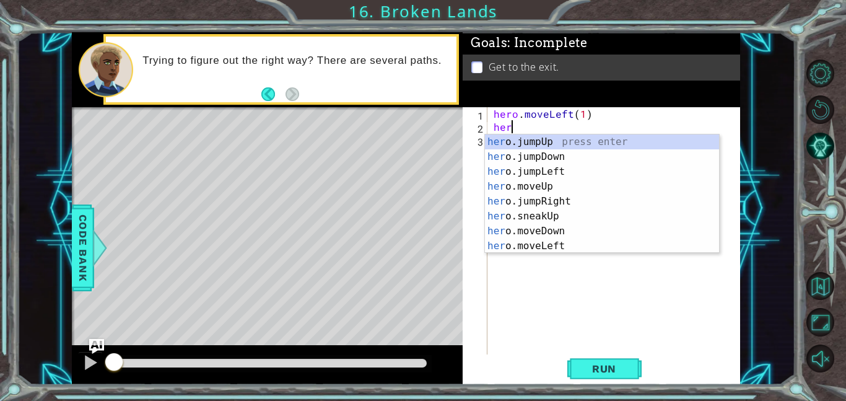
type textarea "hero"
click at [570, 171] on div "hero .jumpUp press enter hero .jumpDown press enter hero .jumpLeft press enter …" at bounding box center [602, 208] width 234 height 149
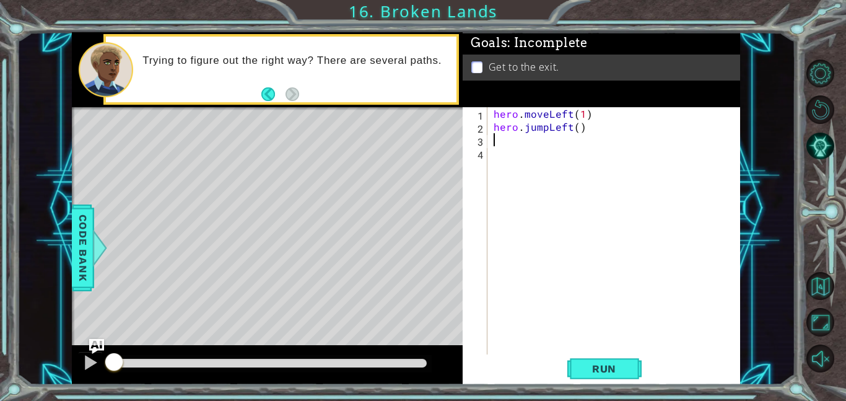
scroll to position [0, 0]
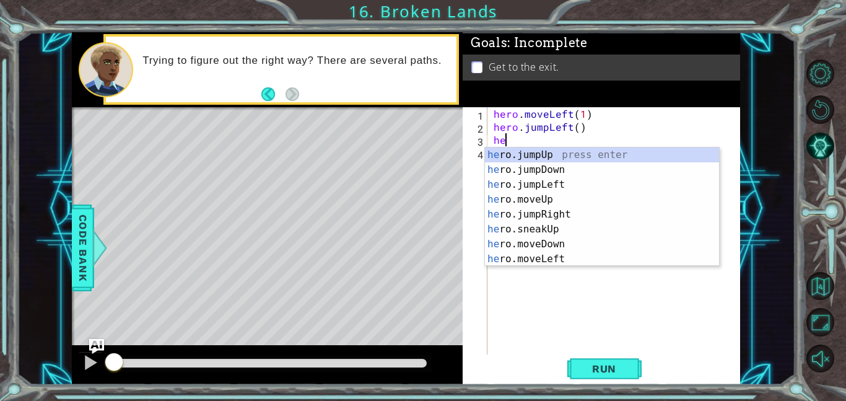
type textarea "hero"
click at [583, 168] on div "hero .jumpUp press enter hero .jumpDown press enter hero .jumpLeft press enter …" at bounding box center [602, 221] width 234 height 149
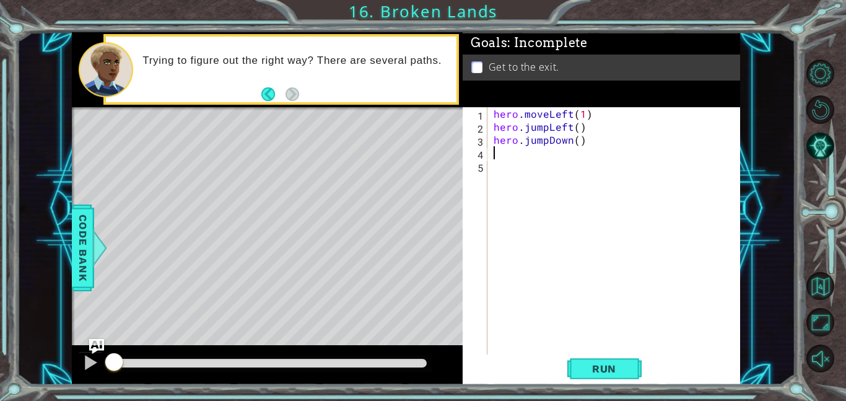
scroll to position [0, 0]
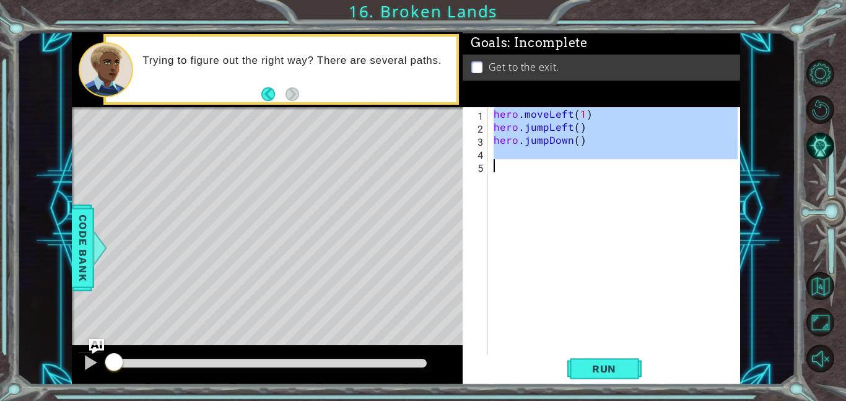
drag, startPoint x: 492, startPoint y: 115, endPoint x: 656, endPoint y: 216, distance: 192.6
click at [656, 216] on div "hero . moveLeft ( 1 ) hero . jumpLeft ( ) hero . jumpDown ( )" at bounding box center [617, 243] width 253 height 273
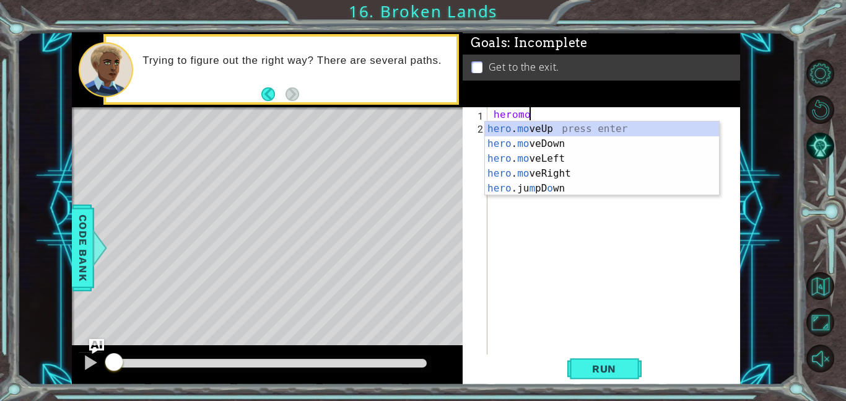
scroll to position [0, 2]
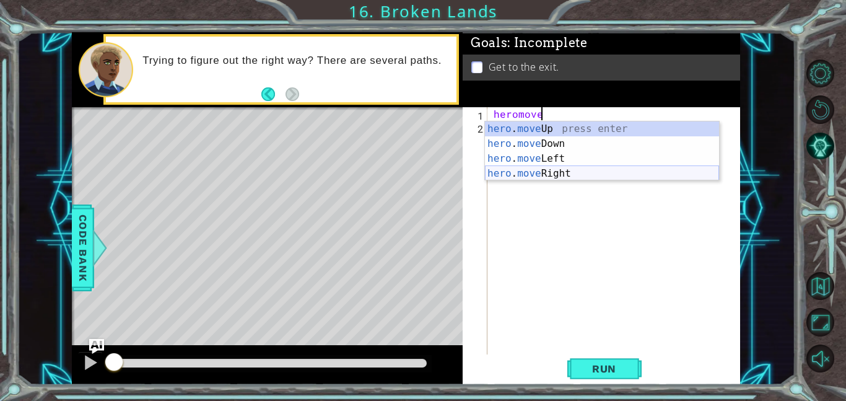
click at [570, 171] on div "hero . move Up press enter hero . move Down press enter hero . move Left press …" at bounding box center [602, 165] width 234 height 89
type textarea "hero.moveRight(1)"
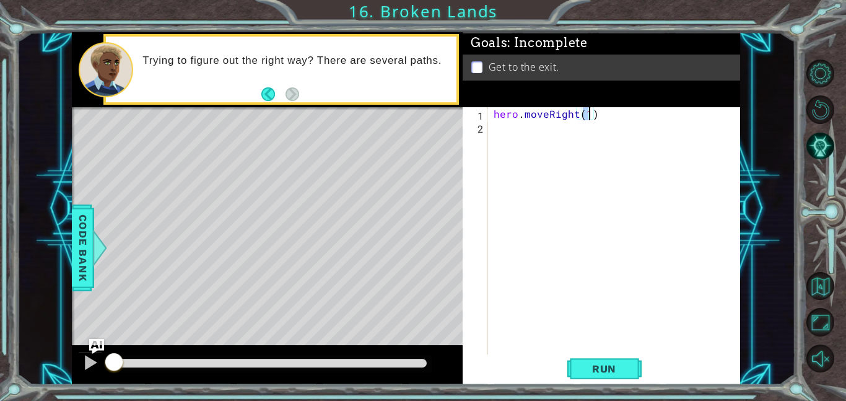
click at [535, 127] on div "hero . moveRight ( 1 )" at bounding box center [617, 243] width 253 height 273
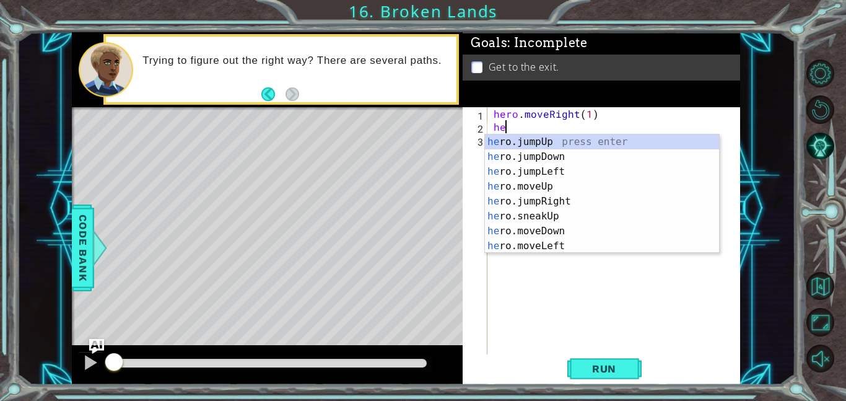
type textarea "hero"
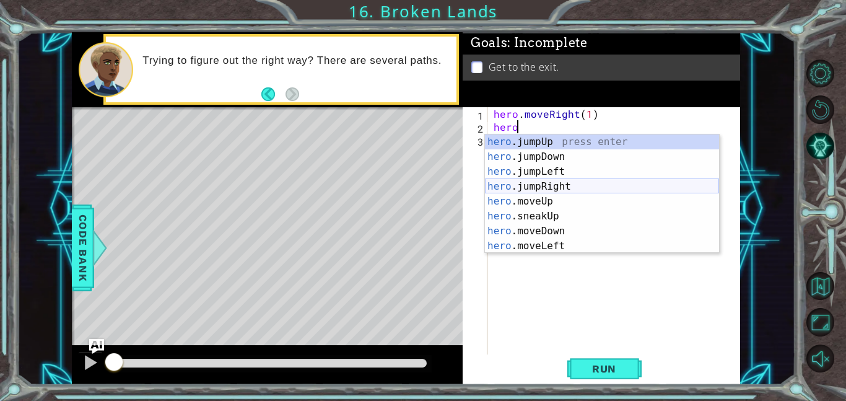
click at [568, 182] on div "hero .jumpUp press enter hero .jumpDown press enter hero .jumpLeft press enter …" at bounding box center [602, 208] width 234 height 149
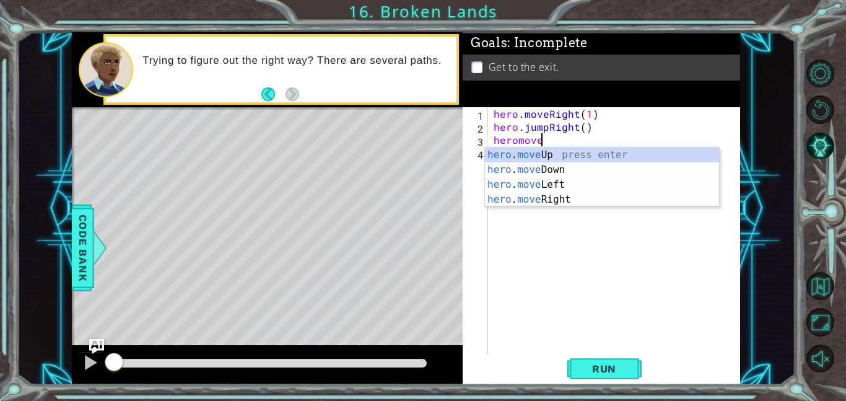
scroll to position [0, 2]
click at [600, 201] on div "hero . move Up press enter hero . move Down press enter hero . move Left press …" at bounding box center [602, 191] width 234 height 89
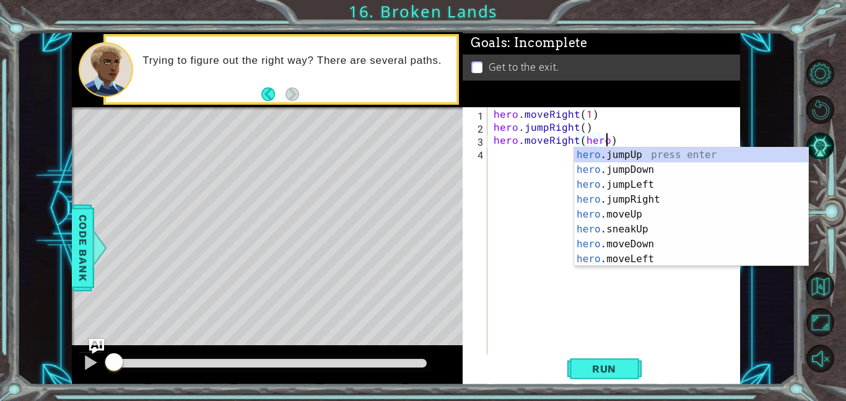
scroll to position [0, 7]
type textarea "hero.moveRight()"
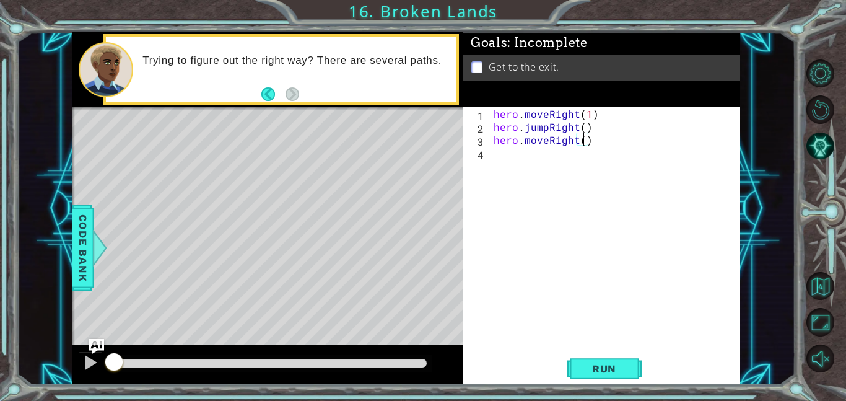
click at [566, 149] on div "hero . moveRight ( 1 ) hero . jumpRight ( ) hero . moveRight ( )" at bounding box center [617, 243] width 253 height 273
type textarea "j"
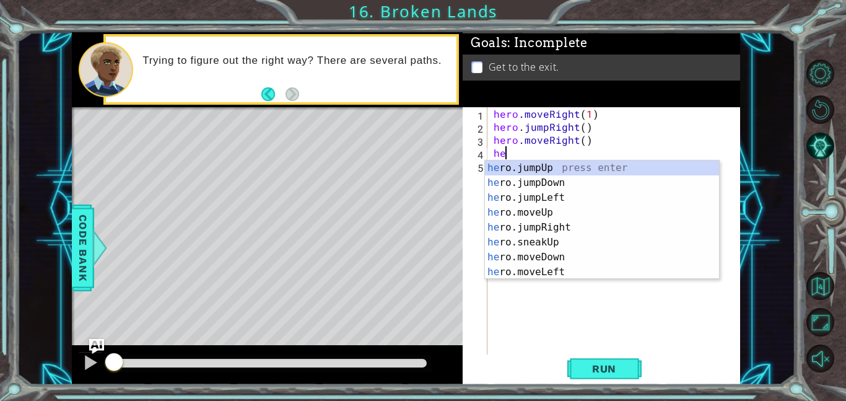
scroll to position [0, 1]
type textarea "hero."
click at [560, 166] on div "hero. jumpUp press enter hero. jumpDown press enter hero. jumpLeft press enter …" at bounding box center [602, 234] width 234 height 149
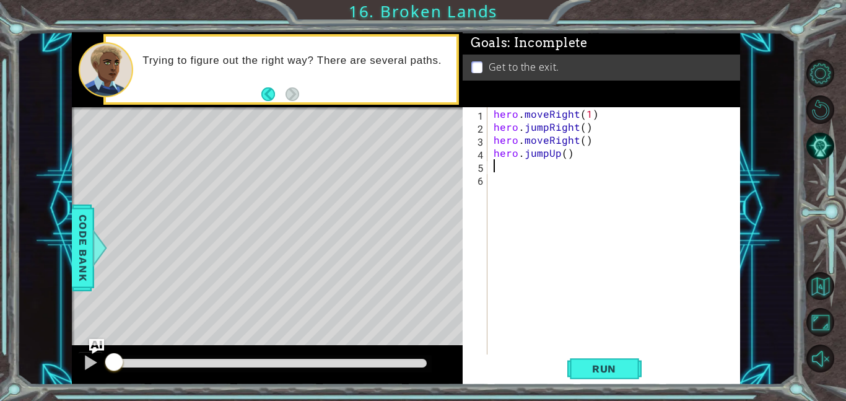
scroll to position [0, 0]
click at [527, 171] on div "hero . moveRight ( 1 ) hero . jumpRight ( ) hero . moveRight ( ) hero . jumpUp …" at bounding box center [617, 243] width 253 height 273
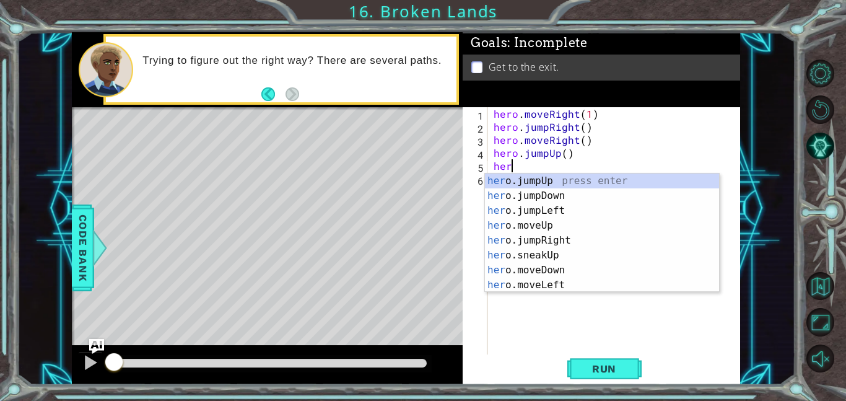
type textarea "hero"
click at [520, 183] on div "hero .jumpUp press enter hero .jumpDown press enter hero .jumpLeft press enter …" at bounding box center [602, 247] width 234 height 149
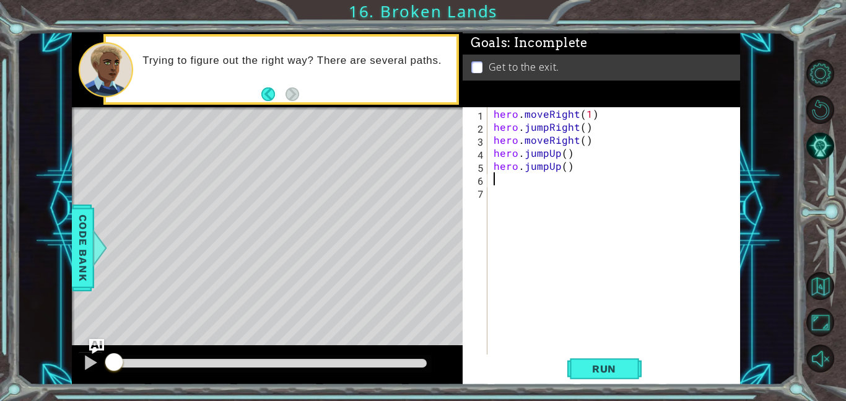
scroll to position [0, 0]
drag, startPoint x: 523, startPoint y: 171, endPoint x: 547, endPoint y: 165, distance: 24.8
click at [547, 165] on div "hero . moveRight ( 1 ) hero . jumpRight ( ) hero . moveRight ( ) hero . jumpUp …" at bounding box center [617, 243] width 253 height 273
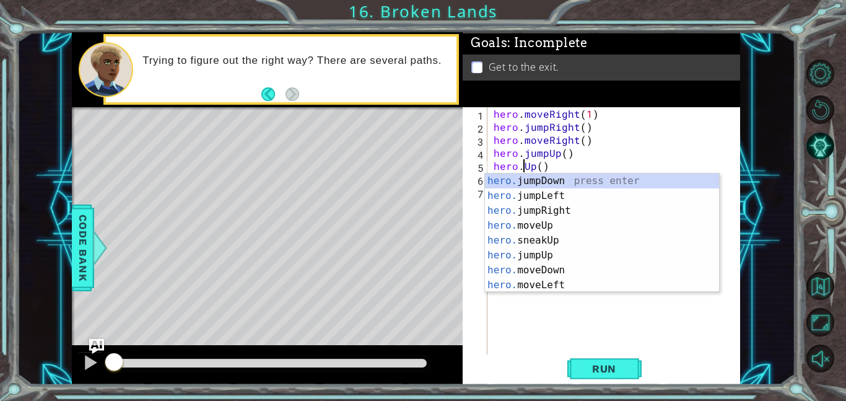
scroll to position [0, 2]
click at [558, 177] on div "hero.m oveUp press enter hero.m oveDown press enter hero.m oveLeft press enter …" at bounding box center [602, 247] width 234 height 149
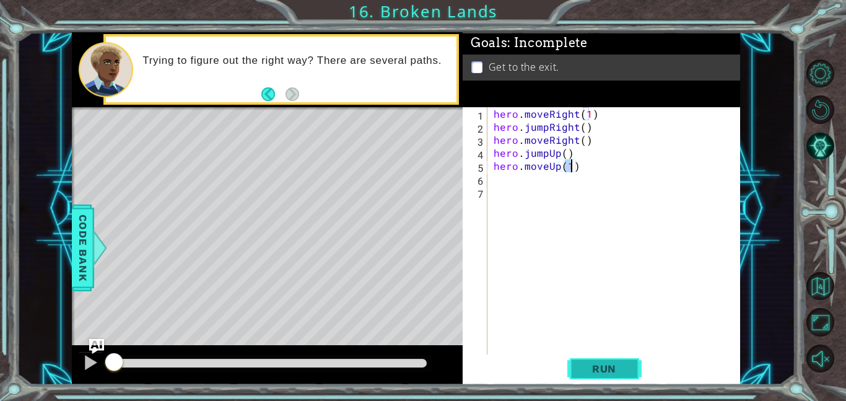
type textarea "hero.moveUp(1)"
click at [600, 368] on span "Run" at bounding box center [603, 368] width 49 height 12
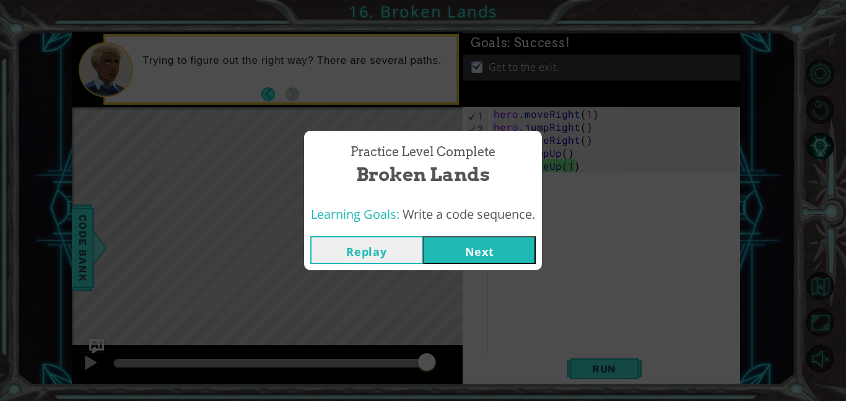
click at [464, 249] on button "Next" at bounding box center [479, 250] width 113 height 28
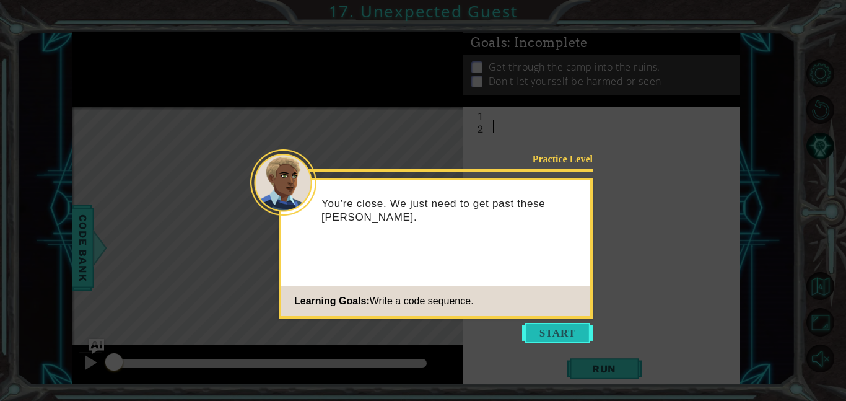
click at [559, 332] on button "Start" at bounding box center [557, 333] width 71 height 20
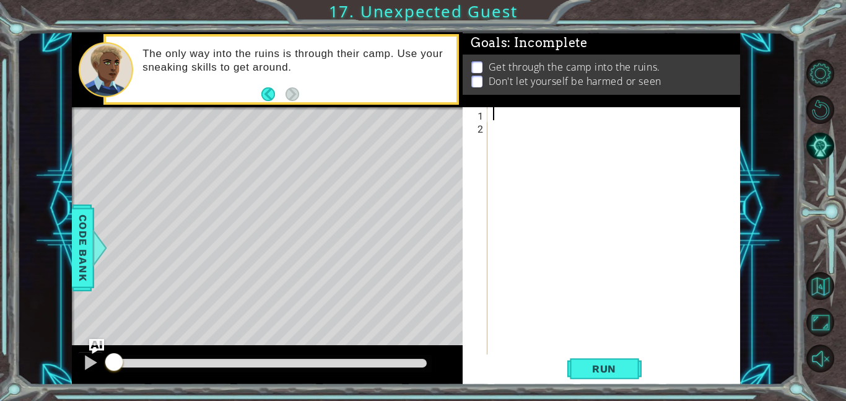
click at [540, 119] on div at bounding box center [616, 243] width 253 height 273
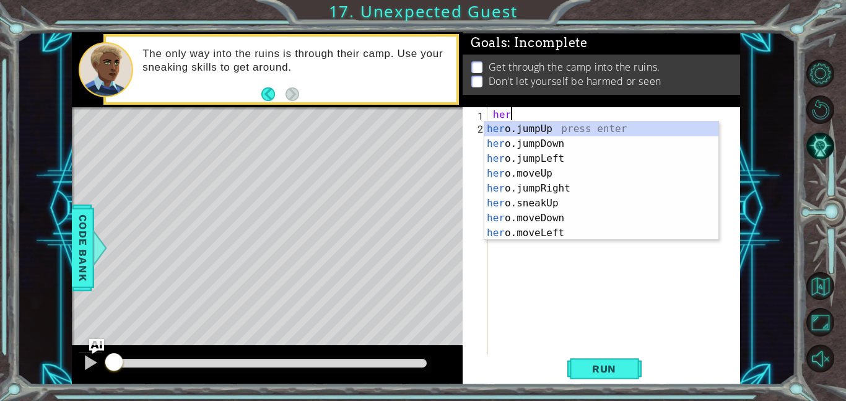
type textarea "hero"
click at [568, 145] on div "hero .jumpUp press enter hero .jumpDown press enter hero .jumpLeft press enter …" at bounding box center [601, 195] width 234 height 149
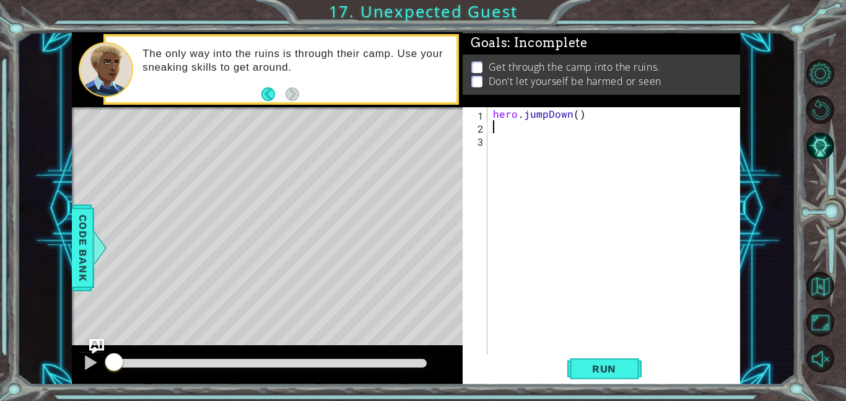
scroll to position [0, 0]
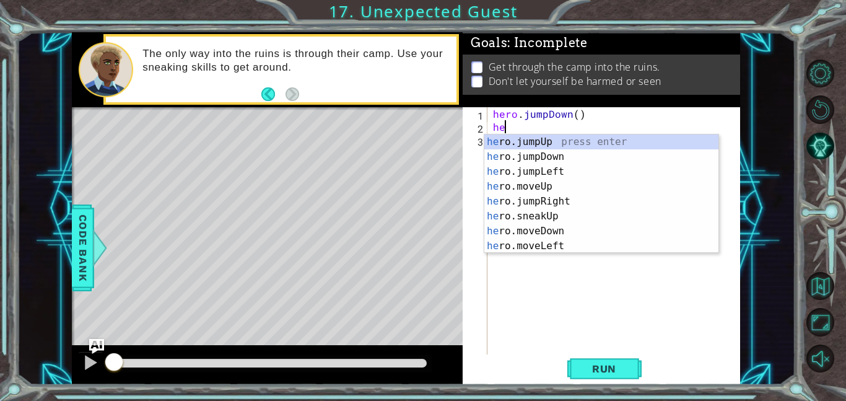
type textarea "hero"
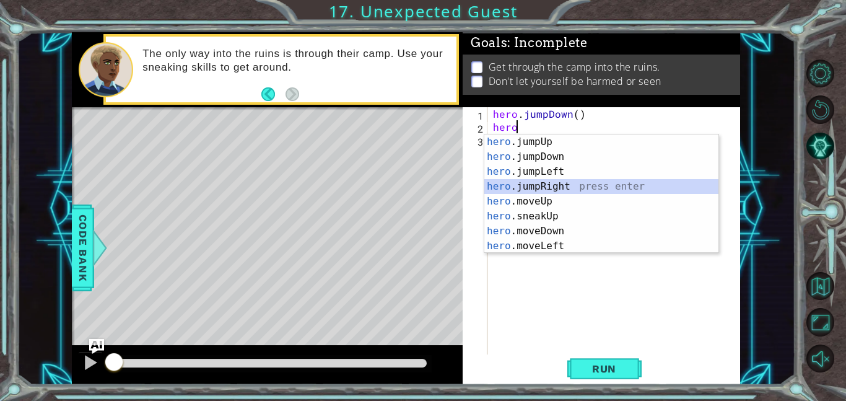
click at [568, 186] on div "hero .jumpUp press enter hero .jumpDown press enter hero .jumpLeft press enter …" at bounding box center [601, 208] width 234 height 149
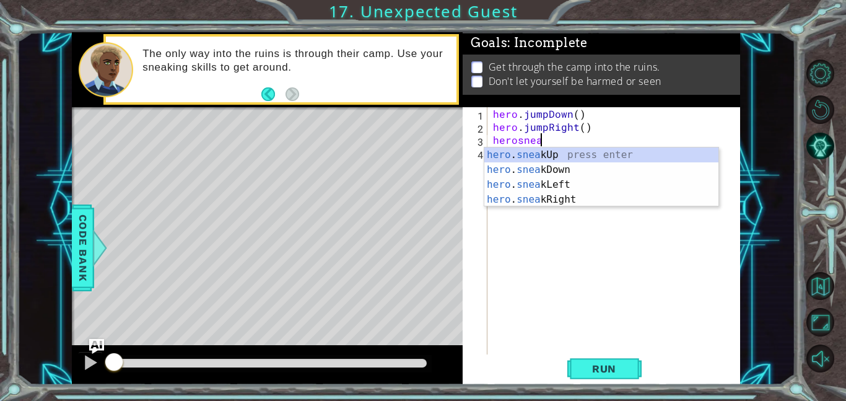
scroll to position [0, 2]
click at [554, 199] on div "hero . sneak Up press enter hero . sneak Down press enter hero . sneak Left pre…" at bounding box center [601, 191] width 234 height 89
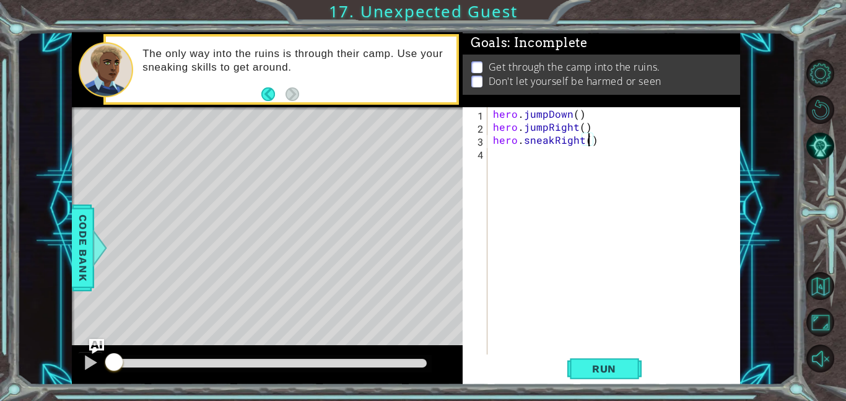
type textarea "hero.sneakRight(3)"
click at [565, 151] on div "hero . jumpDown ( ) hero . jumpRight ( ) hero . sneakRight ( 3 )" at bounding box center [616, 243] width 253 height 273
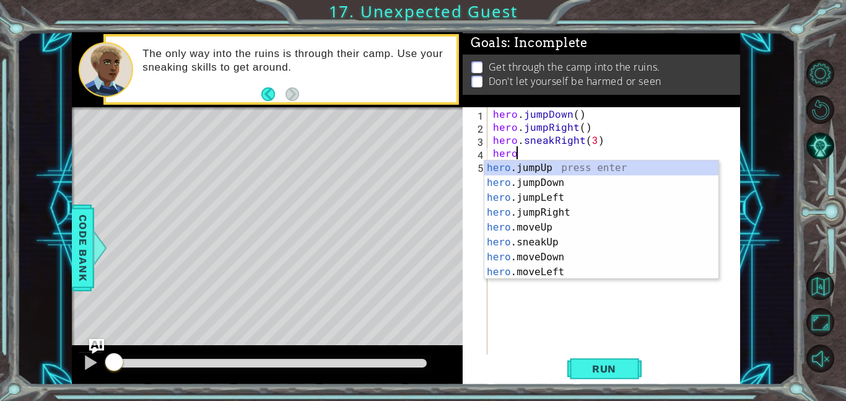
scroll to position [0, 1]
click at [567, 237] on div "hero .jumpUp press enter hero .jumpDown press enter hero .jumpLeft press enter …" at bounding box center [601, 234] width 234 height 149
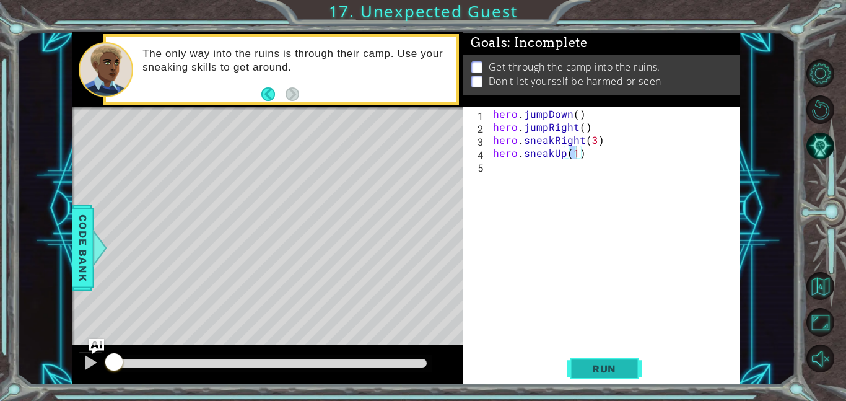
click at [600, 368] on span "Run" at bounding box center [603, 368] width 49 height 12
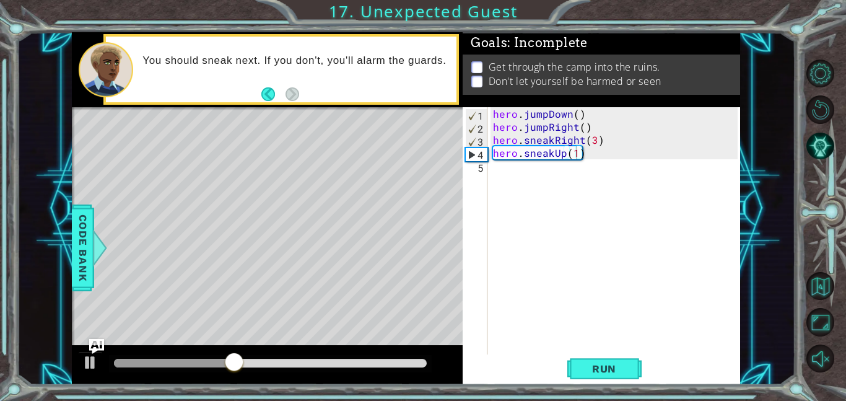
click at [490, 136] on div "hero.sneakUp(1) 1 2 3 4 5 hero . jumpDown ( ) hero . jumpRight ( ) hero . sneak…" at bounding box center [599, 230] width 275 height 247
drag, startPoint x: 492, startPoint y: 140, endPoint x: 607, endPoint y: 140, distance: 115.1
click at [607, 140] on div "hero . jumpDown ( ) hero . jumpRight ( ) hero . sneakRight ( 3 ) hero . sneakUp…" at bounding box center [616, 243] width 253 height 273
type textarea "hero.sneakRight(3)"
click at [590, 141] on div "hero . jumpDown ( ) hero . jumpRight ( ) hero . sneakRight ( 3 ) hero . sneakUp…" at bounding box center [613, 230] width 246 height 247
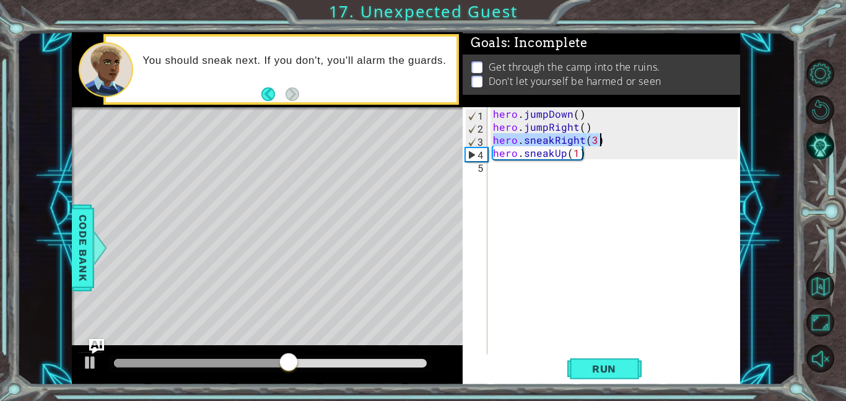
drag, startPoint x: 491, startPoint y: 138, endPoint x: 635, endPoint y: 144, distance: 144.3
click at [635, 144] on div "hero . jumpDown ( ) hero . jumpRight ( ) hero . sneakRight ( 3 ) hero . sneakUp…" at bounding box center [616, 243] width 253 height 273
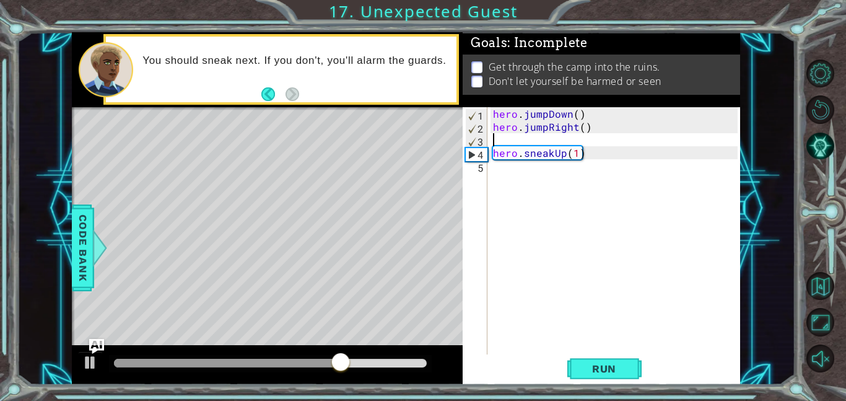
type textarea "hero.jumpRight()"
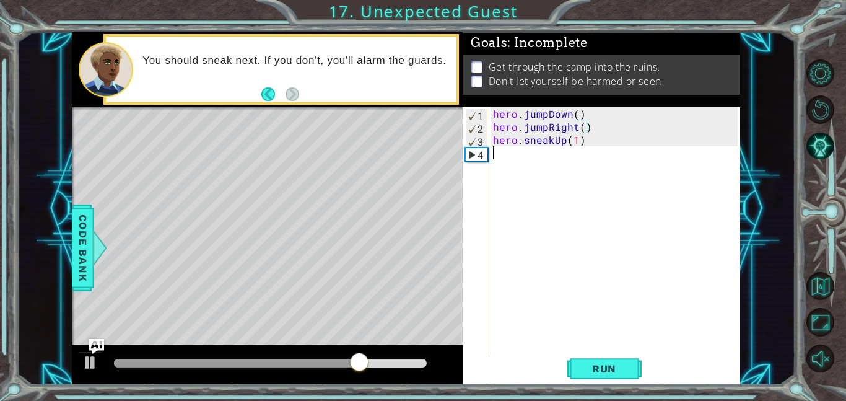
click at [518, 155] on div "hero . jumpDown ( ) hero . jumpRight ( ) hero . sneakUp ( 1 )" at bounding box center [616, 243] width 253 height 273
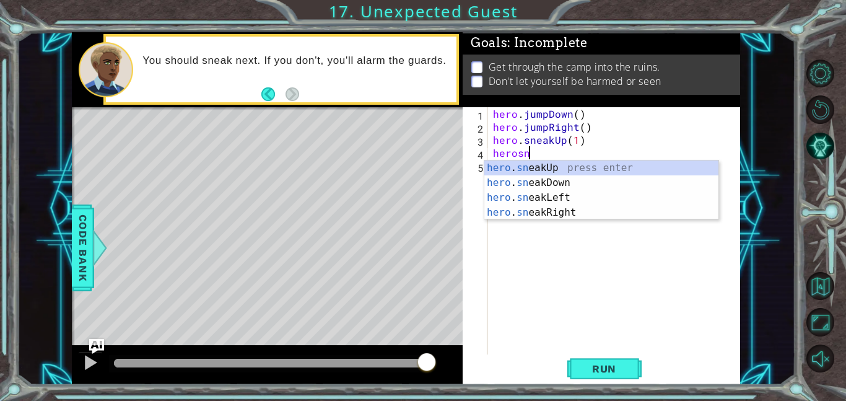
scroll to position [0, 2]
click at [581, 211] on div "hero . sne akUp press enter hero . sne akDown press enter hero . sne akLeft pre…" at bounding box center [601, 204] width 234 height 89
type textarea "hero.sneakRight(1)"
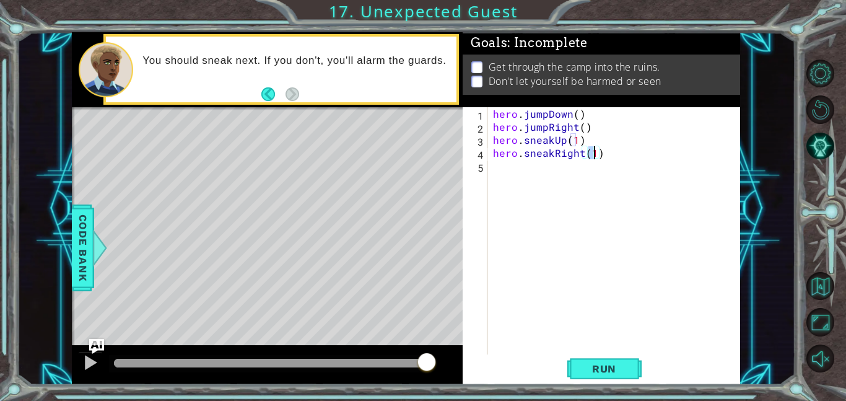
click at [533, 170] on div "hero . jumpDown ( ) hero . jumpRight ( ) hero . sneakUp ( 1 ) hero . sneakRight…" at bounding box center [616, 243] width 253 height 273
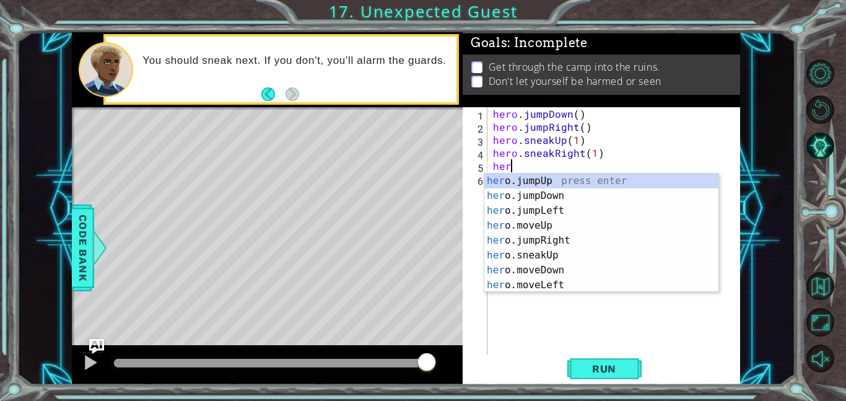
scroll to position [0, 1]
click at [572, 258] on div "hero .jumpUp press enter hero .jumpDown press enter hero .jumpLeft press enter …" at bounding box center [601, 247] width 234 height 149
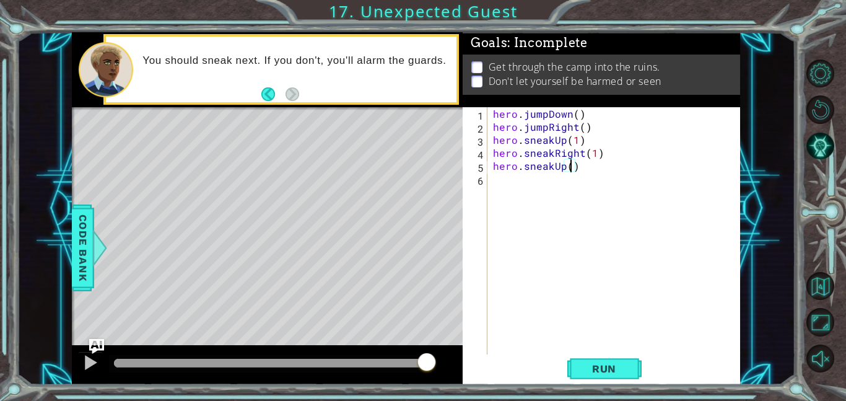
type textarea "hero.sneakUp(2)"
click at [564, 183] on div "hero . jumpDown ( ) hero . jumpRight ( ) hero . sneakUp ( 1 ) hero . sneakRight…" at bounding box center [616, 243] width 253 height 273
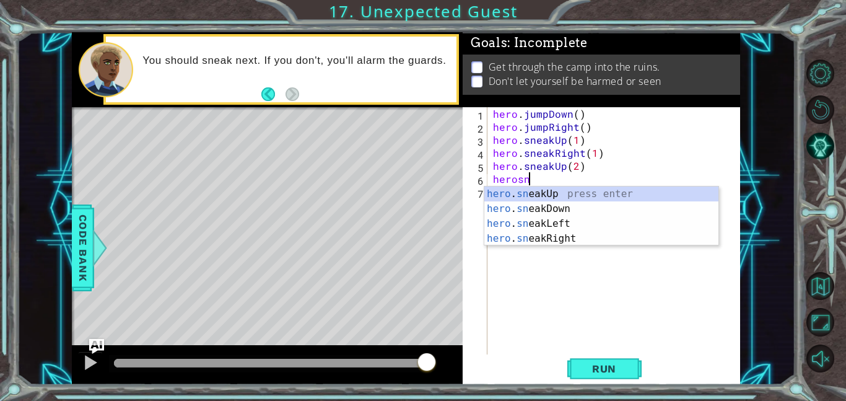
scroll to position [0, 2]
click at [587, 235] on div "hero . snea kUp press enter hero . snea kDown press enter hero . snea kLeft pre…" at bounding box center [601, 230] width 234 height 89
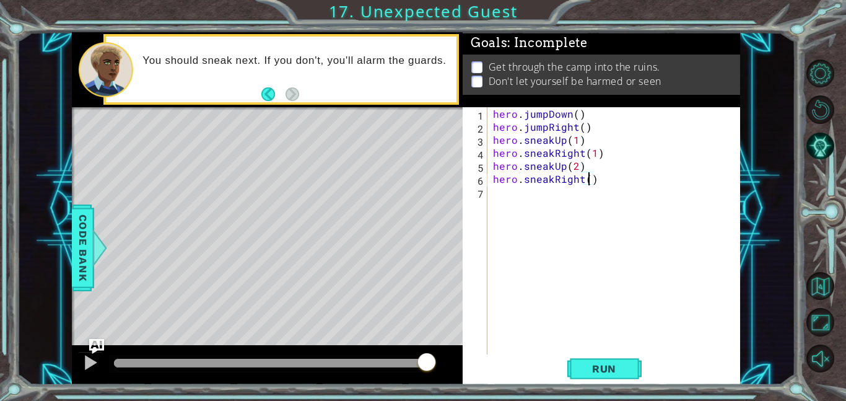
type textarea "hero.sneakRight(2)"
click at [574, 202] on div "hero . jumpDown ( ) hero . jumpRight ( ) hero . sneakUp ( 1 ) hero . sneakRight…" at bounding box center [616, 243] width 253 height 273
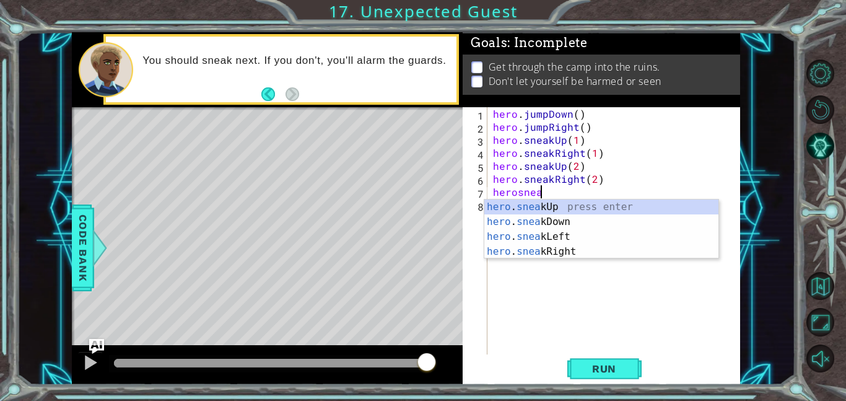
scroll to position [0, 2]
click at [563, 219] on div "hero . sneak Up press enter hero . sneak Down press enter hero . sneak Left pre…" at bounding box center [601, 243] width 234 height 89
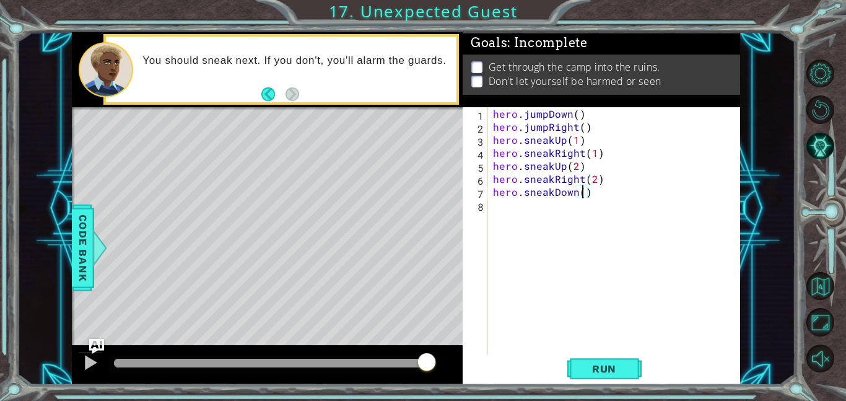
scroll to position [0, 6]
type textarea "hero.sneakDown(2)"
click at [604, 357] on button "Run" at bounding box center [604, 368] width 74 height 28
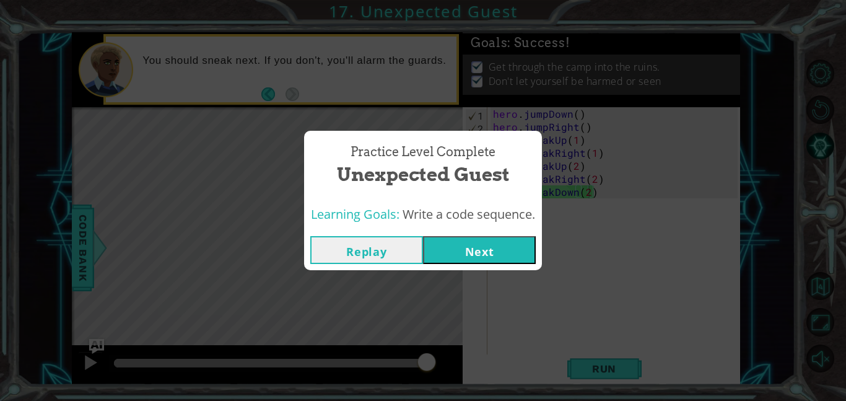
click at [470, 242] on button "Next" at bounding box center [479, 250] width 113 height 28
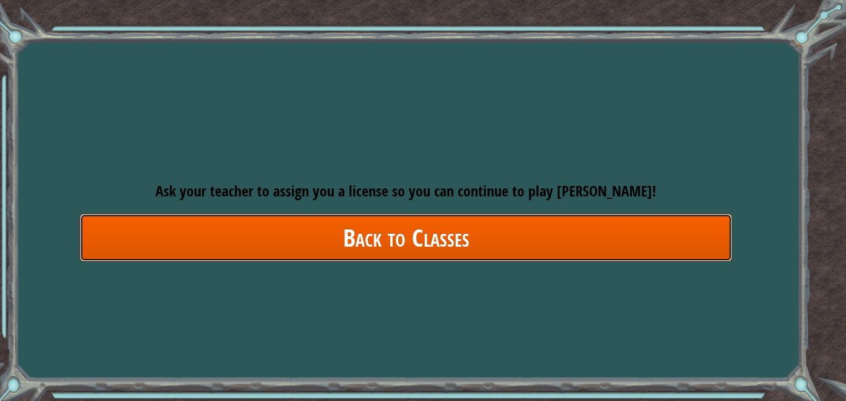
click at [448, 239] on link "Back to Classes" at bounding box center [406, 238] width 652 height 48
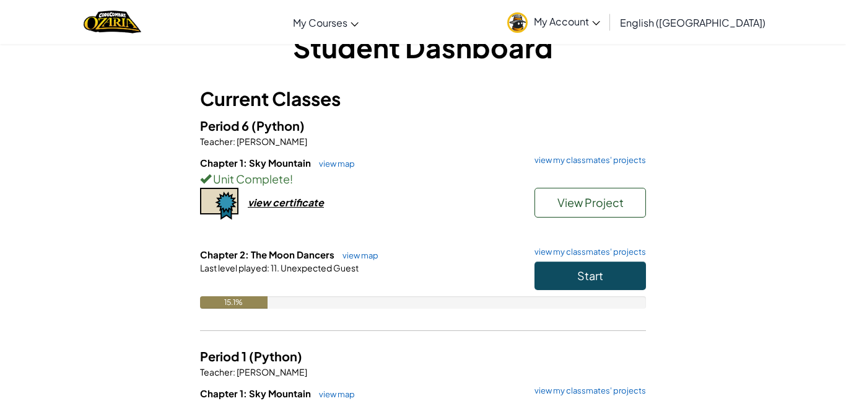
scroll to position [38, 0]
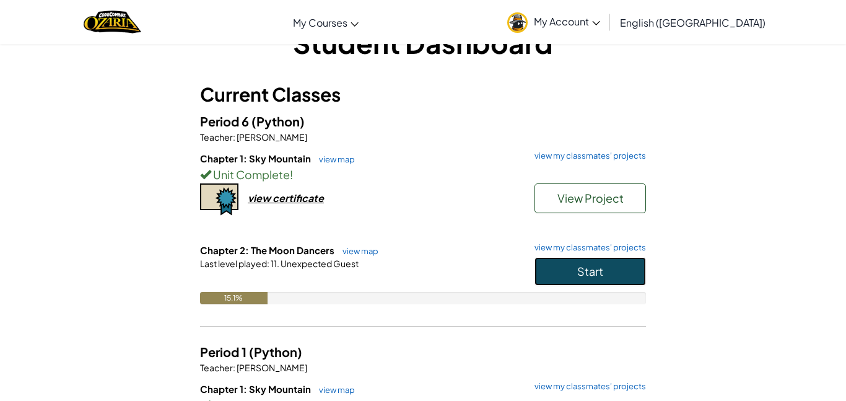
click at [578, 262] on button "Start" at bounding box center [589, 271] width 111 height 28
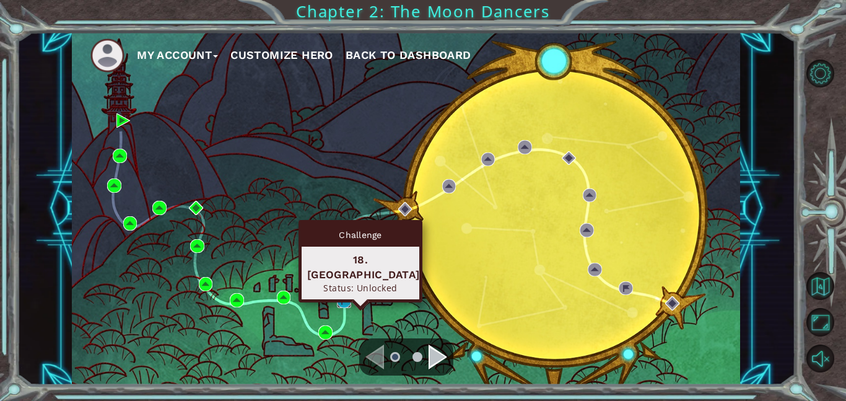
click at [345, 296] on img at bounding box center [344, 300] width 14 height 14
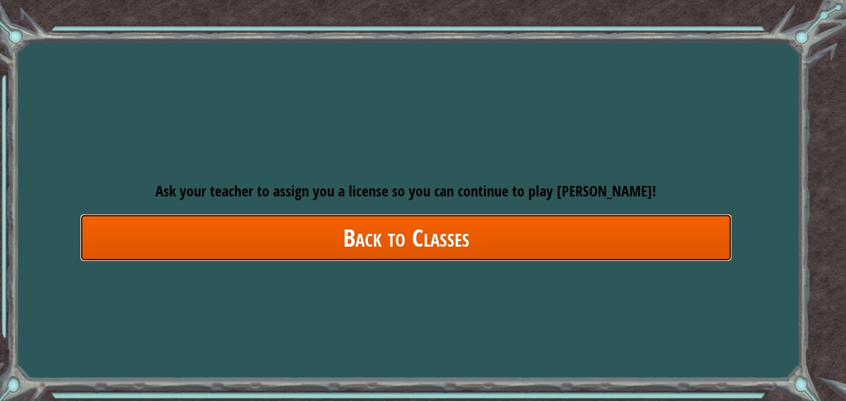
click at [521, 234] on link "Back to Classes" at bounding box center [406, 238] width 652 height 48
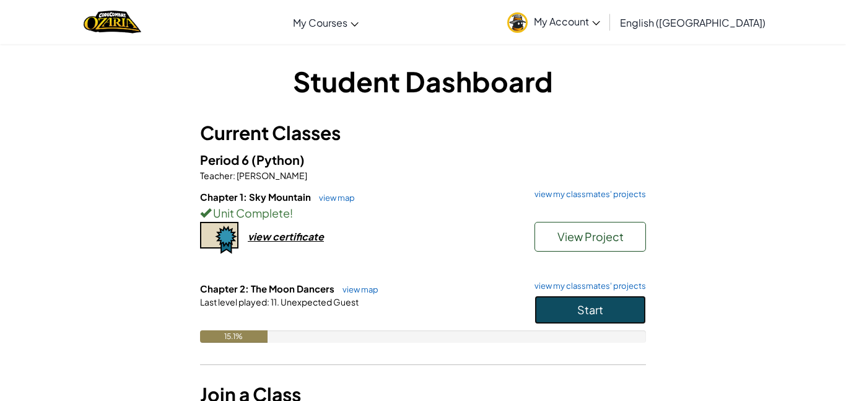
click at [574, 298] on button "Start" at bounding box center [589, 309] width 111 height 28
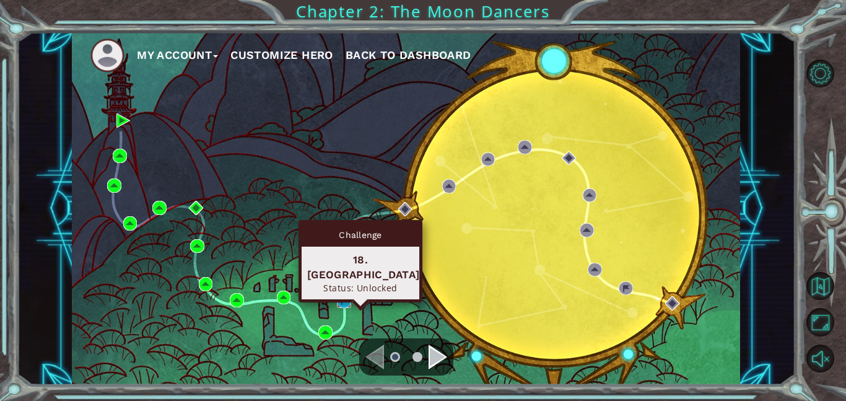
click at [344, 304] on img at bounding box center [344, 300] width 14 height 14
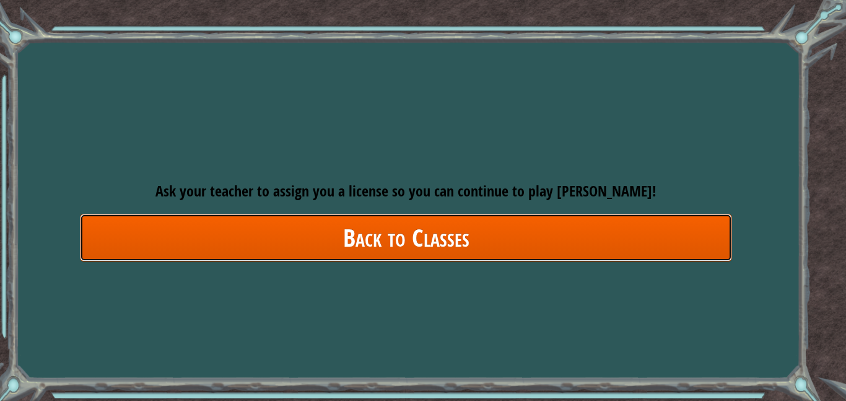
click at [342, 254] on link "Back to Classes" at bounding box center [406, 238] width 652 height 48
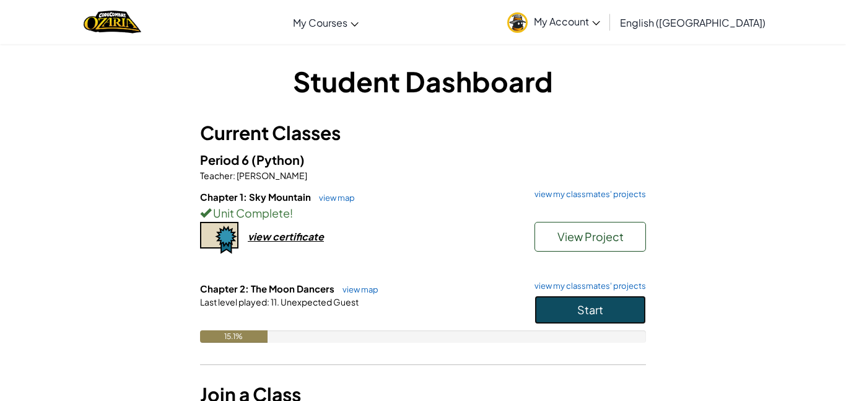
click at [623, 296] on button "Start" at bounding box center [589, 309] width 111 height 28
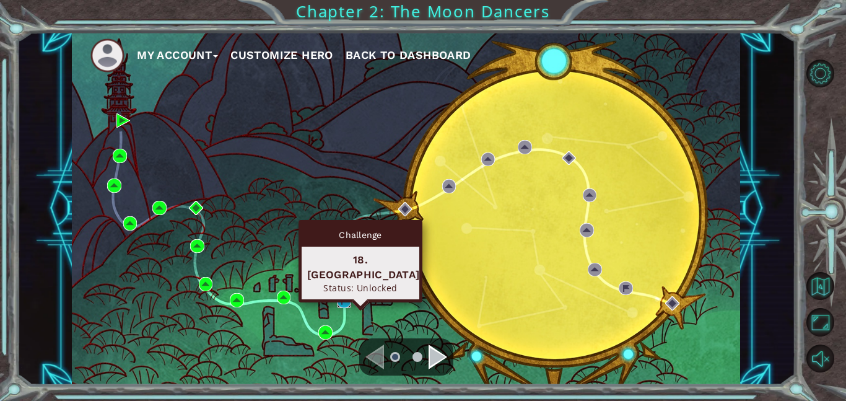
click at [343, 296] on img at bounding box center [344, 300] width 14 height 14
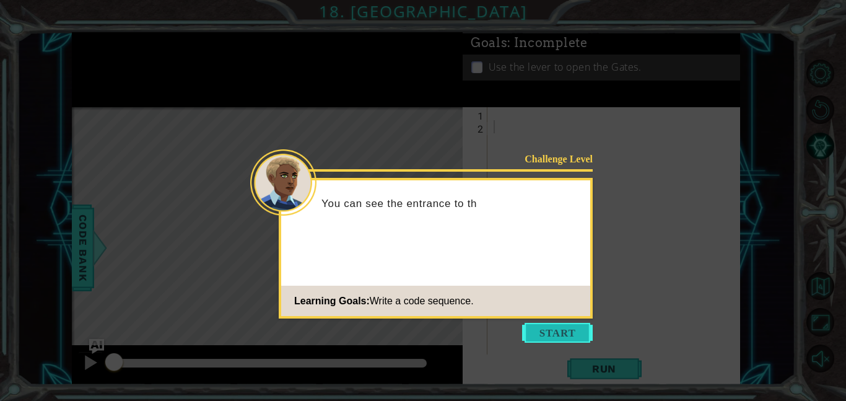
click at [561, 334] on button "Start" at bounding box center [557, 333] width 71 height 20
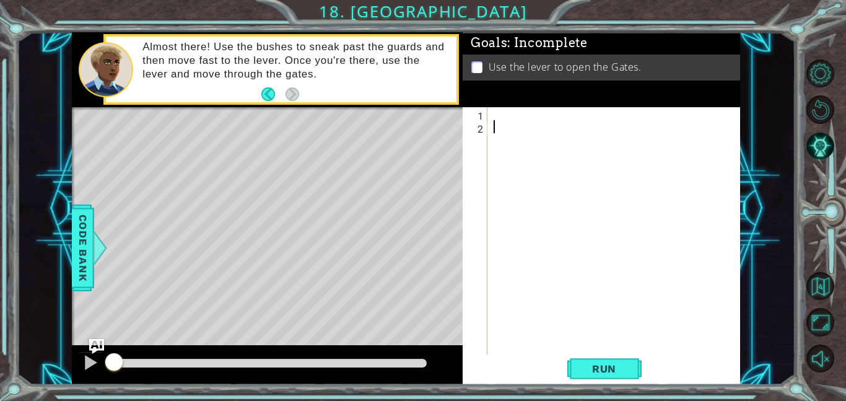
click at [505, 113] on div at bounding box center [617, 243] width 253 height 273
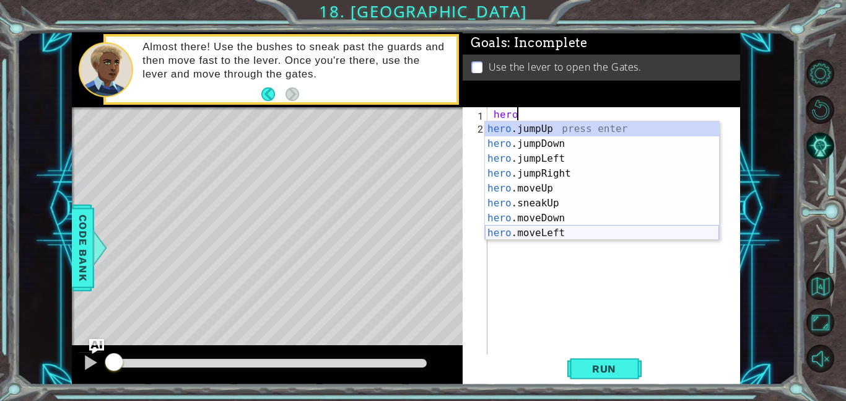
scroll to position [0, 1]
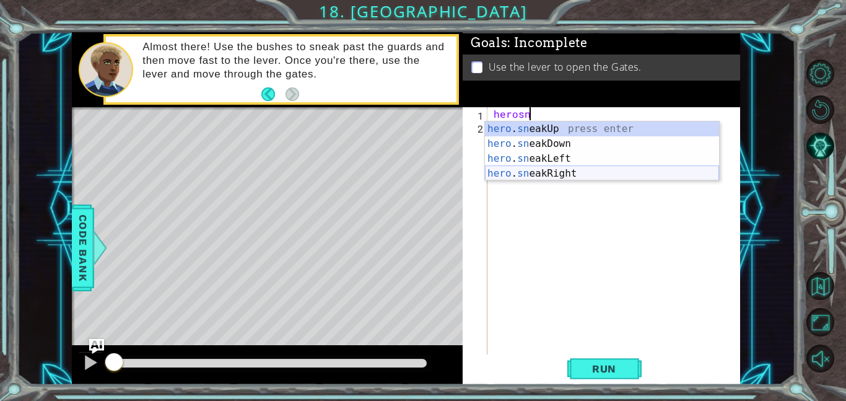
click at [571, 176] on div "hero . sn eakUp press enter hero . sn eakDown press enter hero . sn eakLeft pre…" at bounding box center [602, 165] width 234 height 89
type textarea "hero.sneakRight(1)"
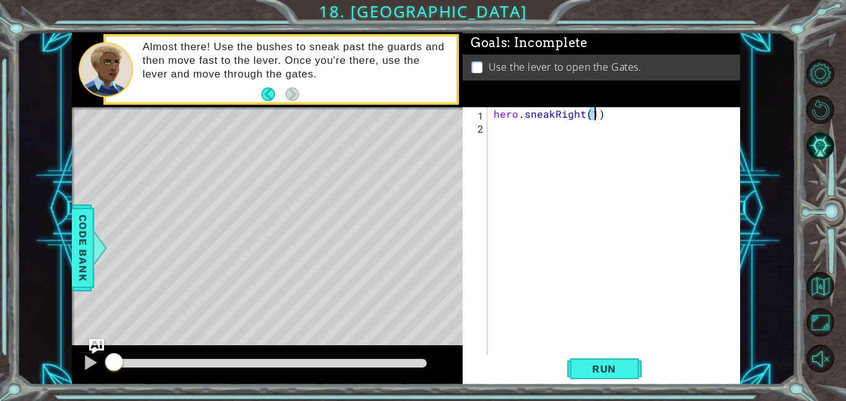
click at [539, 147] on div "hero . sneakRight ( 1 )" at bounding box center [617, 243] width 253 height 273
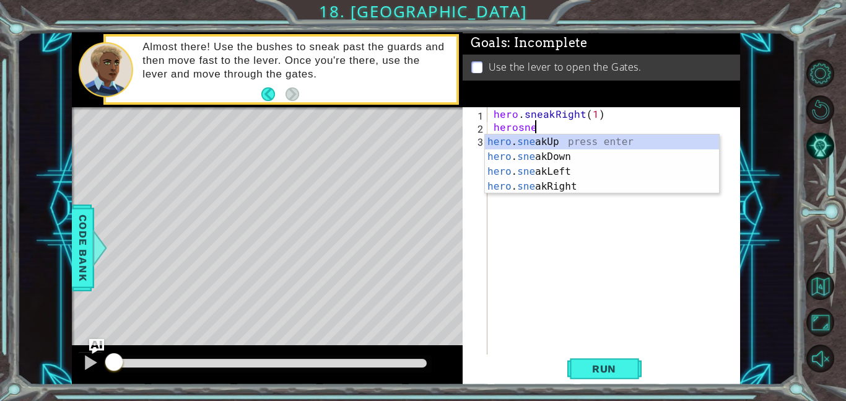
scroll to position [0, 2]
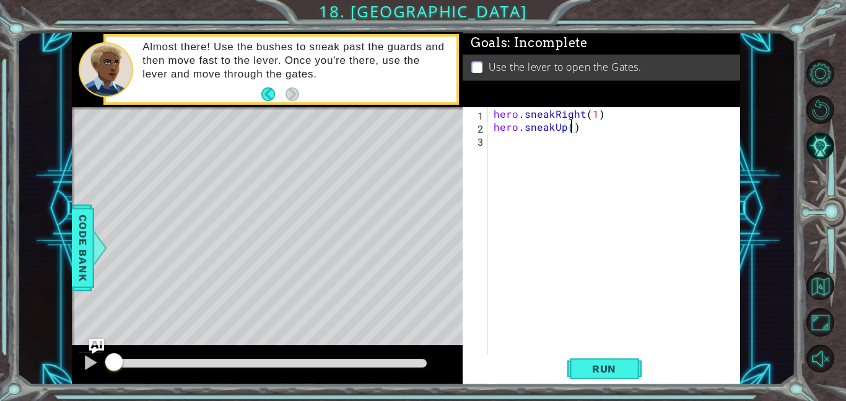
type textarea "hero.sneakUp(2)"
click at [560, 142] on div "hero . sneakRight ( 1 ) hero . sneakUp ( 2 )" at bounding box center [617, 243] width 253 height 273
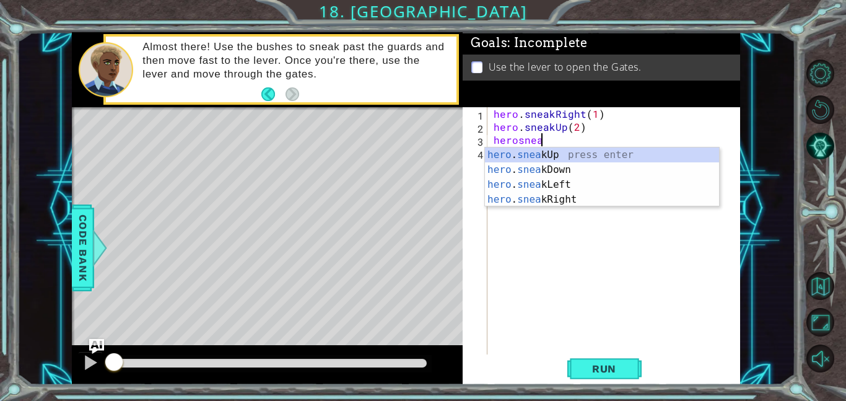
scroll to position [0, 2]
click at [521, 199] on div "hero . sneak Up press enter hero . sneak Down press enter hero . sneak Left pre…" at bounding box center [602, 191] width 234 height 89
type textarea "hero.sneakRight(1)"
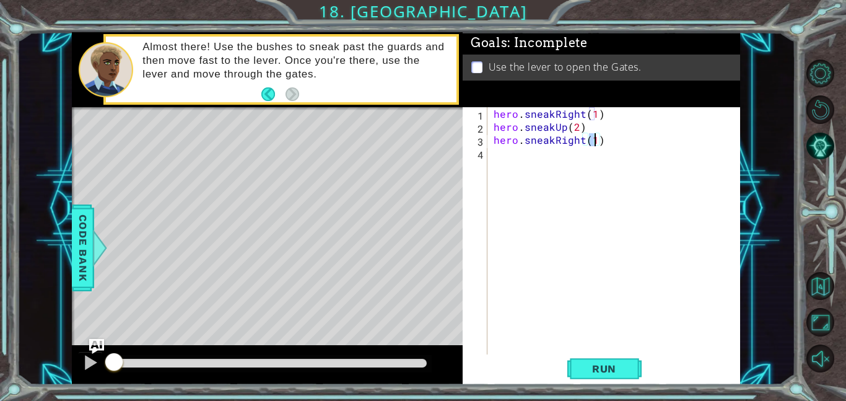
click at [512, 158] on div "hero . sneakRight ( 1 ) hero . sneakUp ( 2 ) hero . sneakRight ( 1 )" at bounding box center [617, 243] width 253 height 273
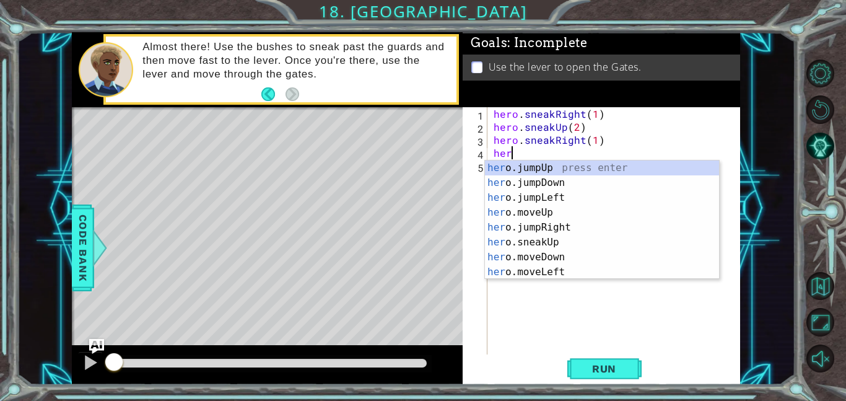
scroll to position [0, 1]
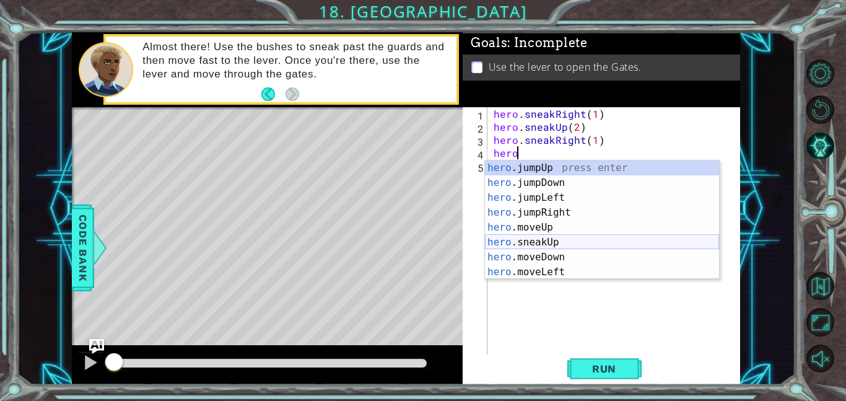
click at [566, 241] on div "hero .jumpUp press enter hero .jumpDown press enter hero .jumpLeft press enter …" at bounding box center [602, 234] width 234 height 149
type textarea "hero.sneakUp(1)"
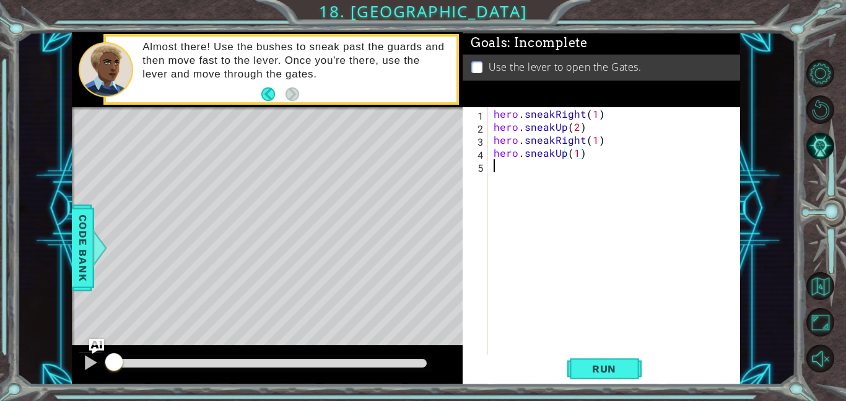
click at [511, 172] on div "hero . sneakRight ( 1 ) hero . sneakUp ( 2 ) hero . sneakRight ( 1 ) hero . sne…" at bounding box center [617, 243] width 253 height 273
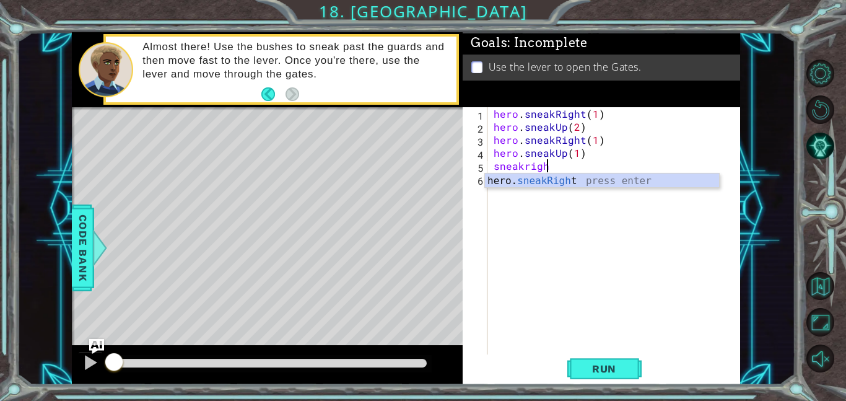
scroll to position [0, 3]
click at [521, 176] on div "hero. sneakRight press enter" at bounding box center [602, 195] width 234 height 45
type textarea "hero.sneakRight(1)"
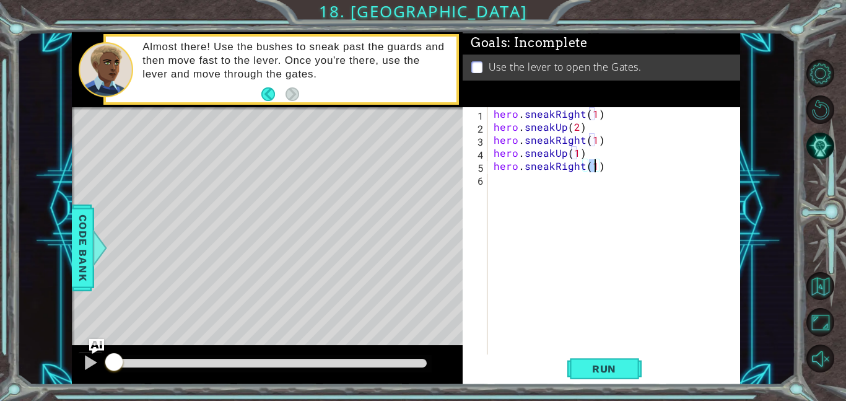
click at [522, 176] on div "hero . sneakRight ( 1 ) hero . sneakUp ( 2 ) hero . sneakRight ( 1 ) hero . sne…" at bounding box center [617, 243] width 253 height 273
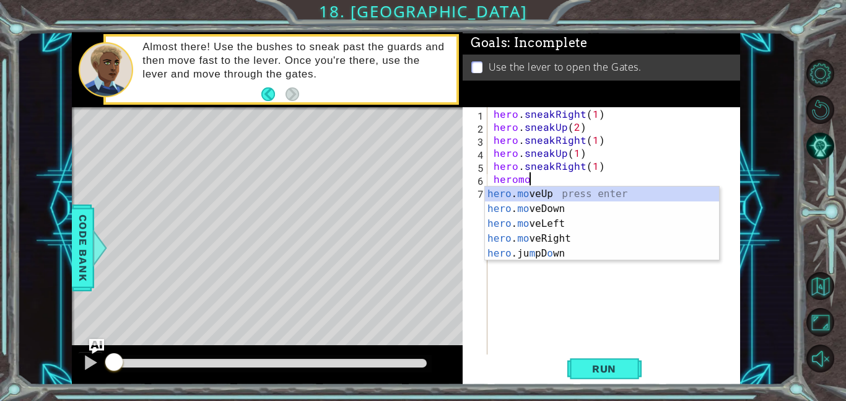
scroll to position [0, 2]
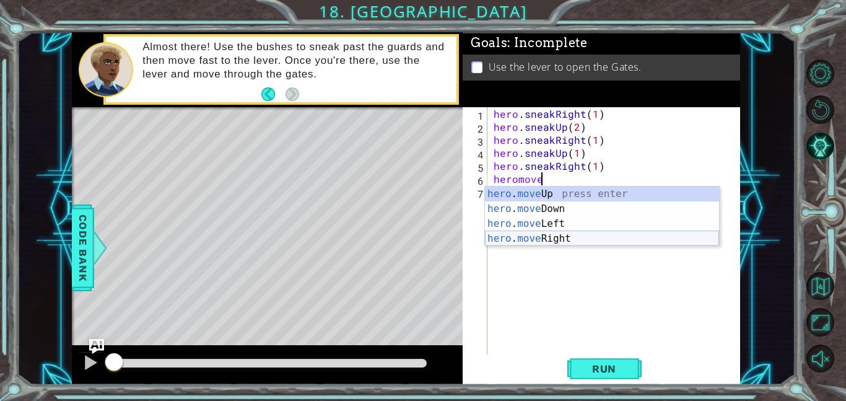
click at [580, 237] on div "hero . move Up press enter hero . move Down press enter hero . move Left press …" at bounding box center [602, 230] width 234 height 89
type textarea "hero.moveRight(1)"
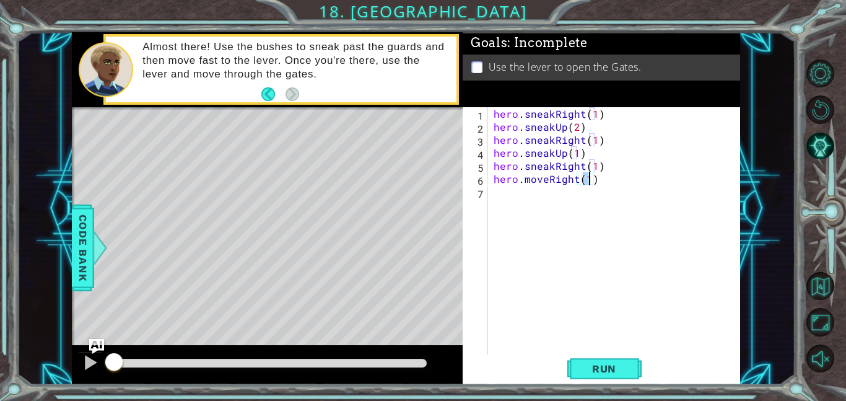
click at [545, 194] on div "hero . sneakRight ( 1 ) hero . sneakUp ( 2 ) hero . sneakRight ( 1 ) hero . sne…" at bounding box center [617, 243] width 253 height 273
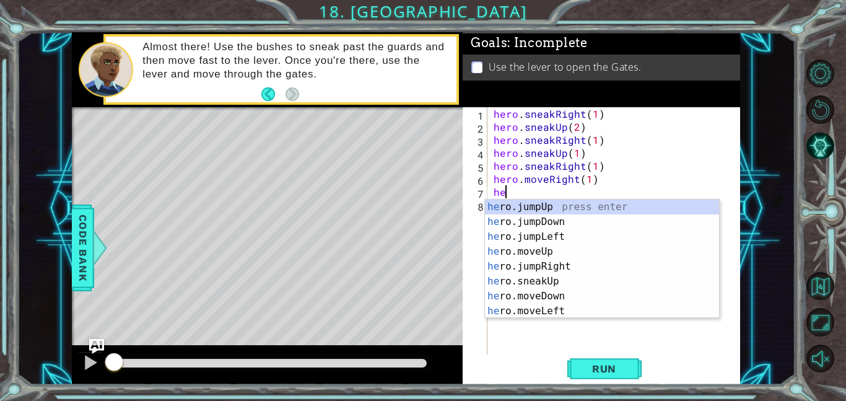
scroll to position [0, 1]
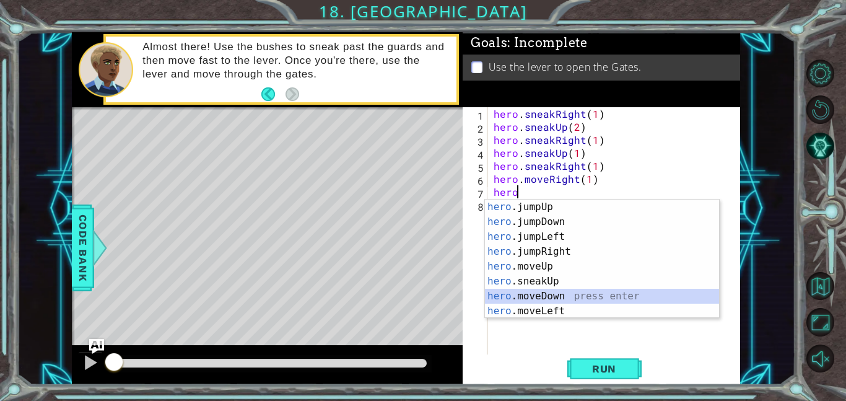
click at [578, 290] on div "hero .jumpUp press enter hero .jumpDown press enter hero .jumpLeft press enter …" at bounding box center [602, 273] width 234 height 149
type textarea "hero.moveDown(1)"
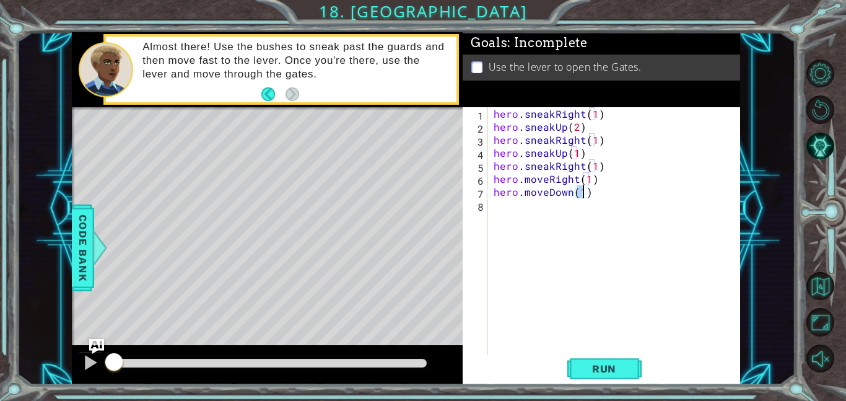
click at [564, 212] on div "hero . sneakRight ( 1 ) hero . sneakUp ( 2 ) hero . sneakRight ( 1 ) hero . sne…" at bounding box center [617, 243] width 253 height 273
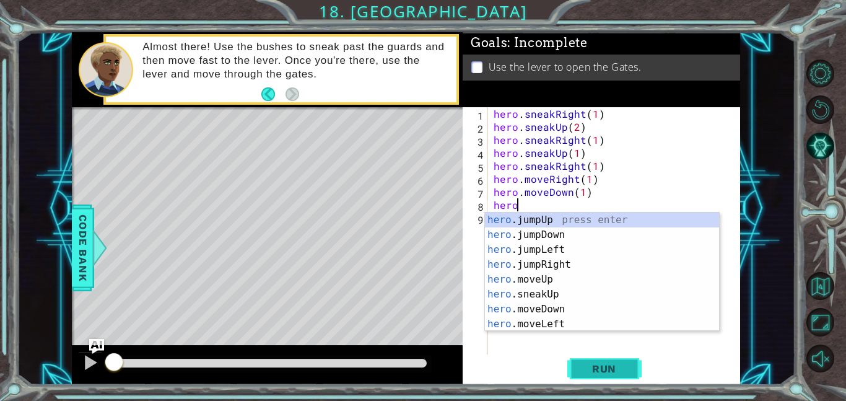
click at [625, 365] on span "Run" at bounding box center [603, 368] width 49 height 12
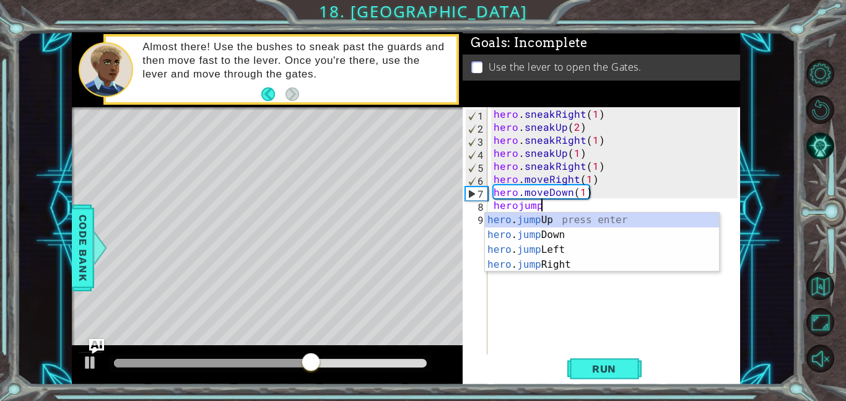
scroll to position [0, 2]
type textarea "herojumpdo"
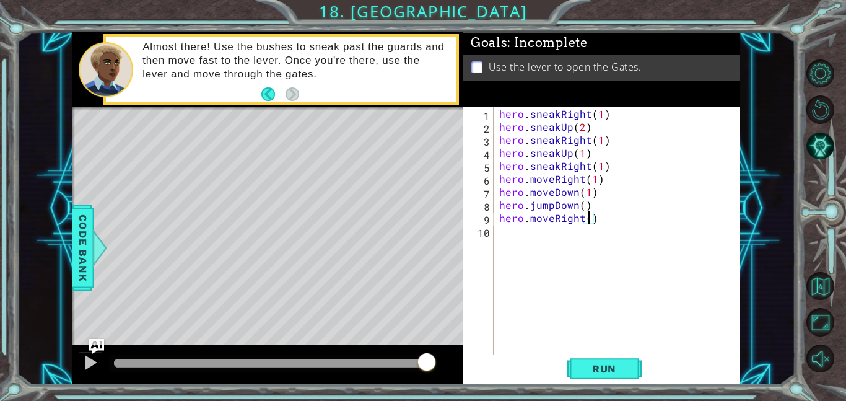
type textarea "hero.moveRight(2)"
click at [526, 241] on div "hero . sneakRight ( 1 ) hero . sneakUp ( 2 ) hero . sneakRight ( 1 ) hero . sne…" at bounding box center [619, 243] width 247 height 273
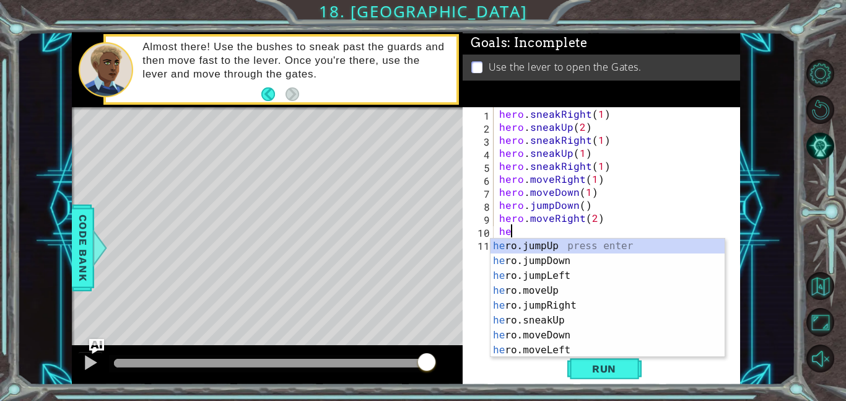
type textarea "hero"
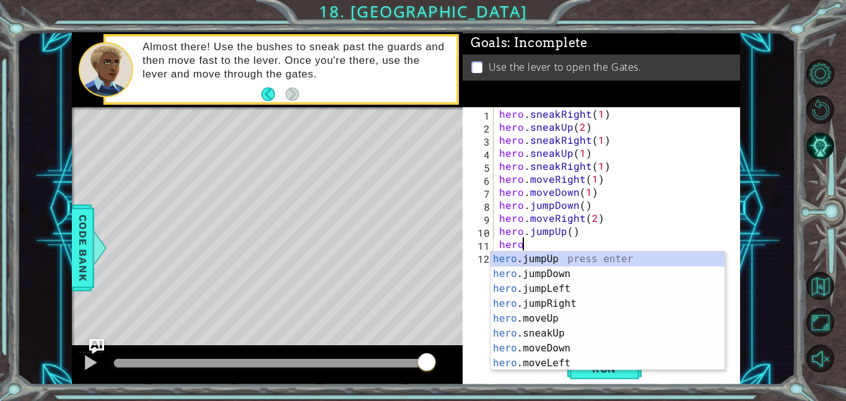
scroll to position [0, 1]
click at [576, 313] on div "hero .jumpUp press enter hero .jumpDown press enter hero .jumpLeft press enter …" at bounding box center [607, 325] width 234 height 149
type textarea "hero.moveUp(1)"
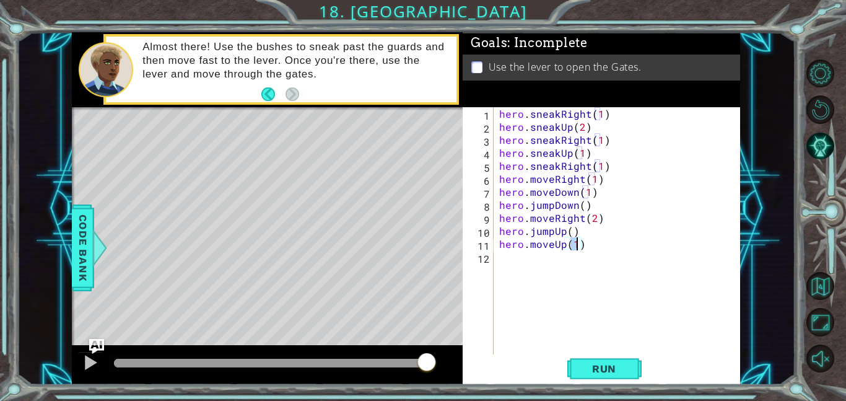
click at [542, 253] on div "hero . sneakRight ( 1 ) hero . sneakUp ( 2 ) hero . sneakRight ( 1 ) hero . sne…" at bounding box center [619, 243] width 247 height 273
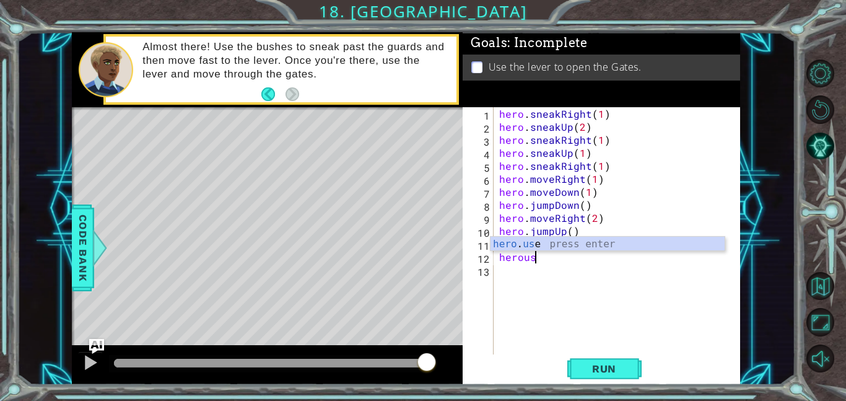
scroll to position [0, 2]
click at [560, 246] on div "hero . use press enter" at bounding box center [607, 258] width 234 height 45
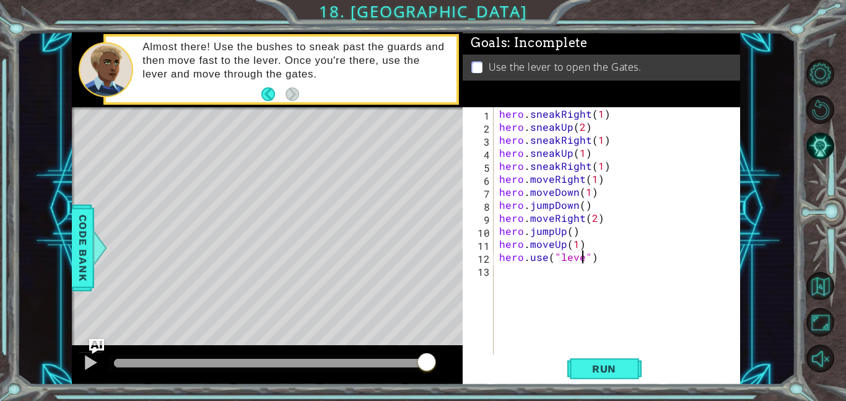
scroll to position [0, 6]
type textarea "hero.use("lever")"
click at [609, 368] on span "Run" at bounding box center [603, 368] width 49 height 12
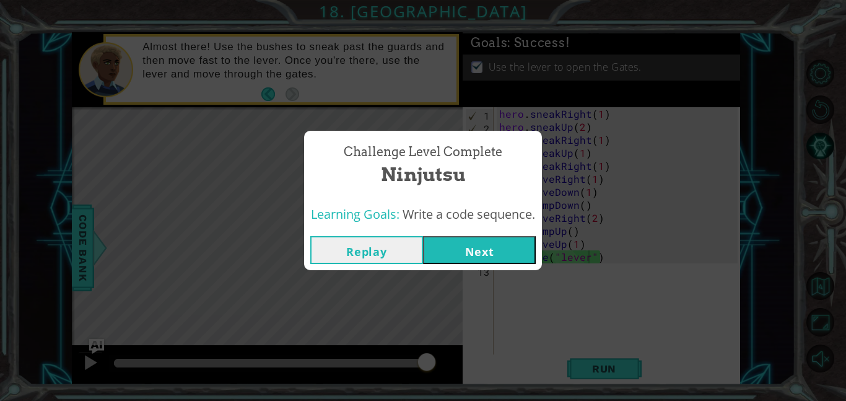
click at [507, 249] on button "Next" at bounding box center [479, 250] width 113 height 28
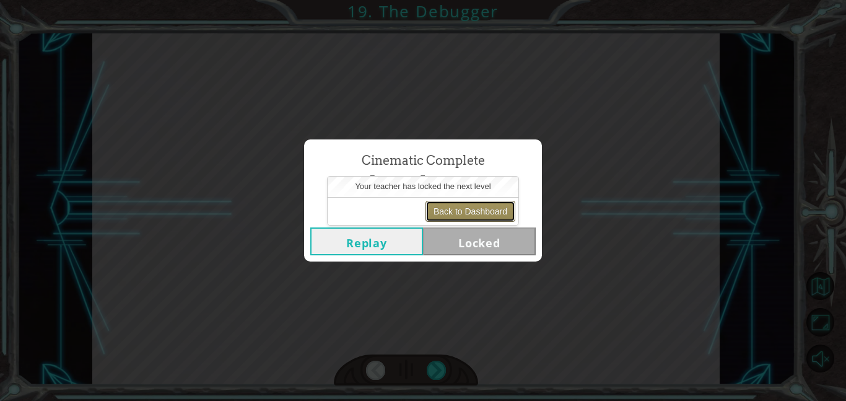
click at [449, 213] on button "Back to Dashboard" at bounding box center [470, 211] width 90 height 21
